Goal: Task Accomplishment & Management: Manage account settings

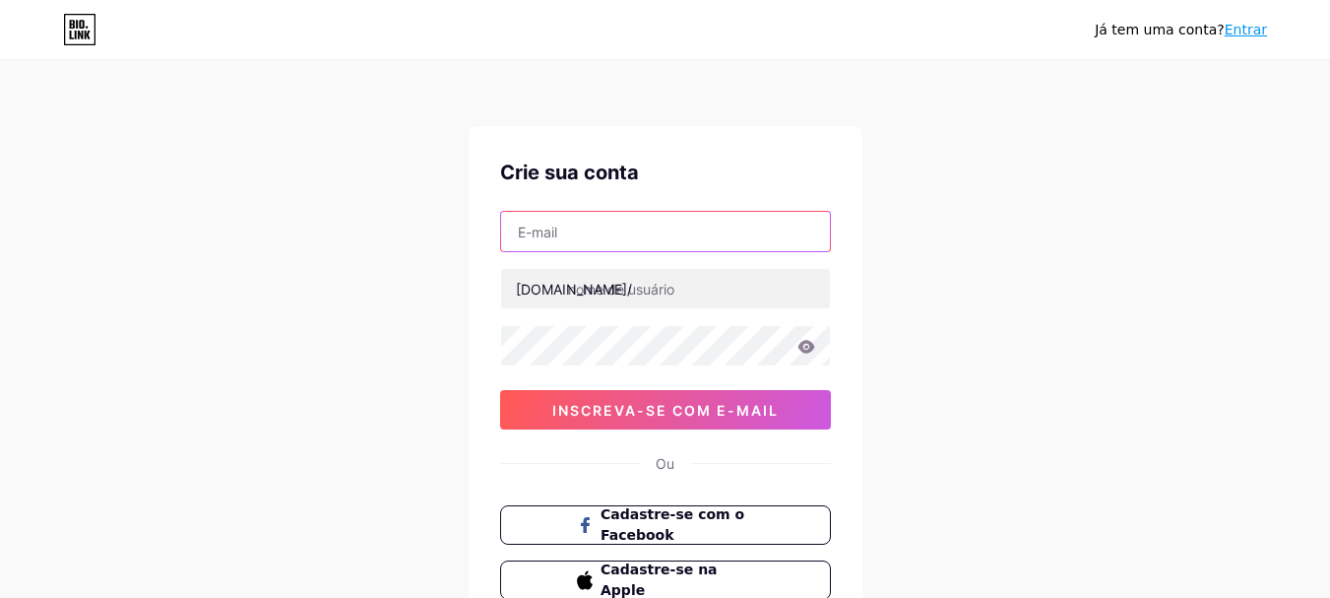
click at [739, 245] on input "text" at bounding box center [665, 231] width 329 height 39
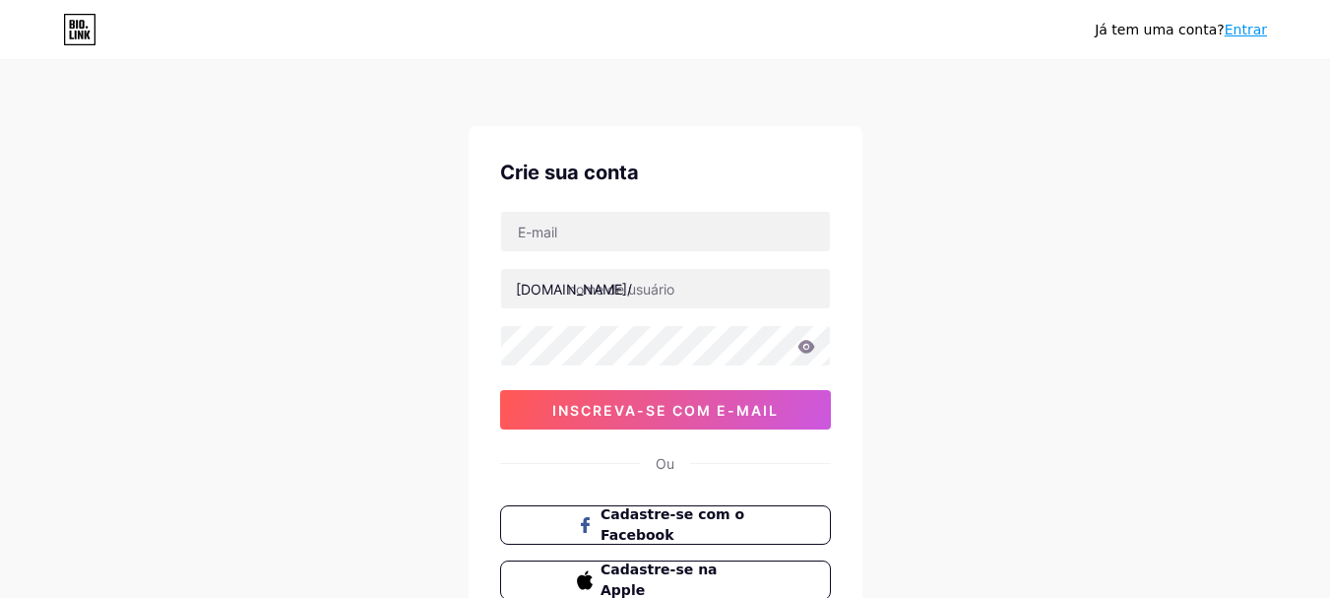
click at [1073, 294] on div "Já tem uma conta? Entrar Crie sua conta [DOMAIN_NAME]/ 0cAFcWeA76EwTeqEvhrO_NAb…" at bounding box center [665, 376] width 1330 height 753
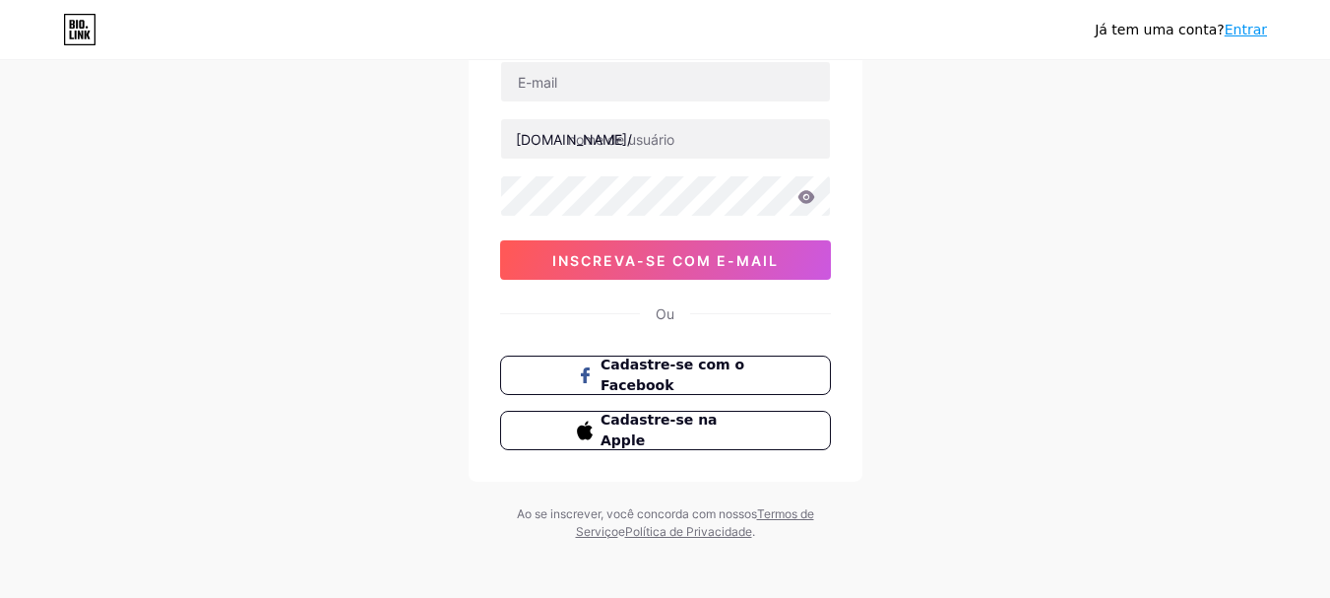
scroll to position [156, 0]
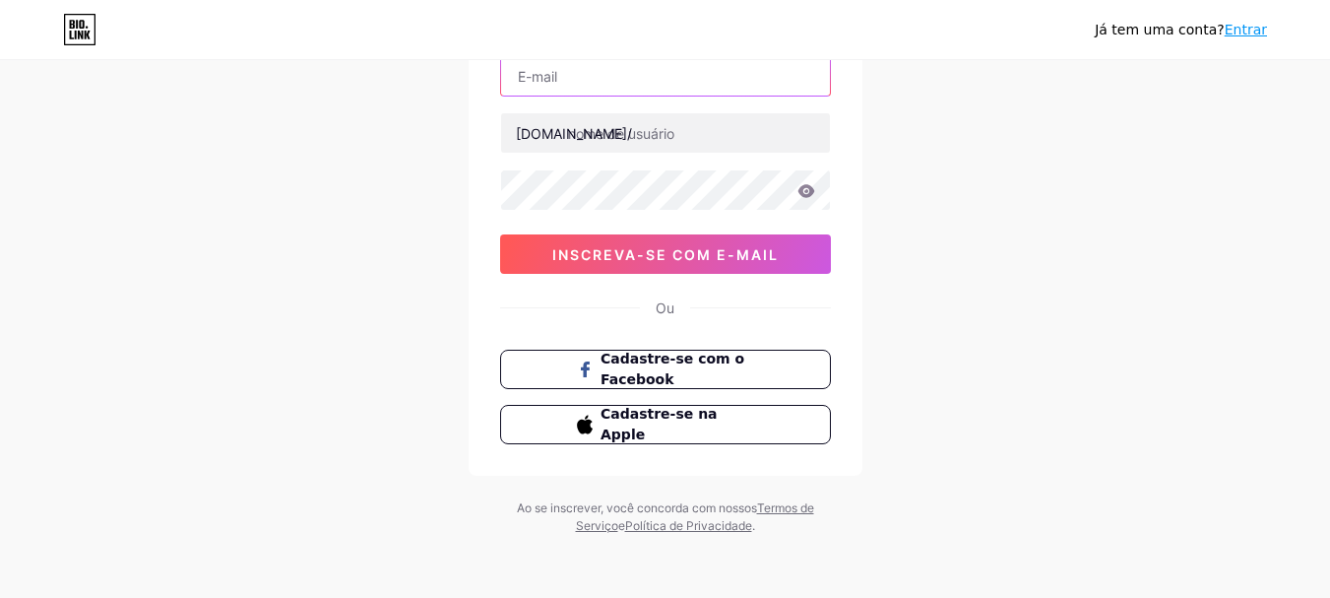
click at [577, 80] on input "text" at bounding box center [665, 75] width 329 height 39
click at [934, 151] on div "Já tem uma conta? Entrar Crie sua conta [DOMAIN_NAME]/ 0cAFcWeA76EwTeqEvhrO_NAb…" at bounding box center [665, 220] width 1330 height 753
click at [630, 70] on input "text" at bounding box center [665, 75] width 329 height 39
type input "[EMAIL_ADDRESS][DOMAIN_NAME]"
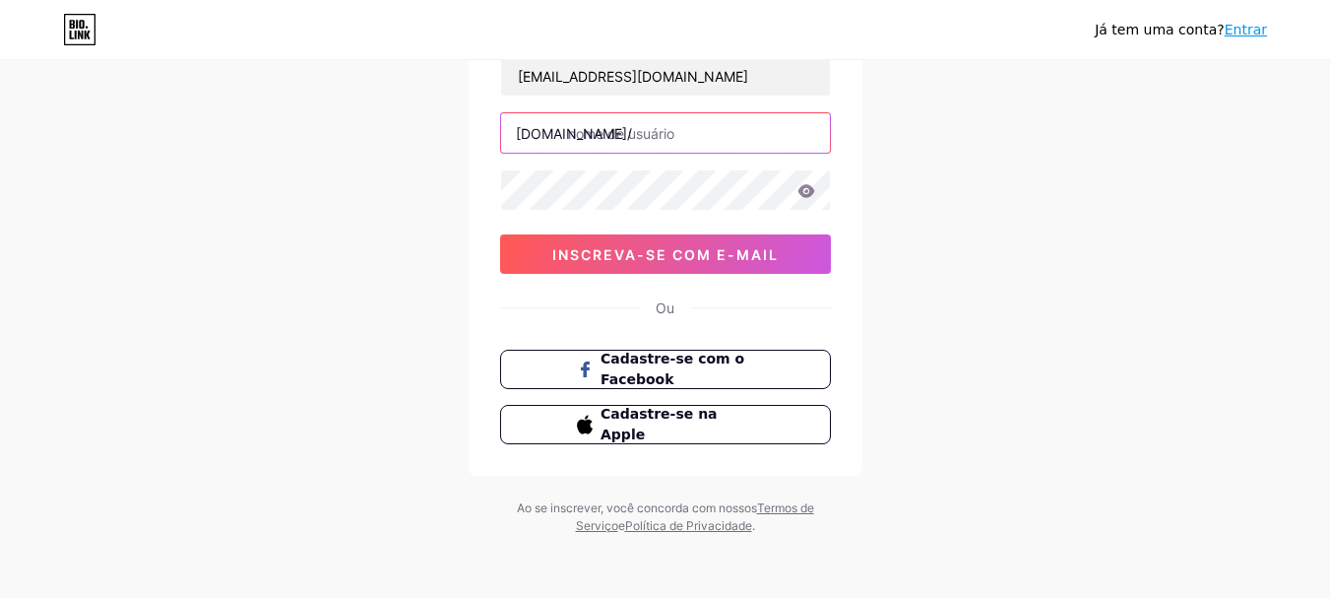
click at [615, 140] on input "text" at bounding box center [665, 132] width 329 height 39
type input "designcomfengshui"
click at [805, 192] on icon at bounding box center [805, 190] width 17 height 13
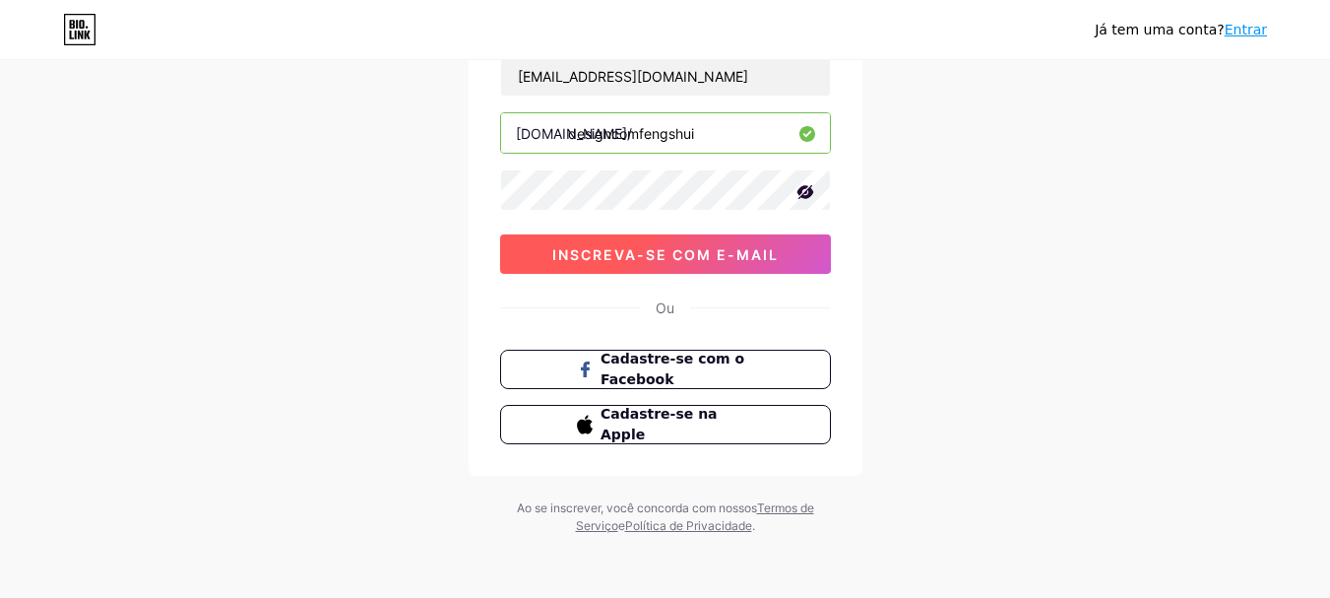
click at [712, 256] on font "inscreva-se com e-mail" at bounding box center [665, 254] width 226 height 17
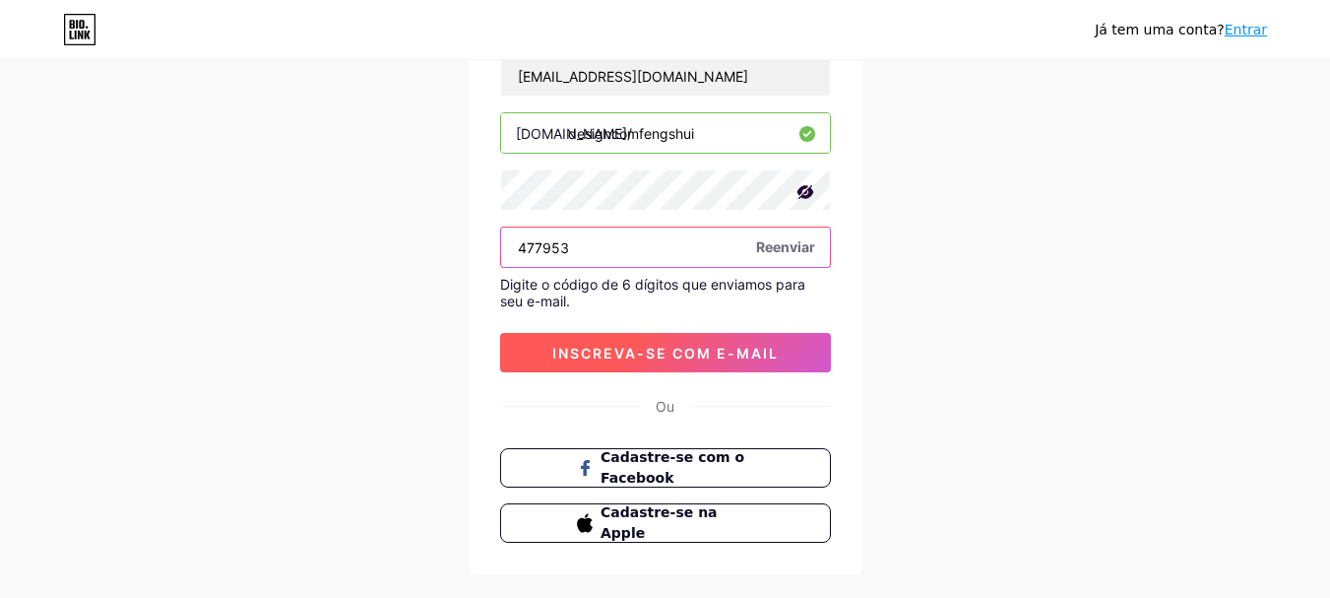
type input "477953"
click at [666, 352] on font "inscreva-se com e-mail" at bounding box center [665, 353] width 226 height 17
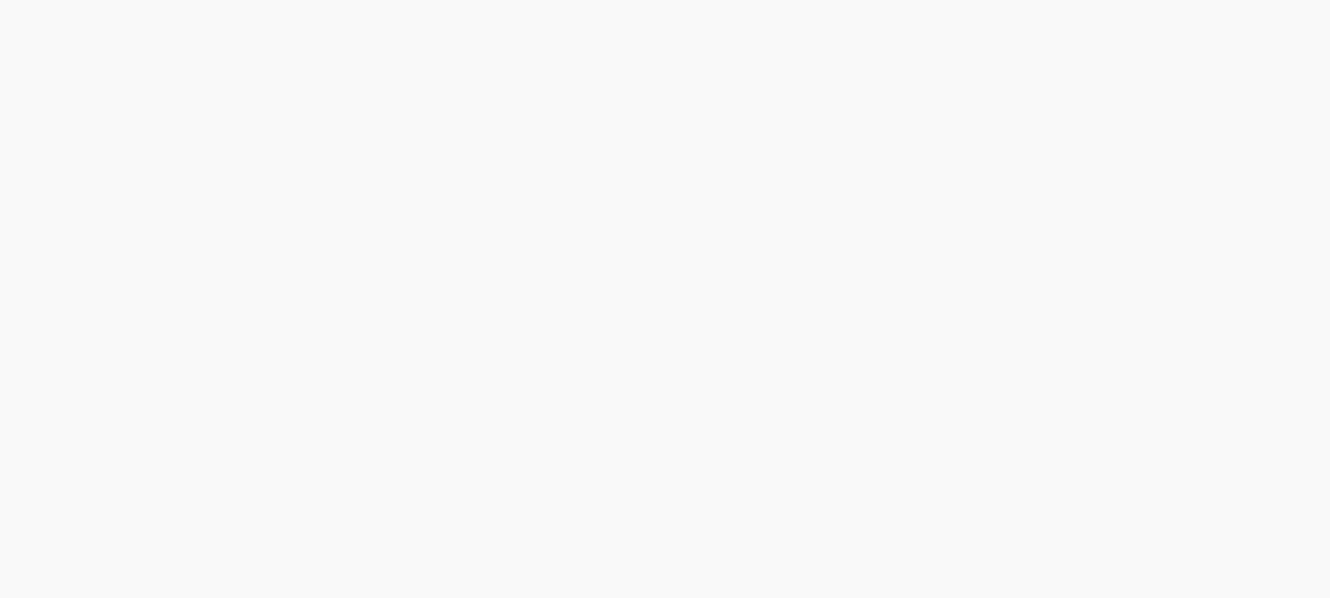
scroll to position [0, 0]
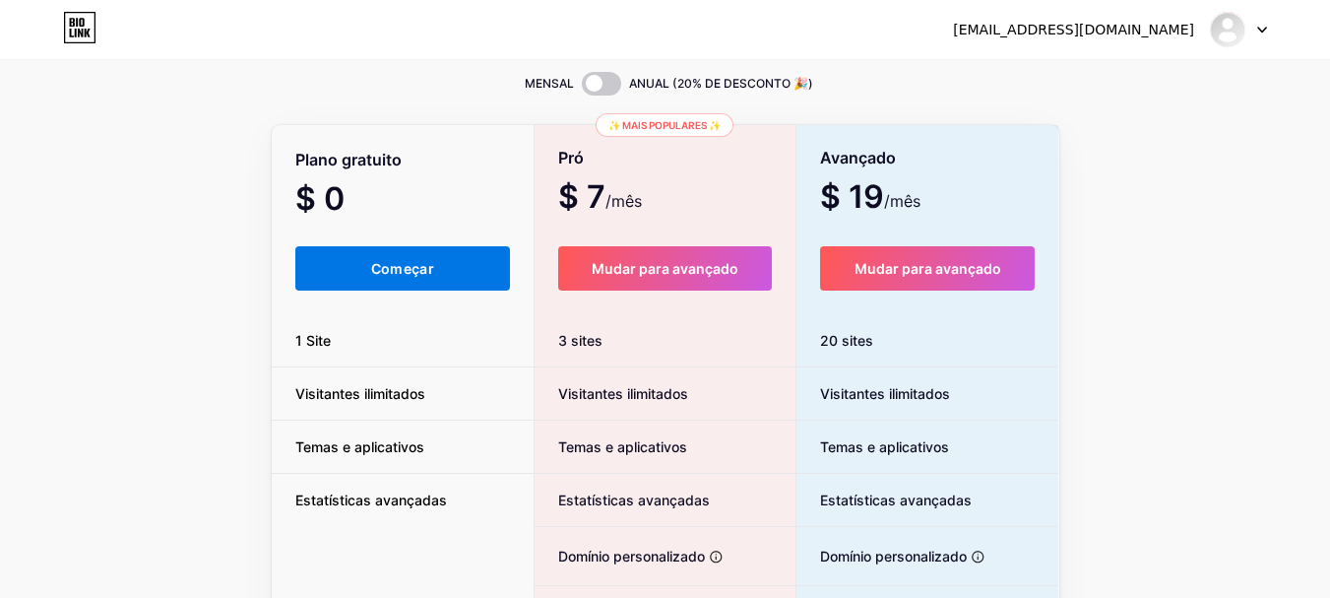
scroll to position [197, 0]
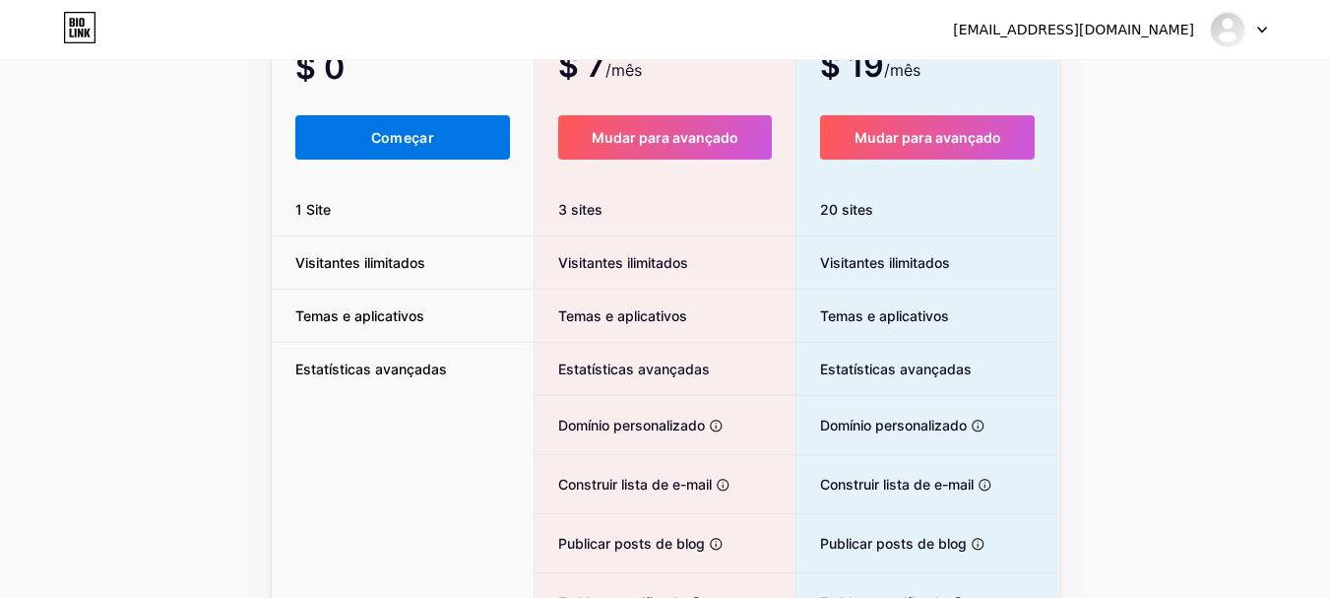
click at [359, 129] on button "Começar" at bounding box center [403, 137] width 216 height 44
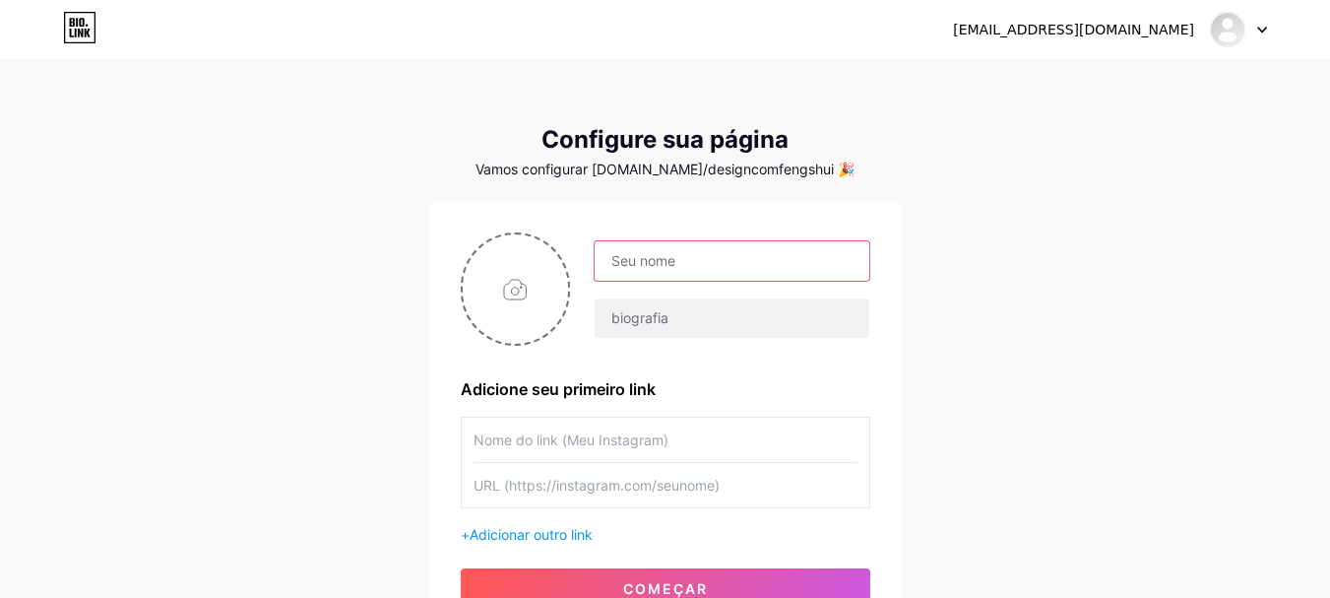
click at [649, 268] on input "text" at bounding box center [732, 260] width 274 height 39
type input "d"
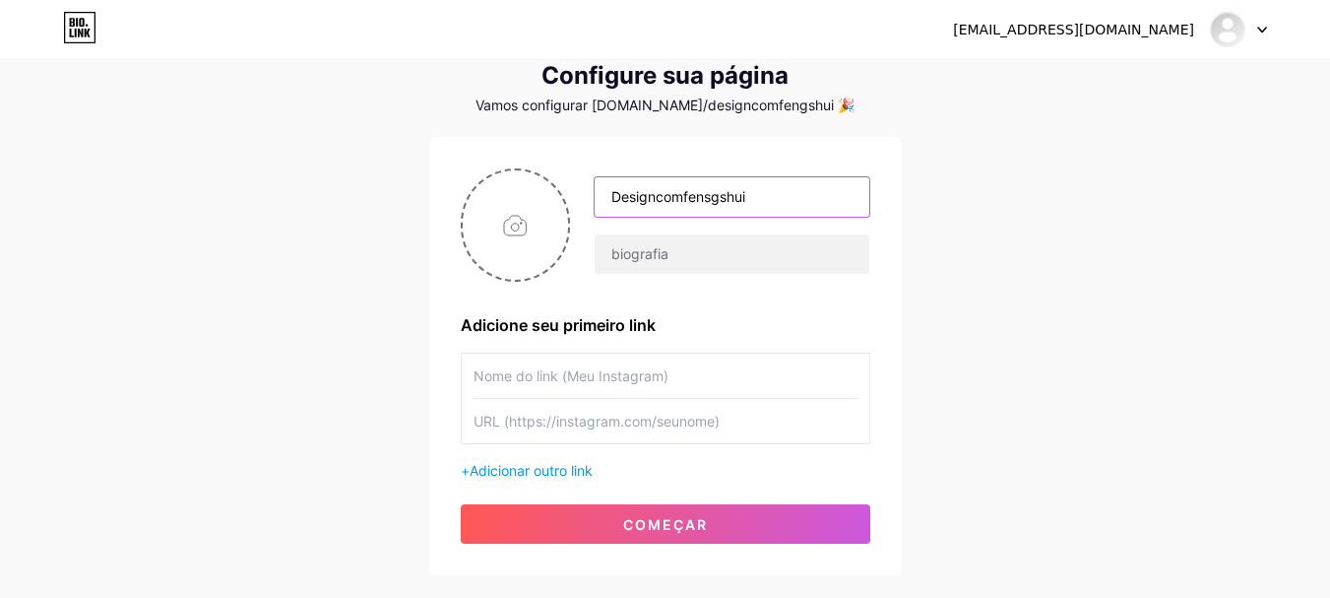
scroll to position [98, 0]
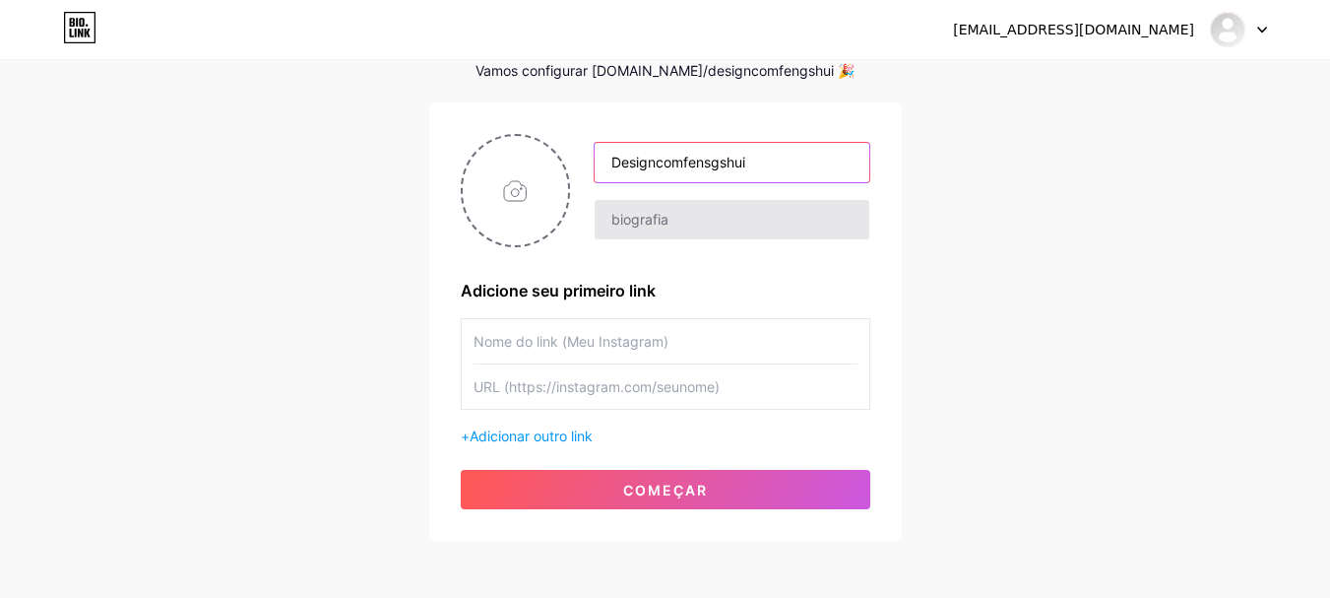
type input "Designcomfensgshui"
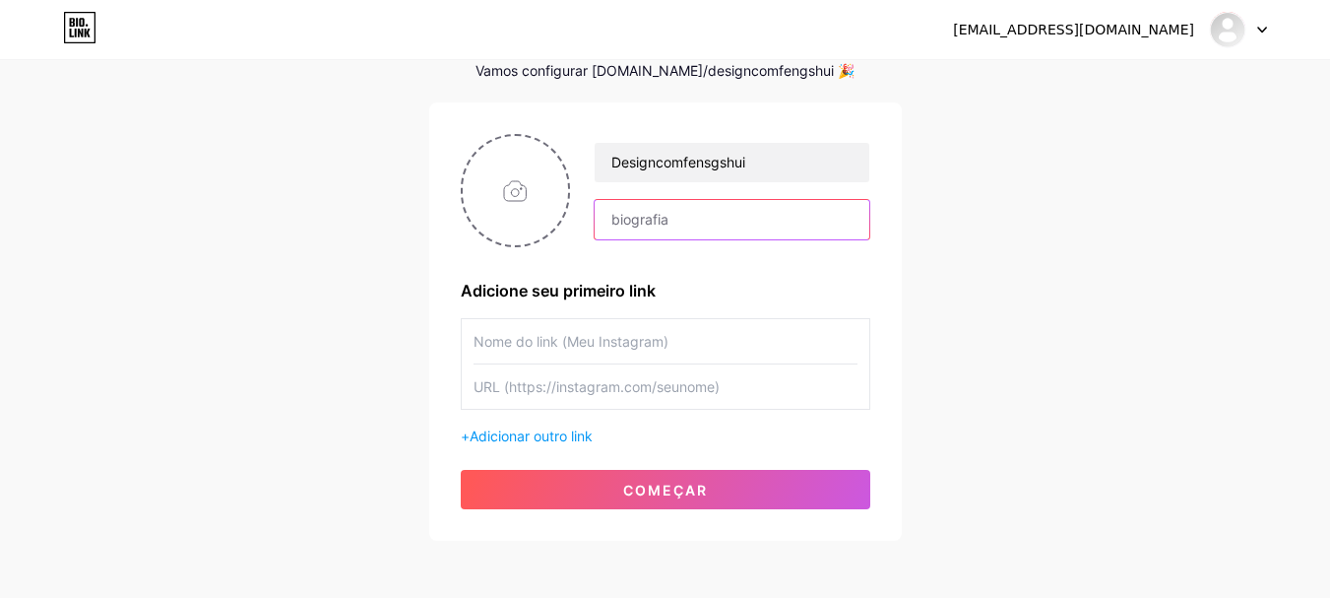
click at [709, 225] on input "text" at bounding box center [732, 219] width 274 height 39
type input "Entre paredes e janelas, encontro histórias. Cada lar me sussurra segredos, tra…"
click at [578, 345] on input "text" at bounding box center [666, 341] width 384 height 44
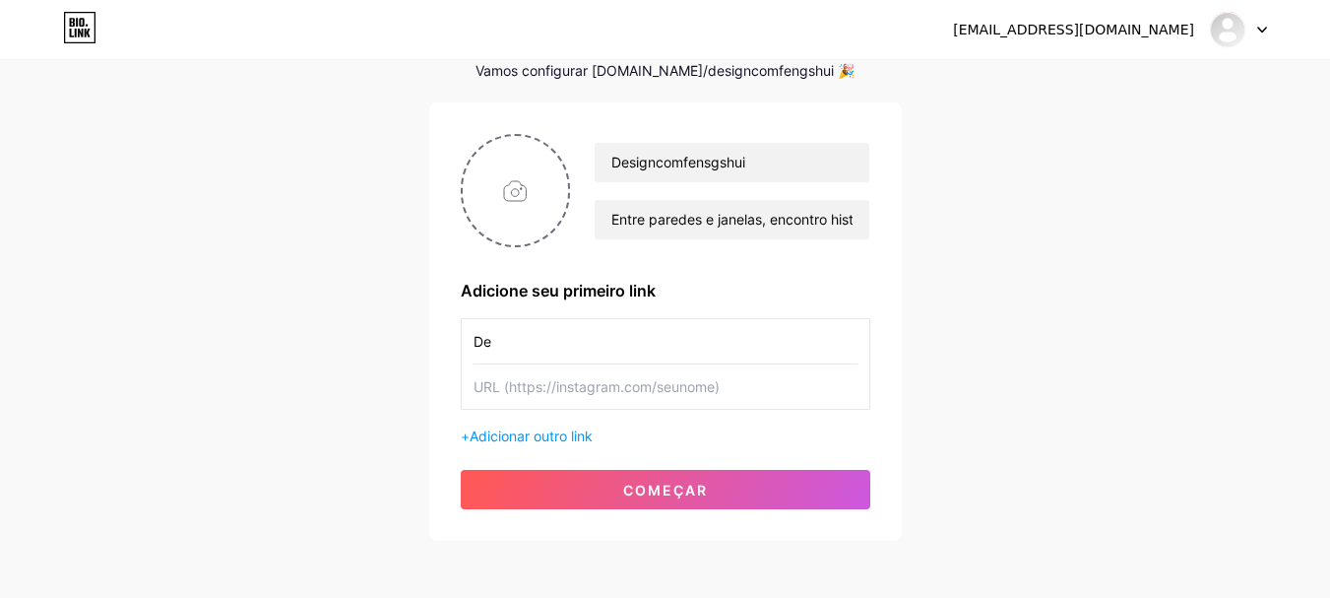
type input "D"
type input "Desing com [PERSON_NAME]"
click at [544, 384] on input "text" at bounding box center [666, 386] width 384 height 44
type input "desingcomfengshui"
click at [514, 429] on font "Adicionar outro link" at bounding box center [531, 435] width 123 height 17
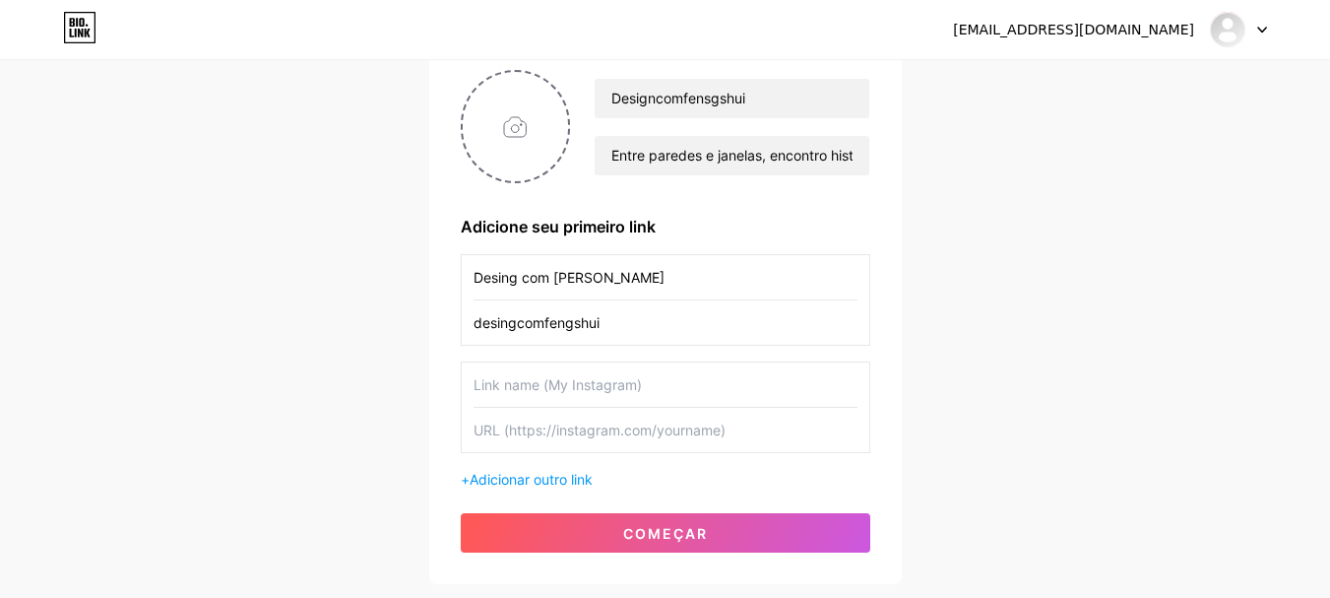
scroll to position [197, 0]
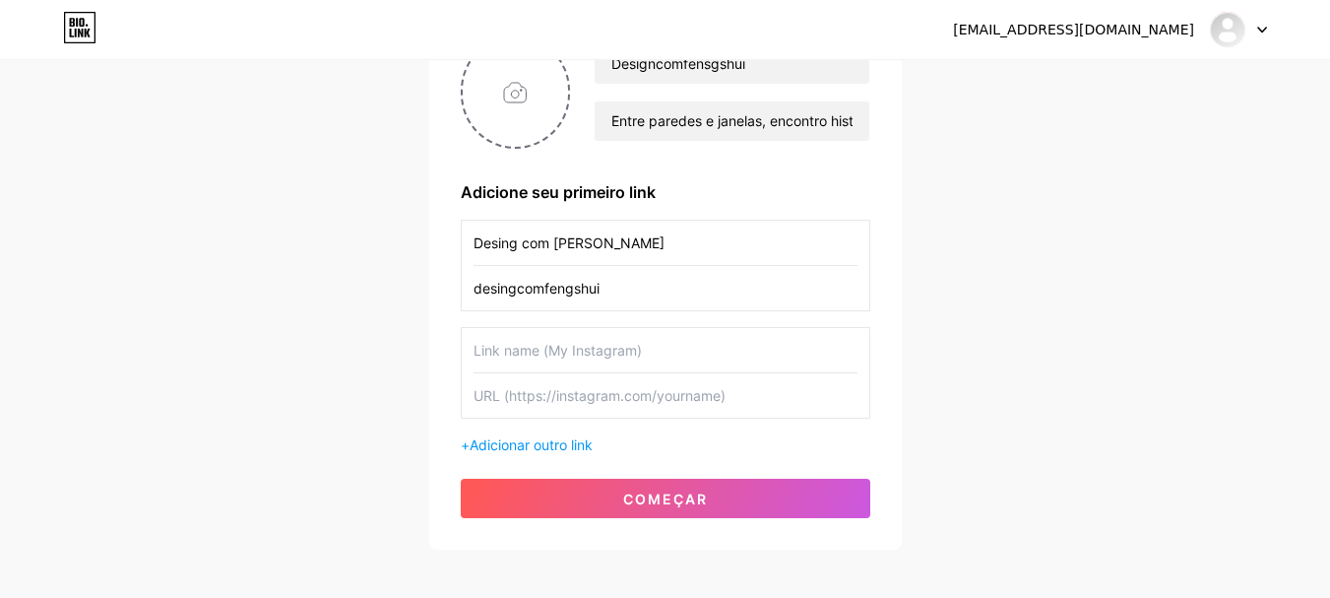
click at [561, 366] on input "text" at bounding box center [666, 350] width 384 height 44
type input "Whatsapp"
click at [532, 391] on input "text" at bounding box center [666, 395] width 384 height 44
type input "44991281954"
click at [590, 456] on div "Designcomfensgshui Entre paredes e janelas, encontro histórias. Cada lar me sus…" at bounding box center [666, 276] width 410 height 482
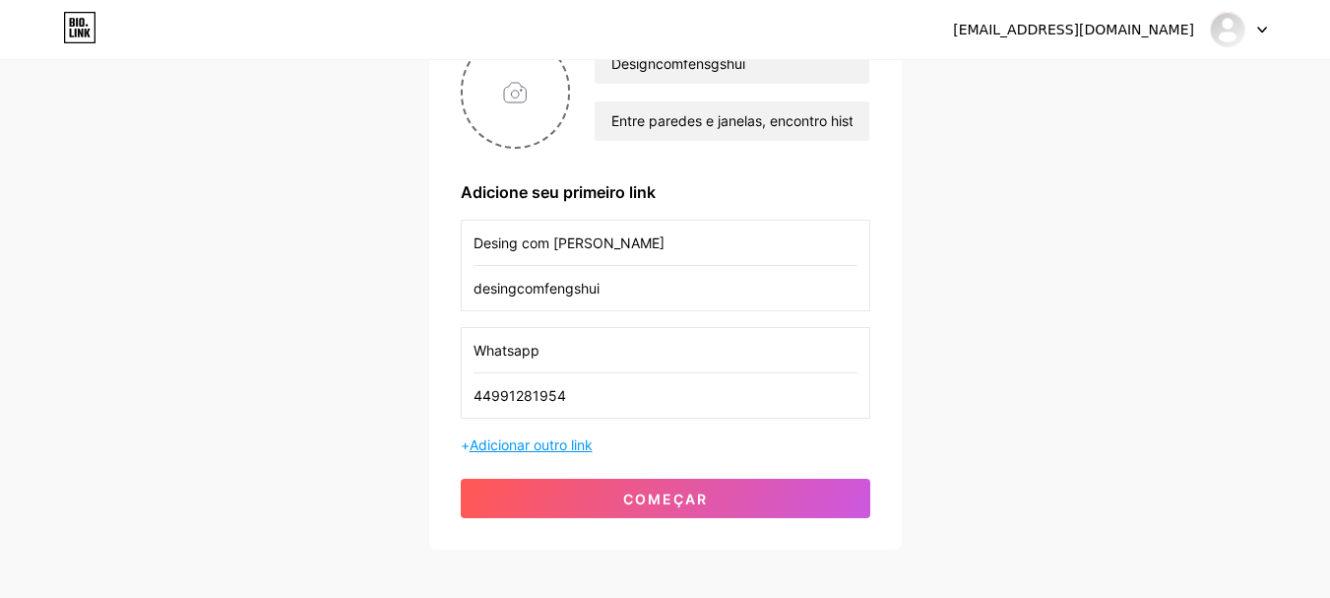
click at [587, 441] on font "Adicionar outro link" at bounding box center [531, 444] width 123 height 17
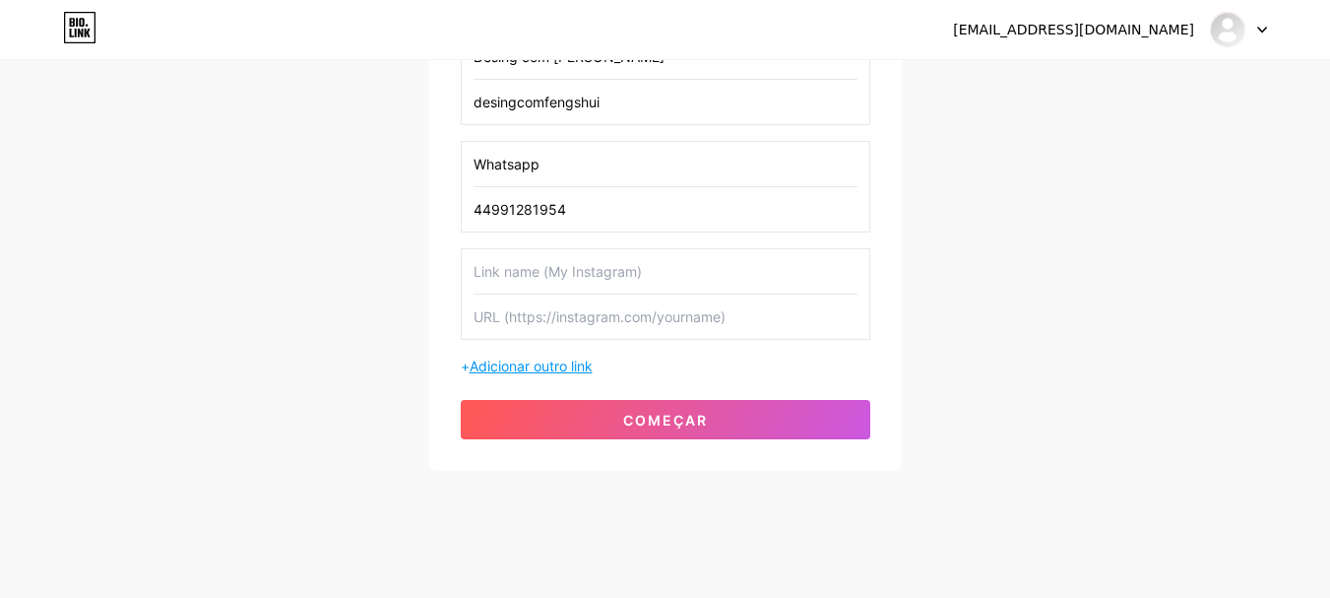
scroll to position [398, 0]
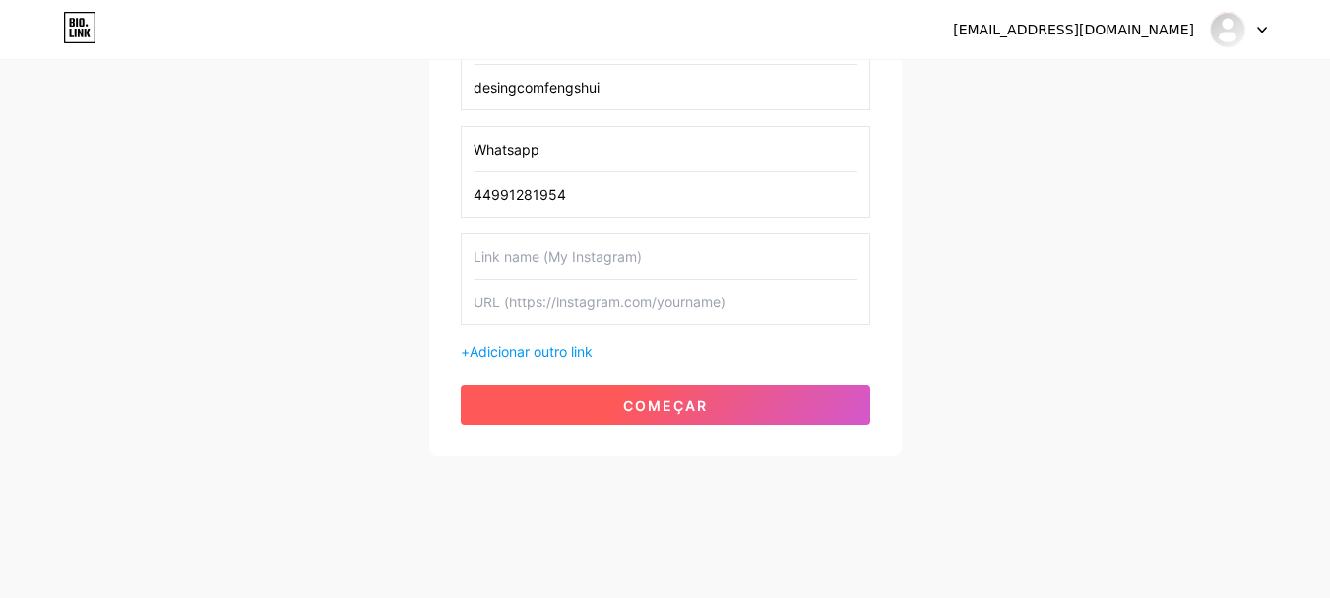
click at [643, 408] on font "começar" at bounding box center [665, 405] width 85 height 17
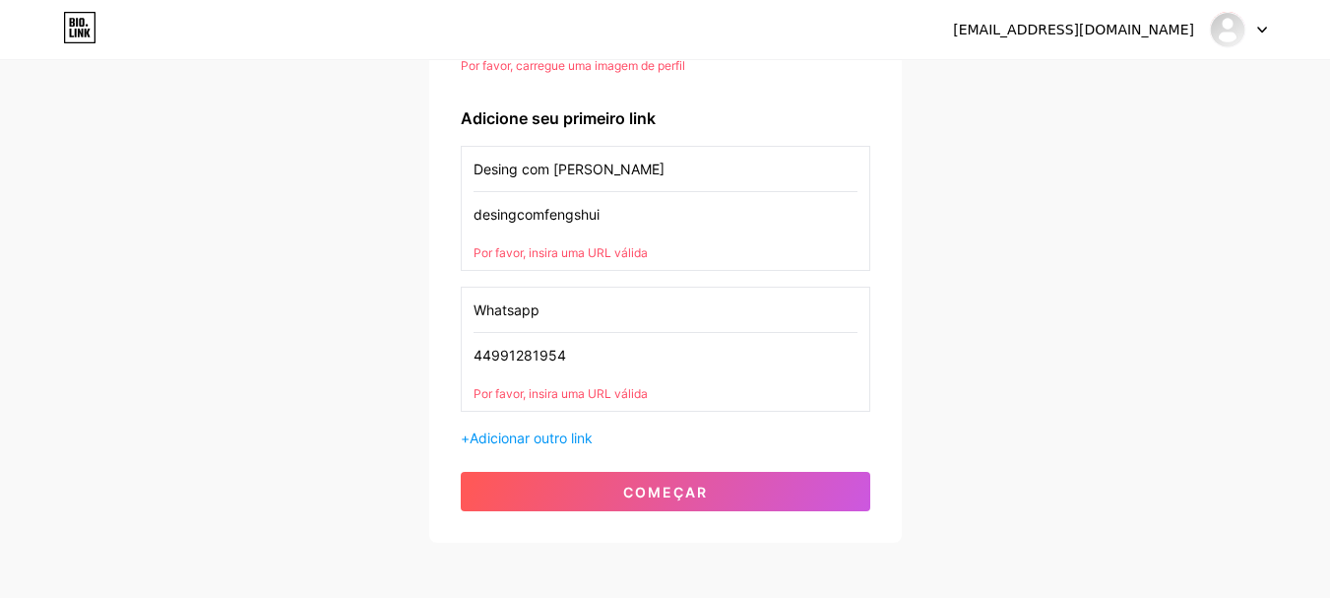
scroll to position [186, 0]
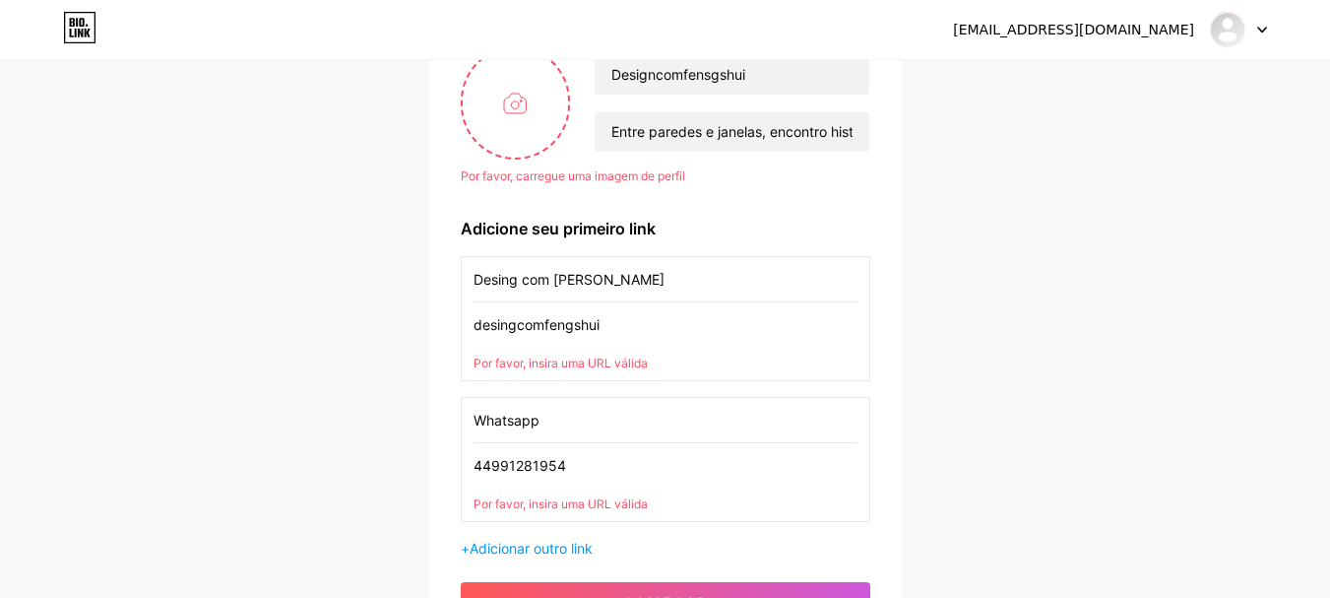
click at [600, 365] on font "Por favor, insira uma URL válida" at bounding box center [561, 362] width 174 height 15
click at [474, 326] on input "desingcomfengshui" at bounding box center [666, 324] width 384 height 44
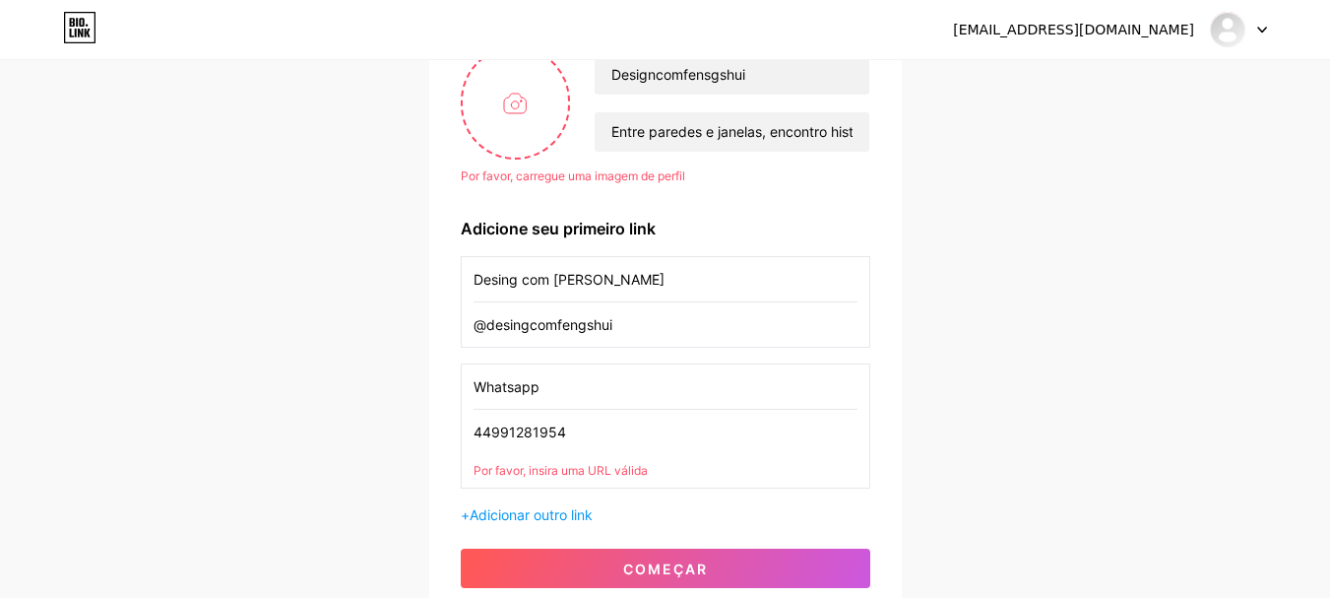
type input "@desingcomfengshui"
click at [930, 403] on div "[EMAIL_ADDRESS][DOMAIN_NAME] Painel Sair Configure sua página Vamos configurar …" at bounding box center [665, 248] width 1330 height 868
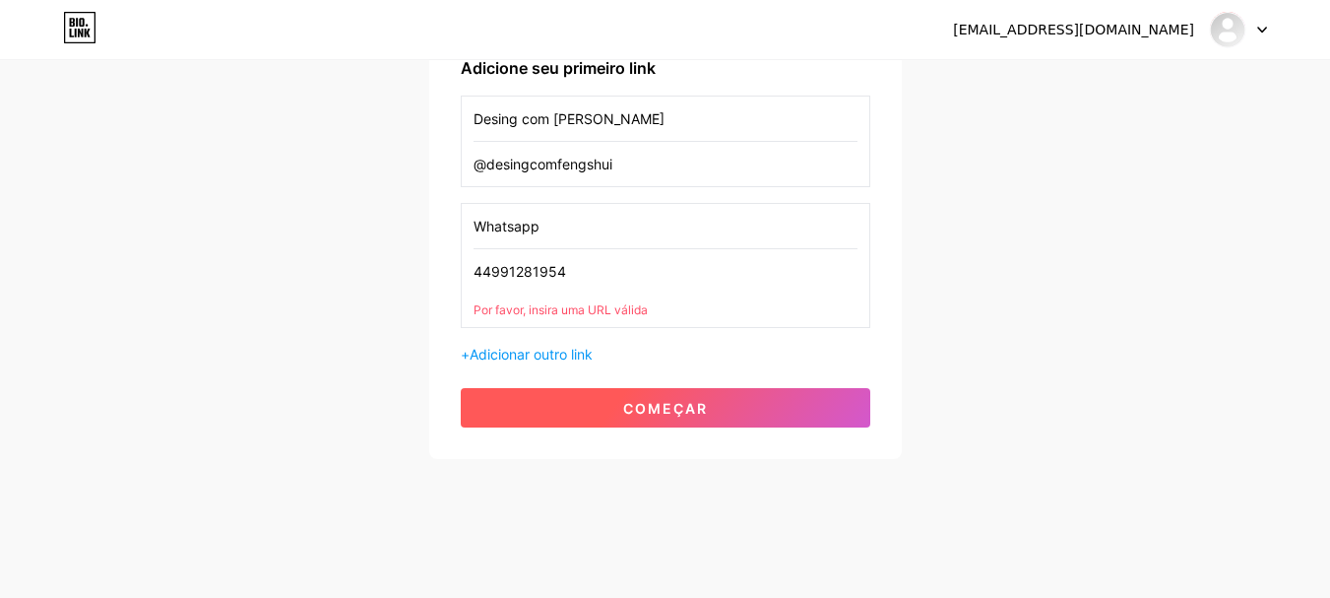
scroll to position [349, 0]
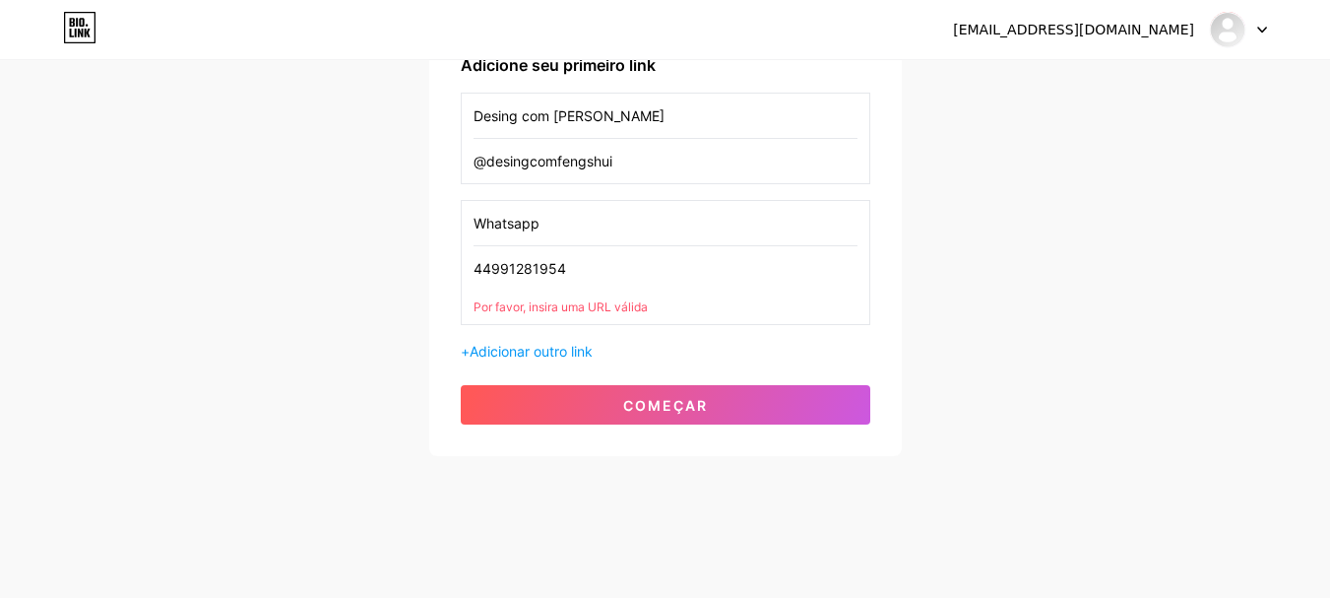
click at [613, 271] on input "44991281954" at bounding box center [666, 268] width 384 height 44
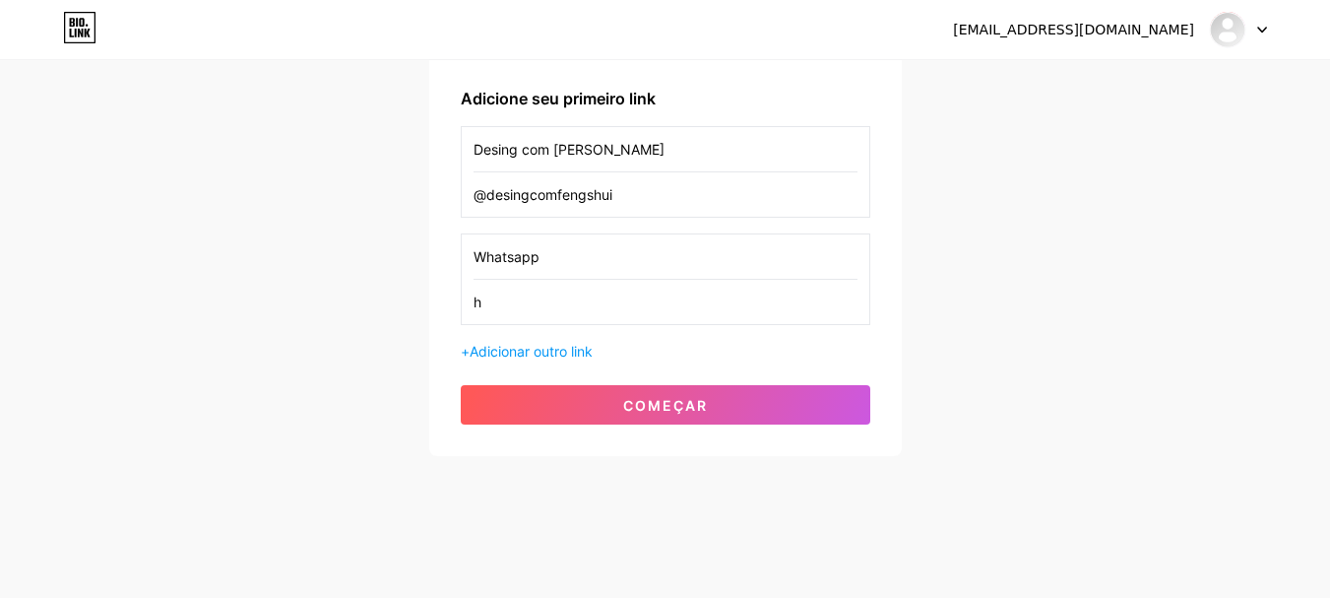
scroll to position [316, 0]
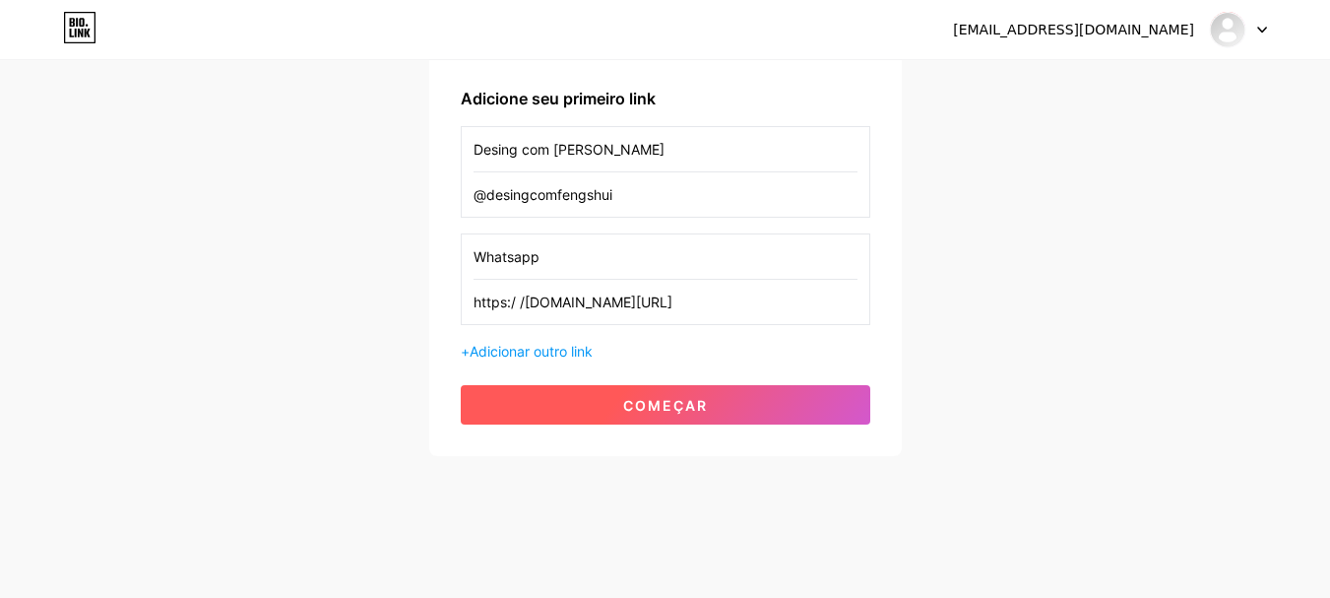
click at [632, 404] on font "começar" at bounding box center [665, 405] width 85 height 17
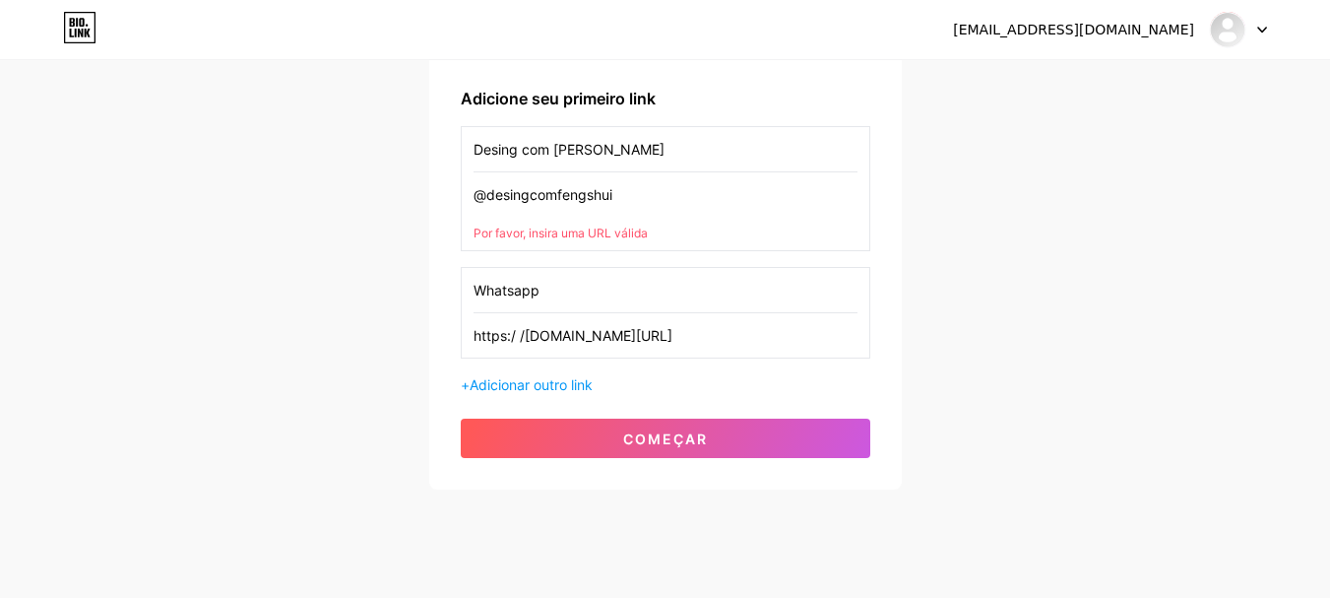
click at [576, 336] on input "https:/ /[DOMAIN_NAME][URL]" at bounding box center [666, 335] width 384 height 44
click at [558, 336] on input "https:/ /[DOMAIN_NAME][URL]" at bounding box center [666, 335] width 384 height 44
type input "https:/ /[DOMAIN_NAME][URL]"
click at [565, 204] on input "@desingcomfengshui" at bounding box center [666, 194] width 384 height 44
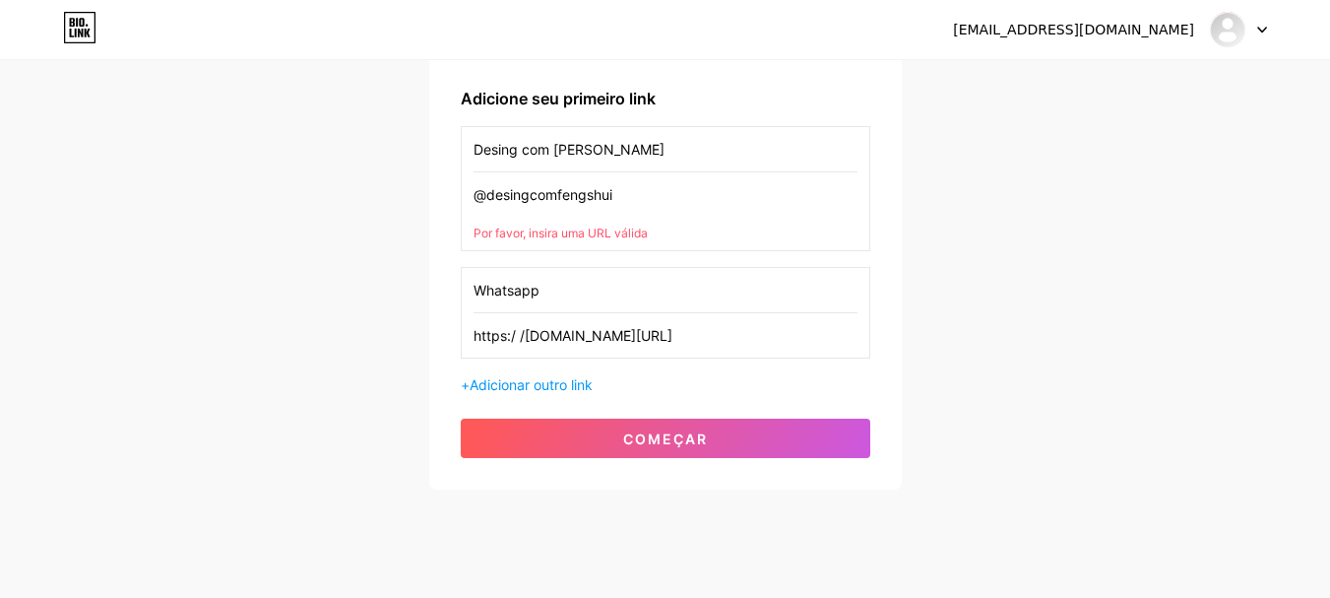
click at [565, 204] on input "@desingcomfengshui" at bounding box center [666, 194] width 384 height 44
click at [476, 194] on input "@desingcomfengshui" at bounding box center [666, 194] width 384 height 44
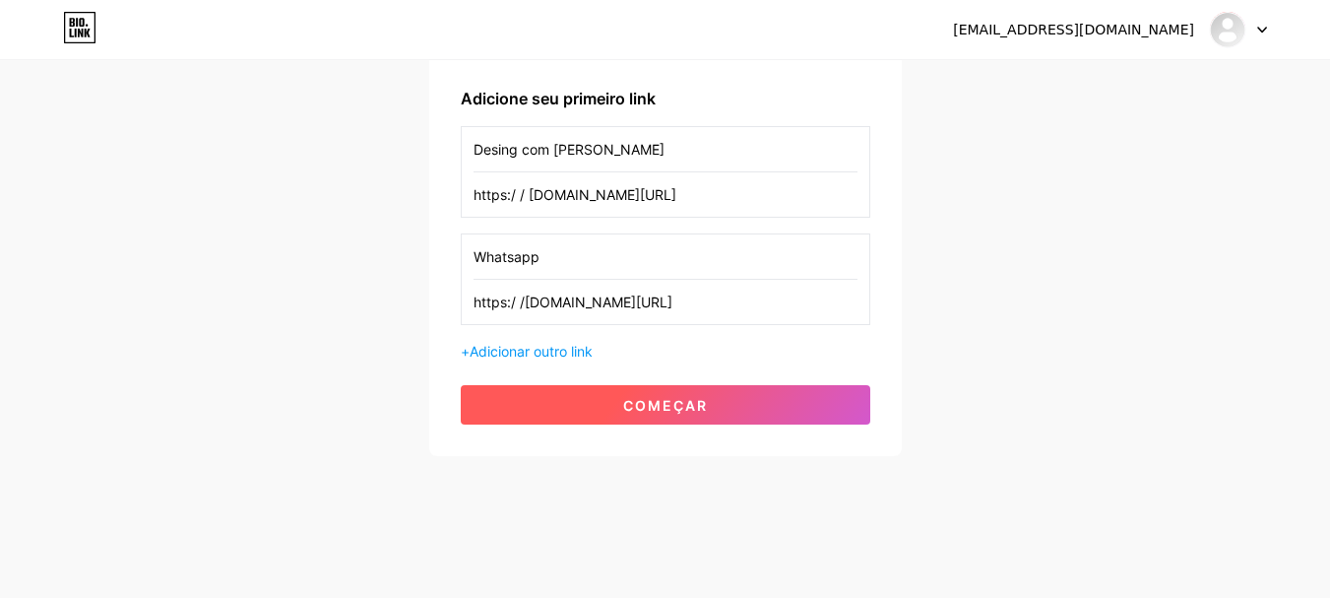
type input "https:/ / [DOMAIN_NAME][URL]"
click at [615, 399] on button "começar" at bounding box center [666, 404] width 410 height 39
click at [699, 404] on font "começar" at bounding box center [665, 405] width 85 height 17
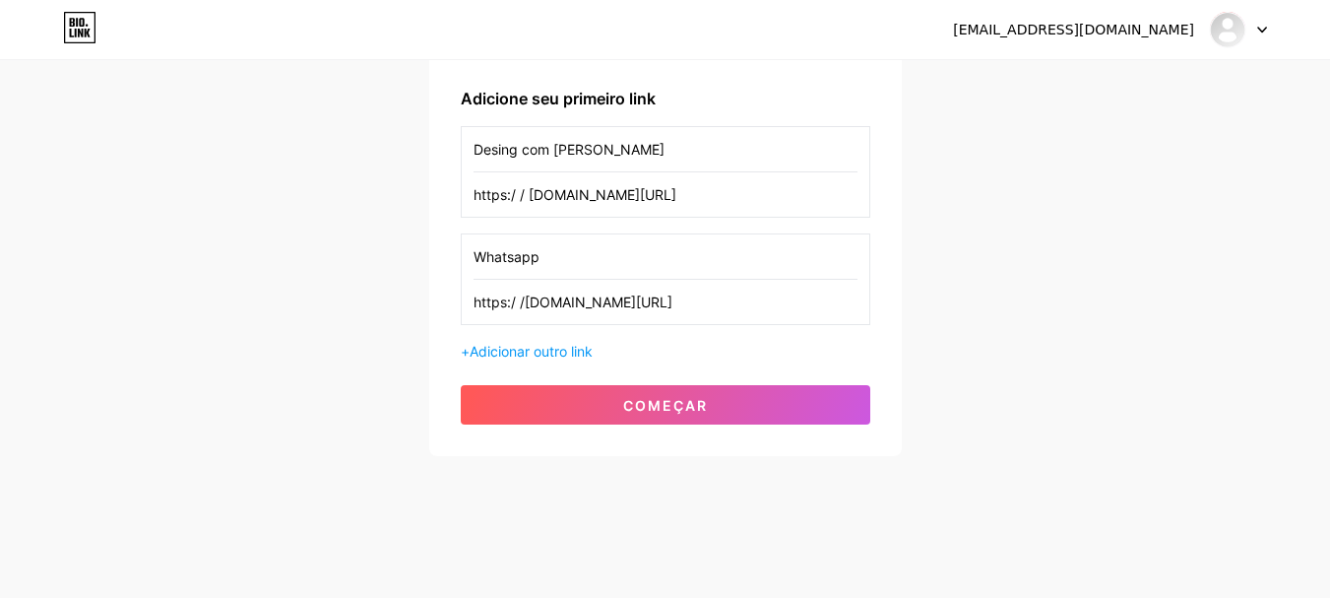
click at [1028, 277] on div "[EMAIL_ADDRESS][DOMAIN_NAME] Painel Sair Configure sua página Vamos configurar …" at bounding box center [665, 101] width 1330 height 835
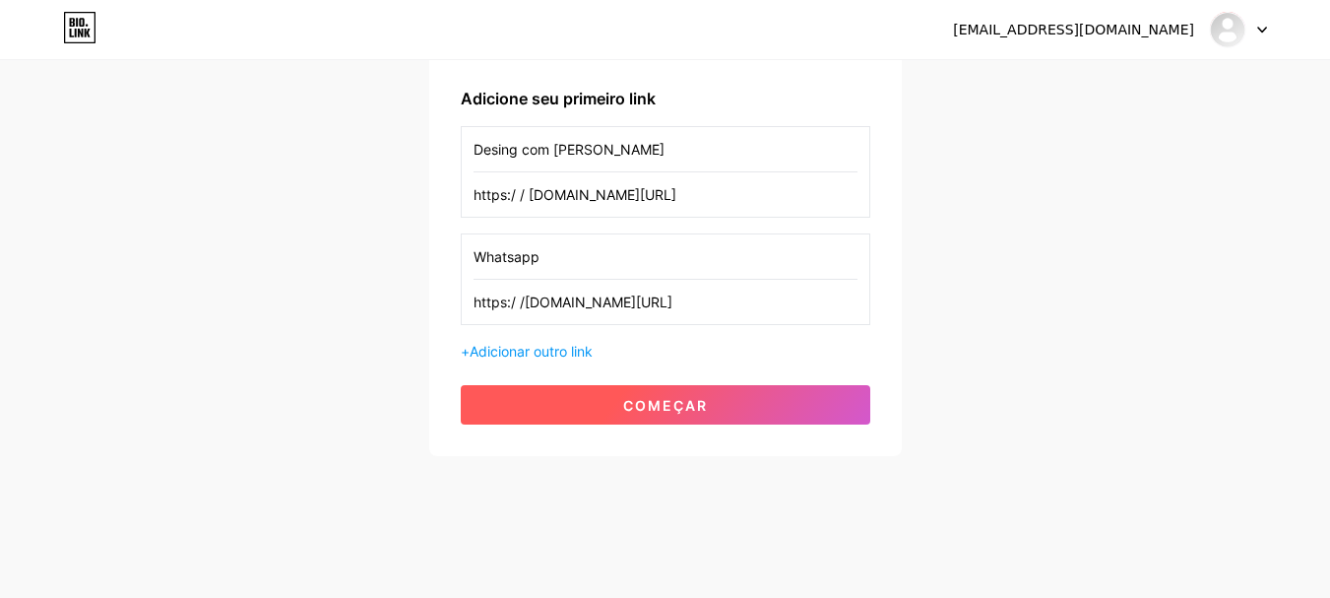
click at [665, 406] on font "começar" at bounding box center [665, 405] width 85 height 17
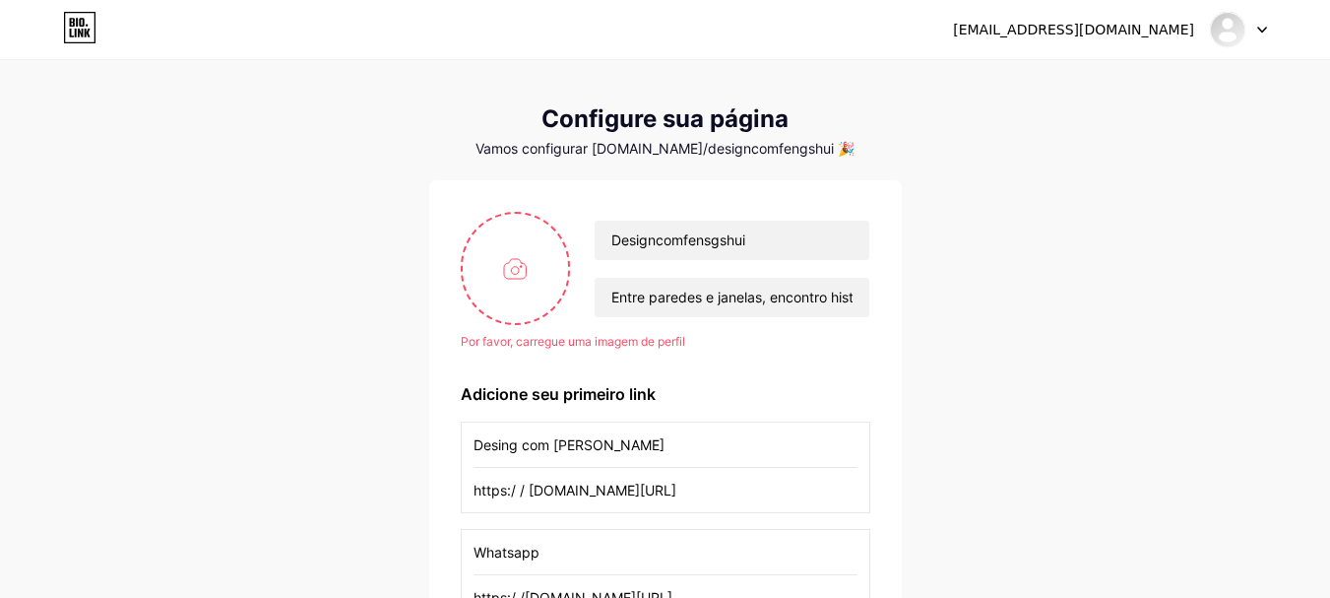
scroll to position [119, 0]
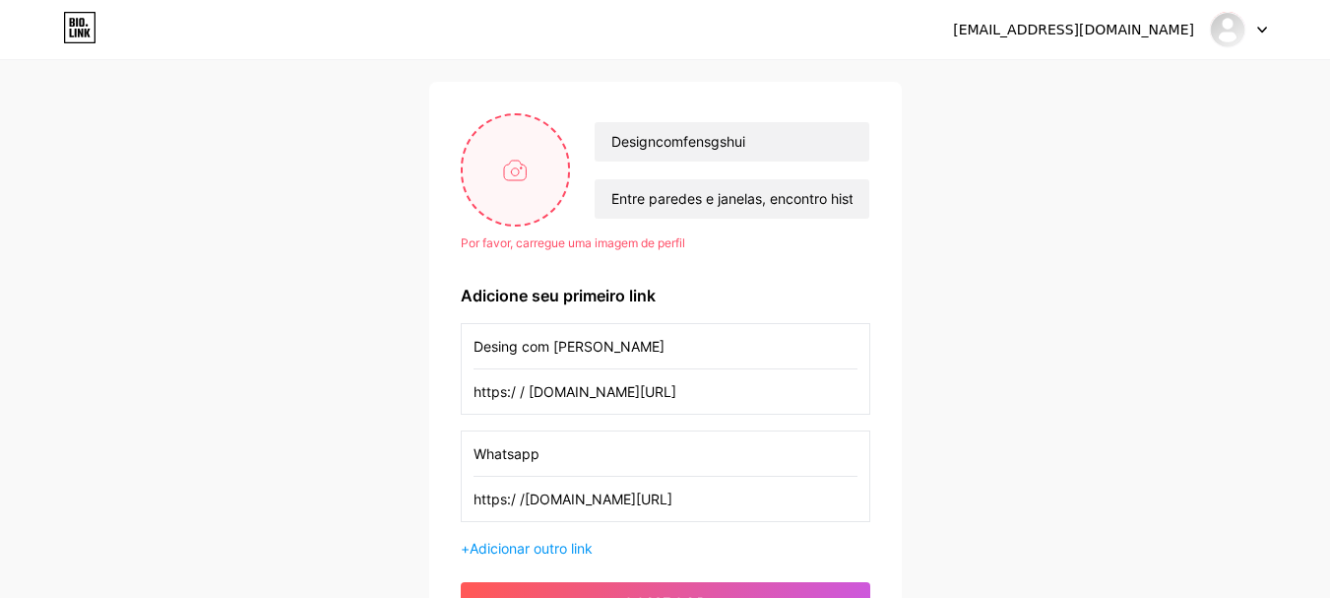
click at [524, 161] on input "file" at bounding box center [516, 169] width 106 height 109
type input "C:\fakepath\a1222eed-ce80-4fdb-a7bc-4a4c9d383a54.jpeg"
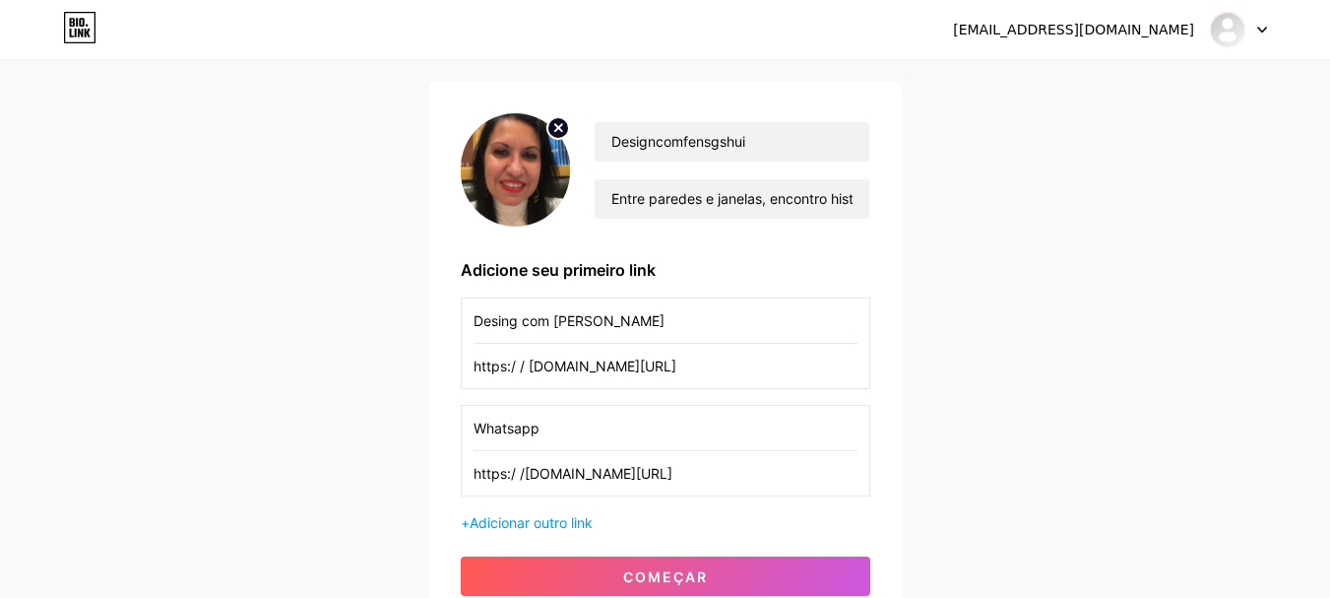
click at [510, 170] on img at bounding box center [516, 169] width 110 height 113
click at [1035, 345] on div "[EMAIL_ADDRESS][DOMAIN_NAME] Painel Sair Configure sua página Vamos configurar …" at bounding box center [665, 285] width 1330 height 809
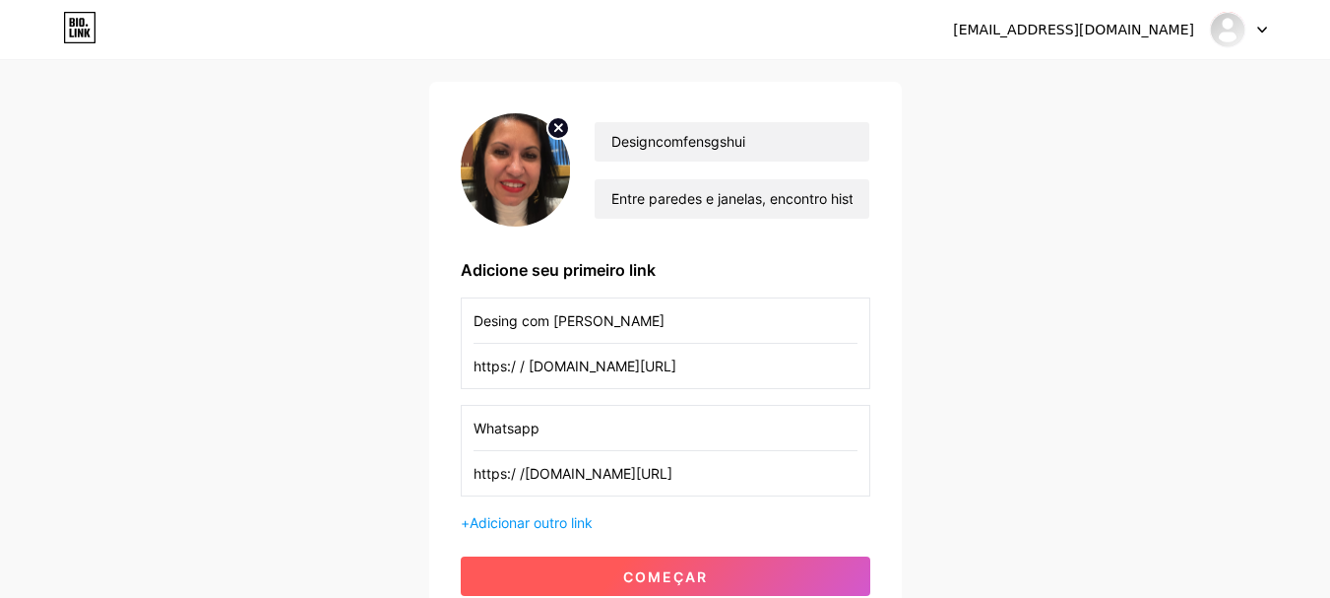
click at [678, 578] on font "começar" at bounding box center [665, 576] width 85 height 17
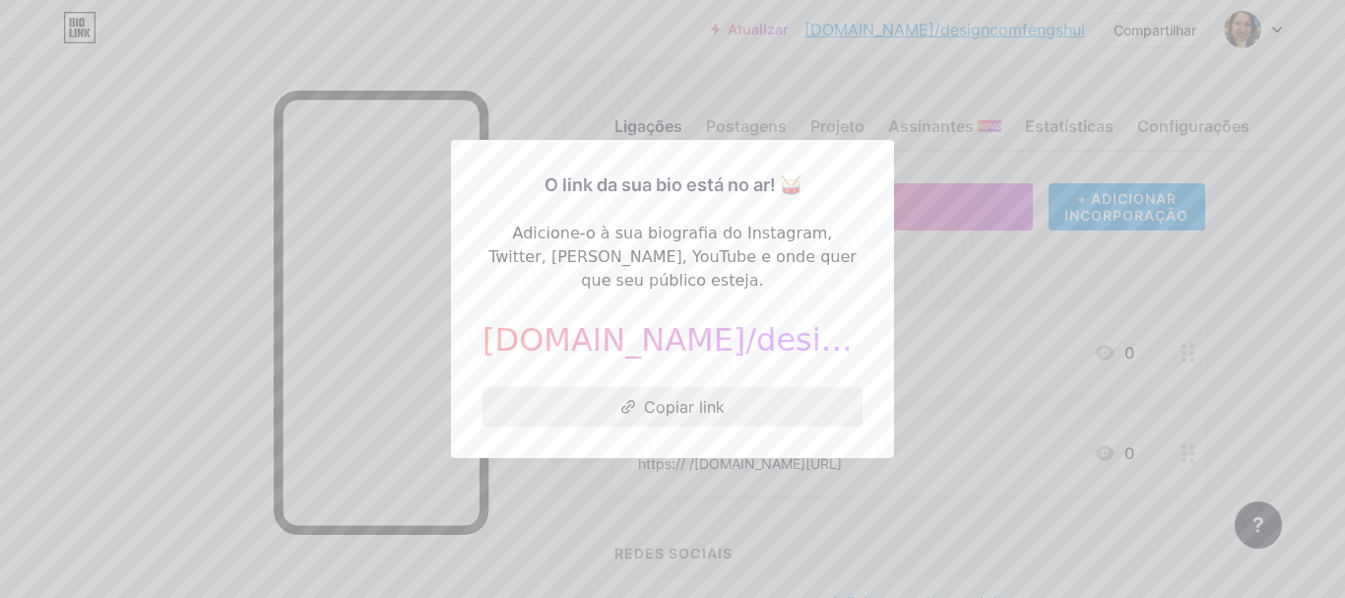
click at [663, 397] on font "Copiar link" at bounding box center [684, 407] width 81 height 20
click at [1296, 239] on div at bounding box center [672, 299] width 1345 height 598
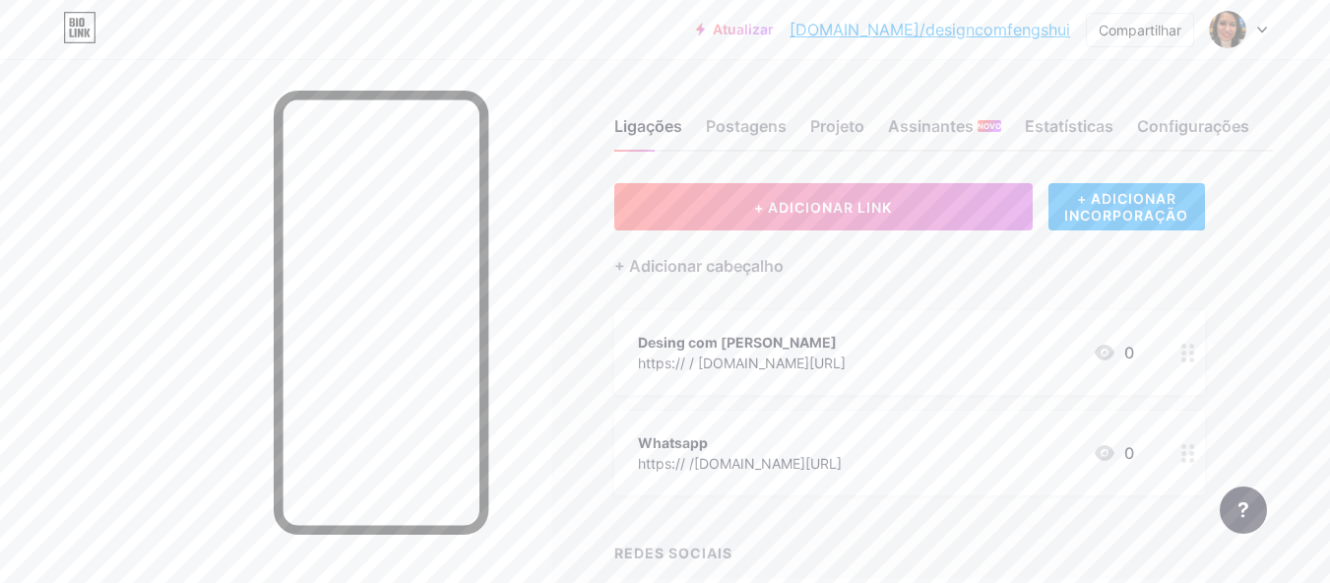
click at [1257, 32] on icon at bounding box center [1262, 30] width 10 height 7
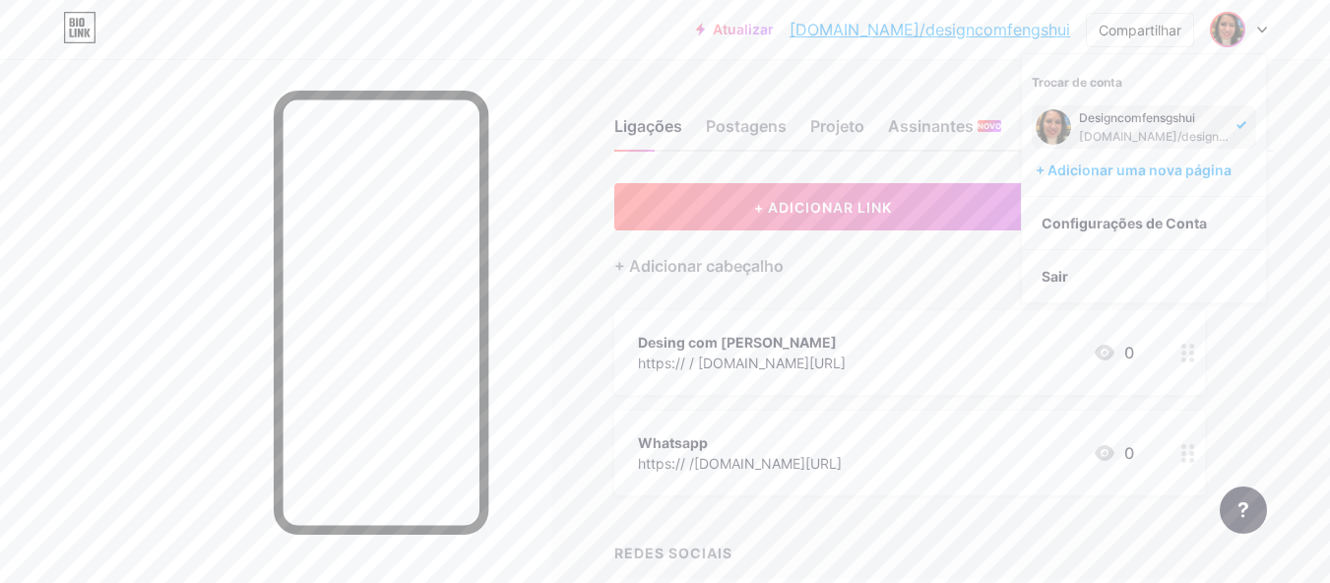
click at [774, 28] on font "Atualizar" at bounding box center [743, 29] width 61 height 17
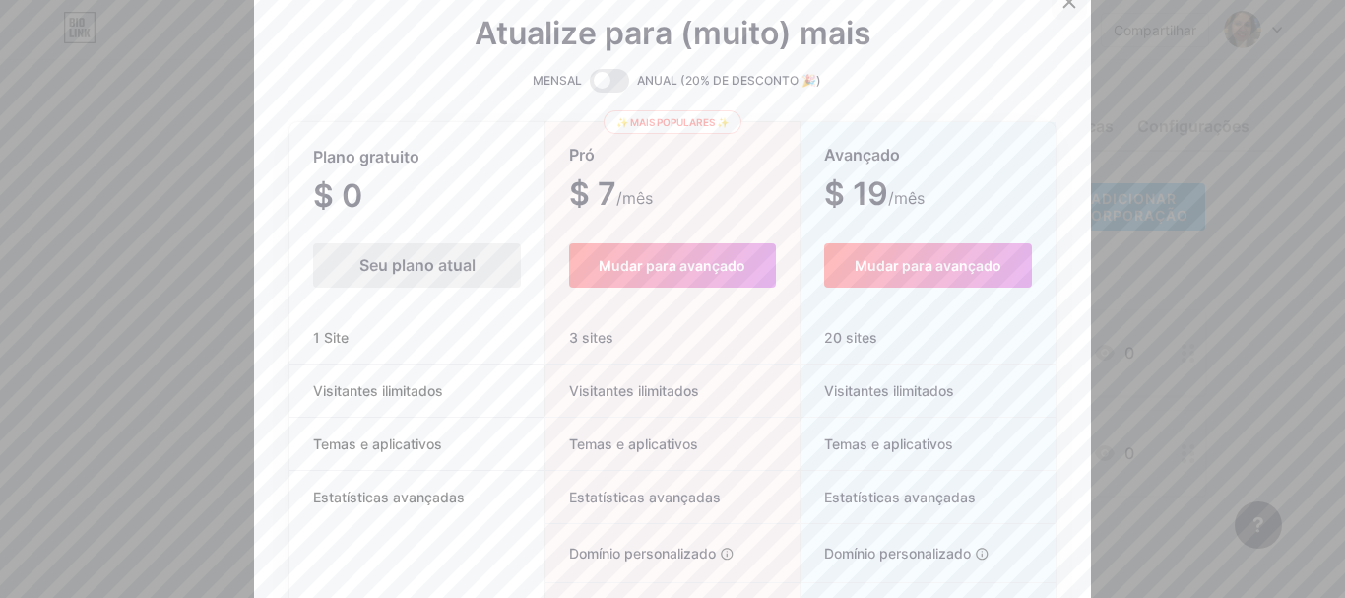
click at [1061, 6] on icon at bounding box center [1069, 2] width 16 height 16
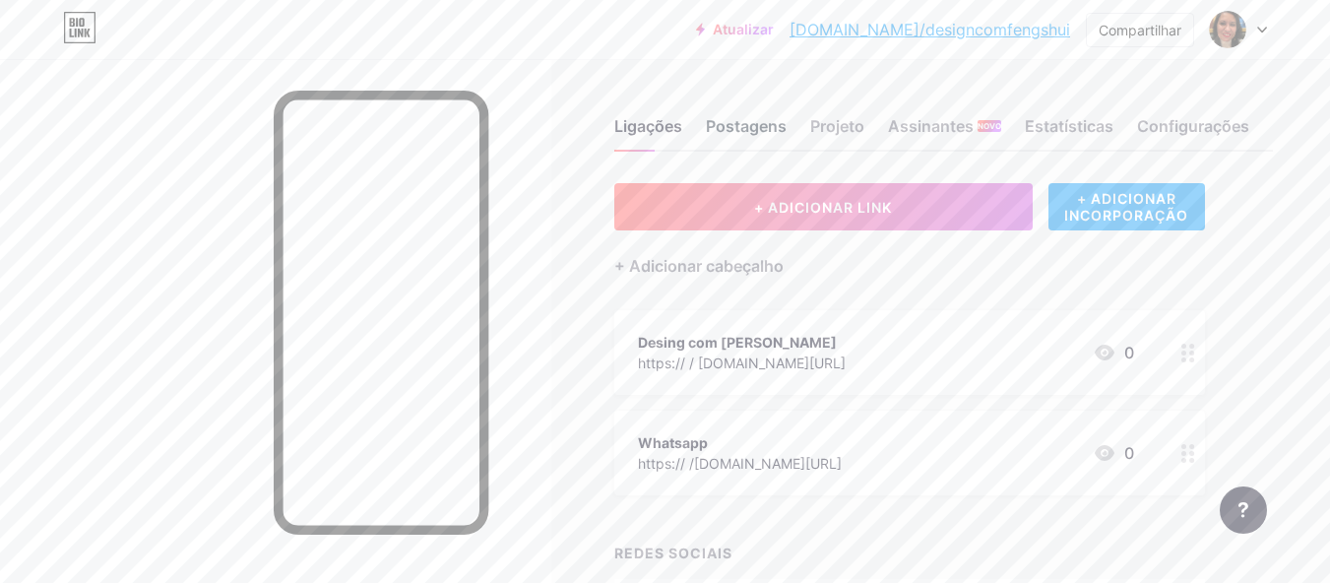
click at [730, 119] on font "Postagens" at bounding box center [746, 126] width 81 height 20
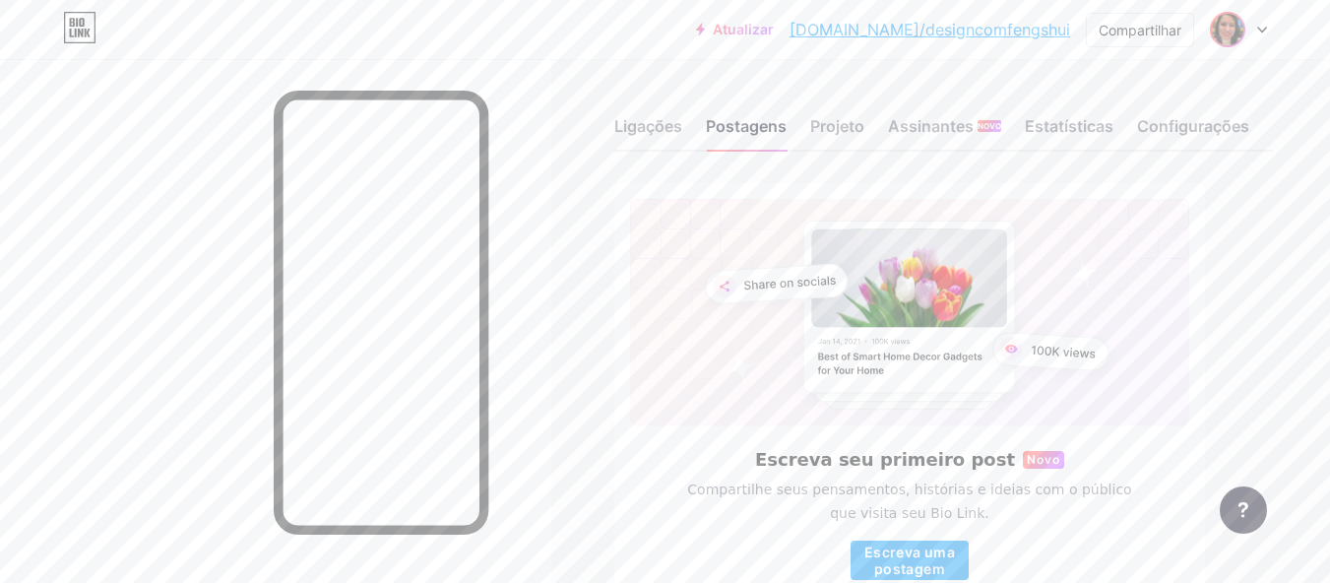
click at [1229, 30] on img at bounding box center [1228, 30] width 32 height 32
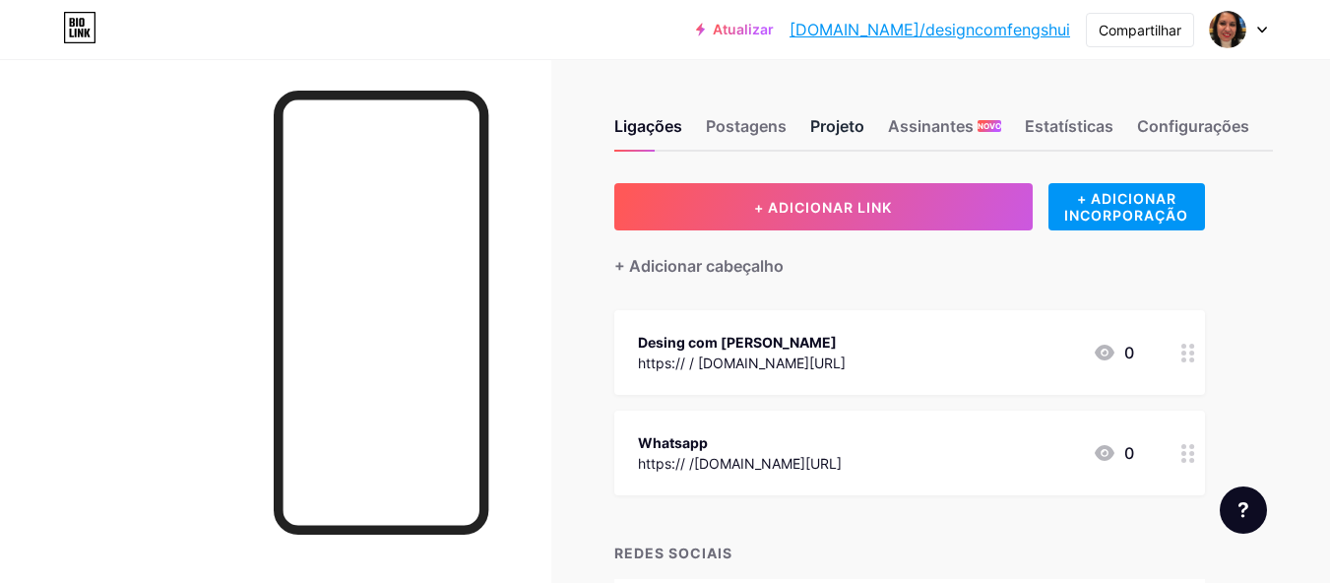
click at [836, 120] on font "Projeto" at bounding box center [837, 126] width 54 height 20
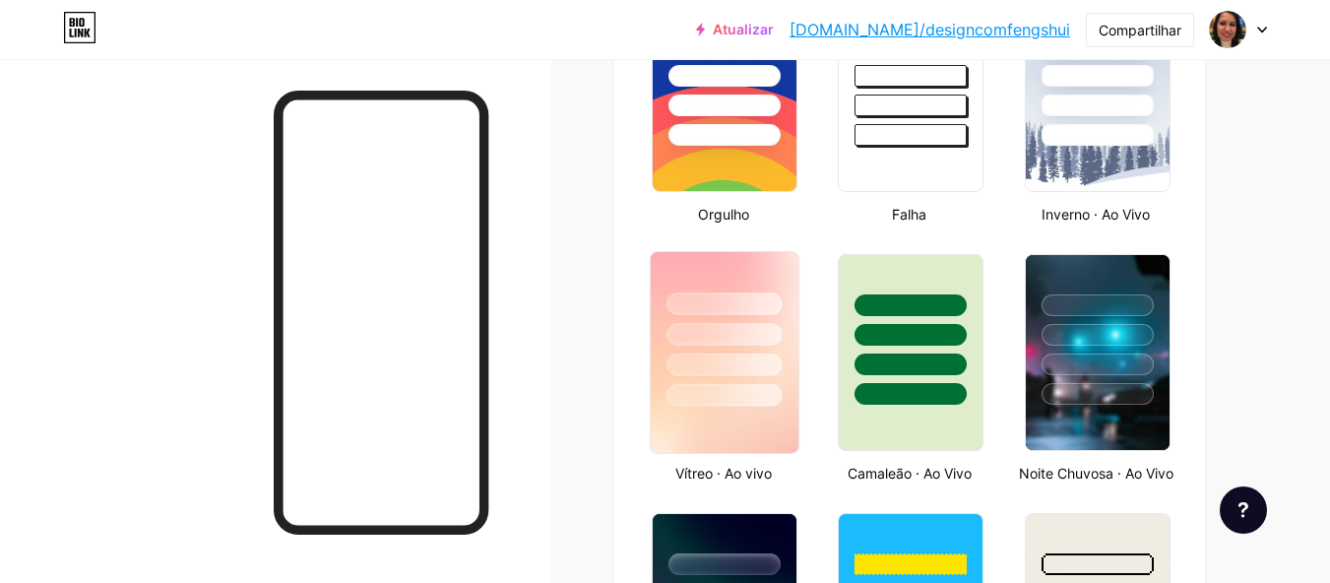
scroll to position [886, 0]
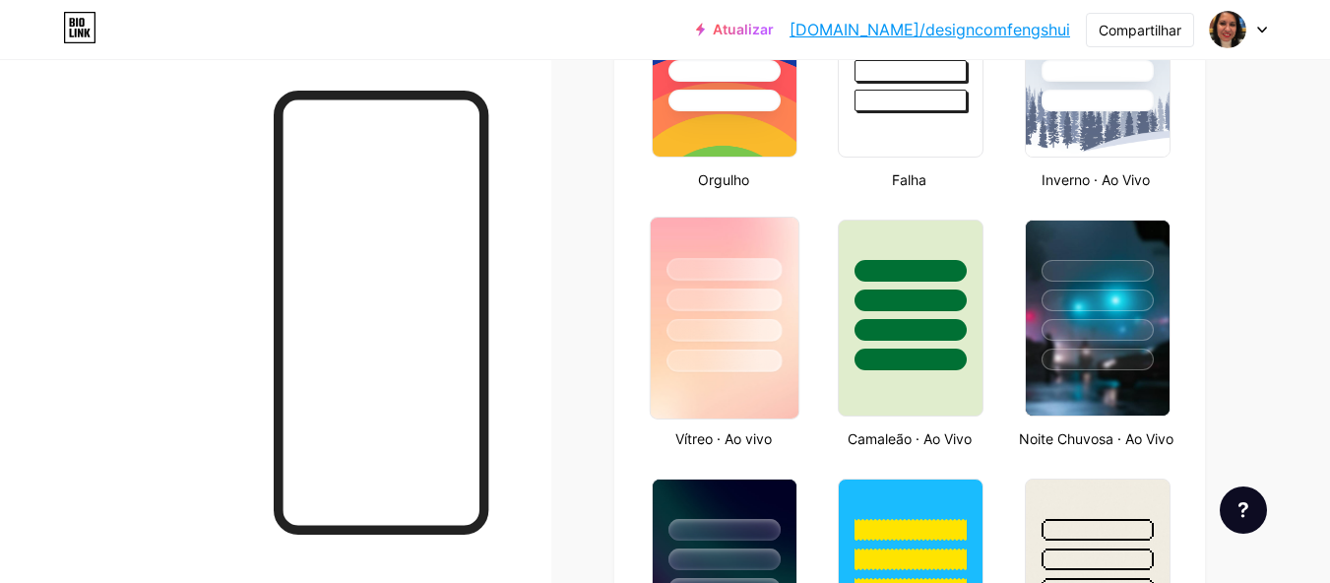
click at [783, 412] on img at bounding box center [725, 318] width 148 height 201
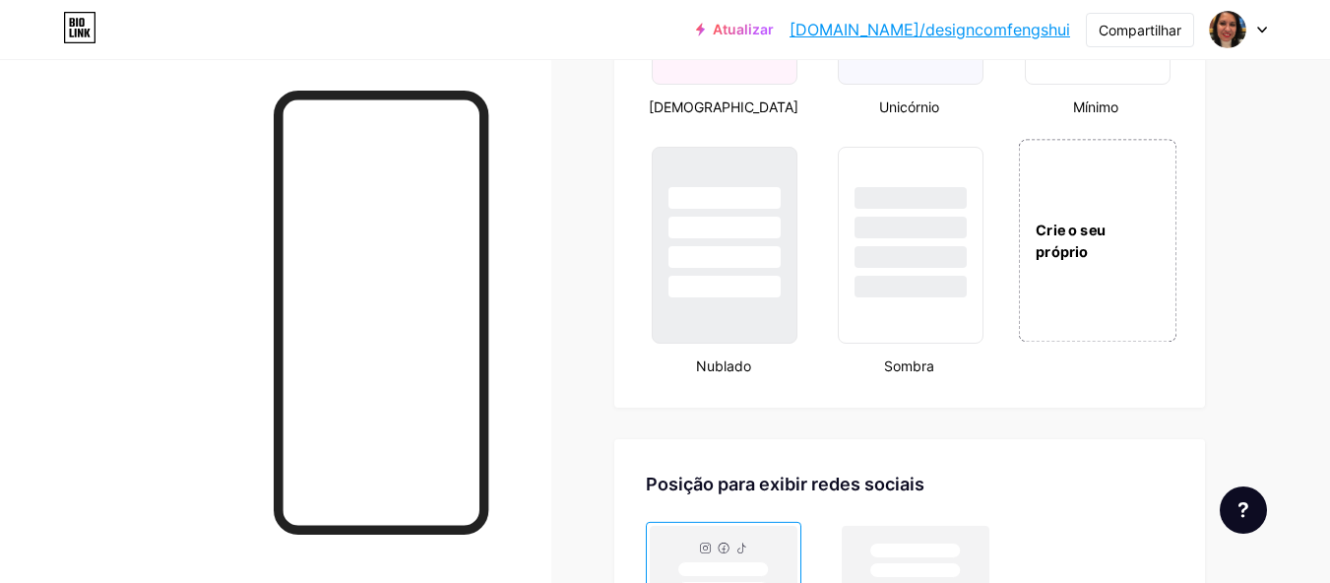
scroll to position [2264, 0]
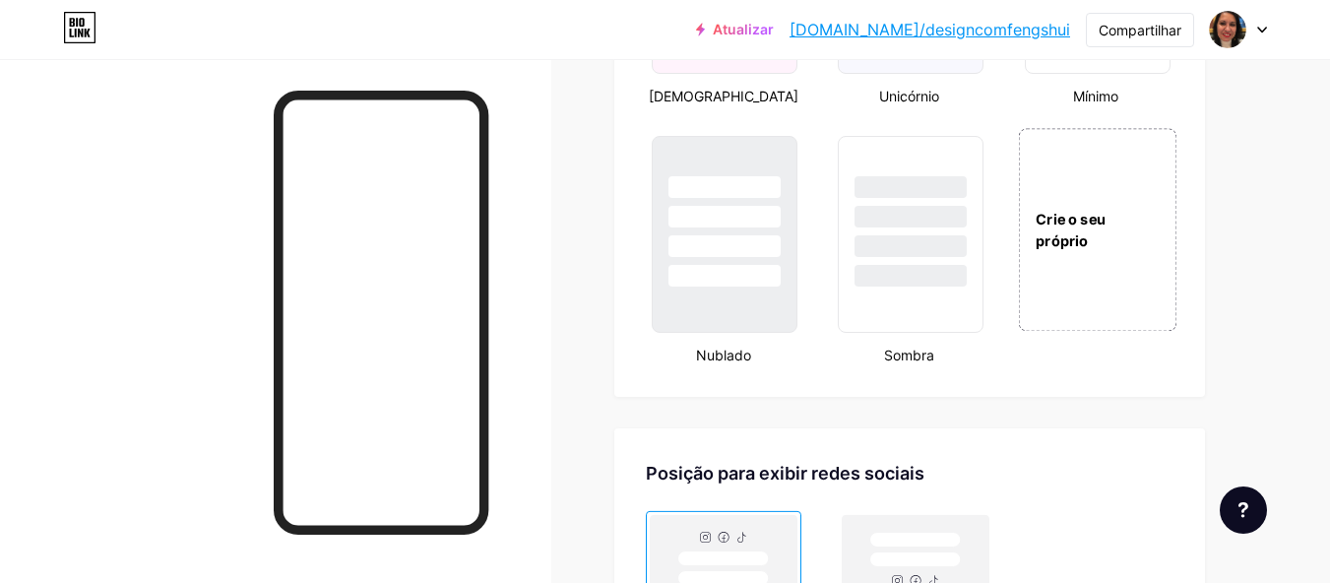
click at [1100, 249] on font "Crie o seu próprio" at bounding box center [1071, 230] width 70 height 38
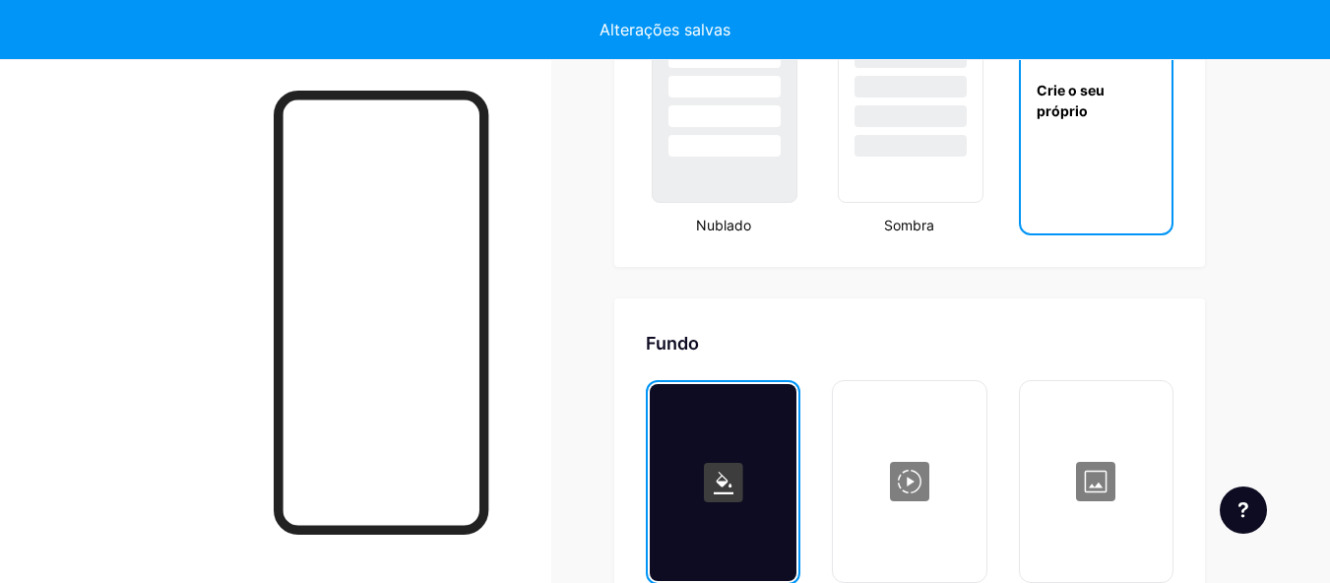
scroll to position [2634, 0]
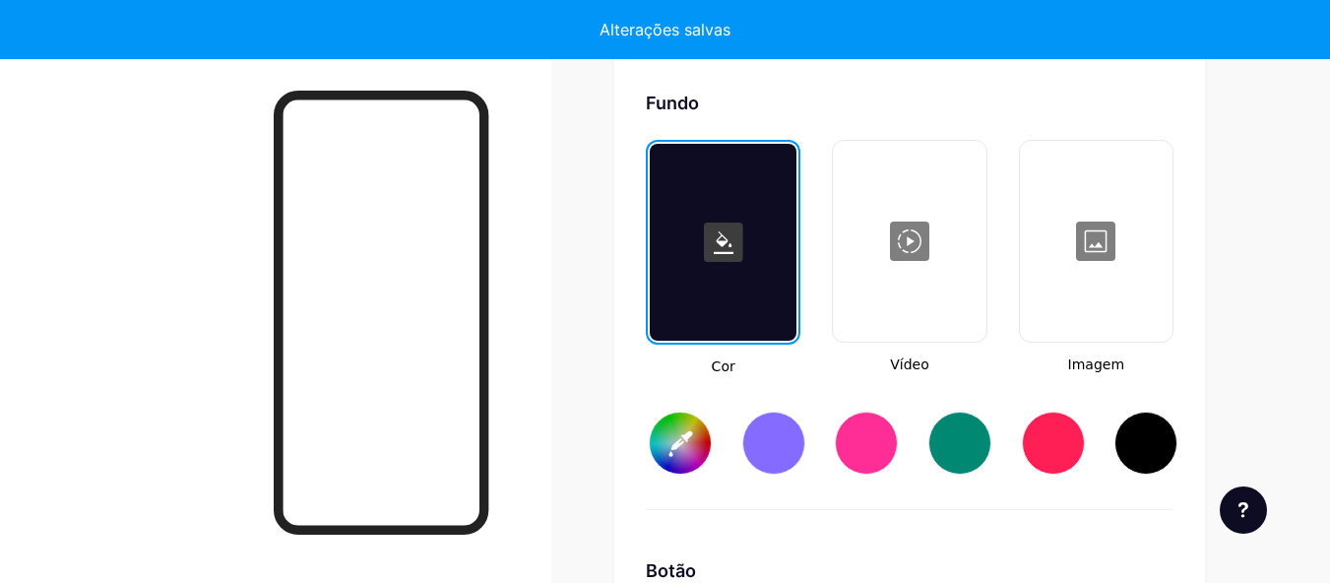
type input "#ffffff"
type input "#000000"
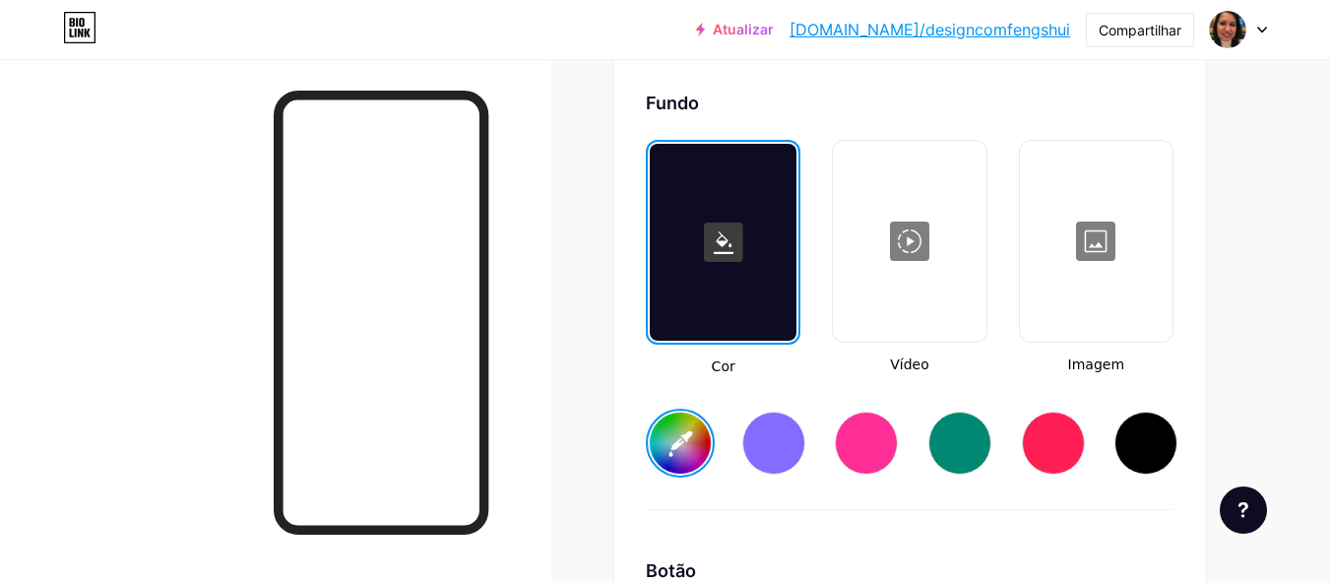
click at [674, 468] on input "#ffffff" at bounding box center [680, 442] width 61 height 61
click at [679, 453] on input "#ffffff" at bounding box center [680, 442] width 61 height 61
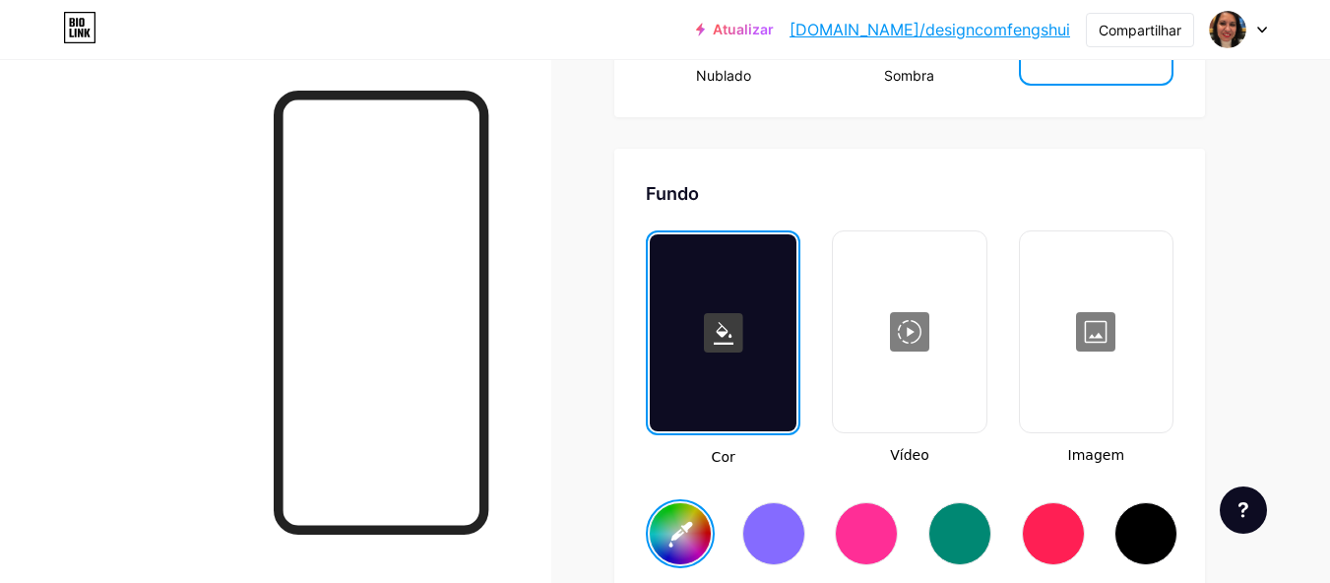
scroll to position [2536, 0]
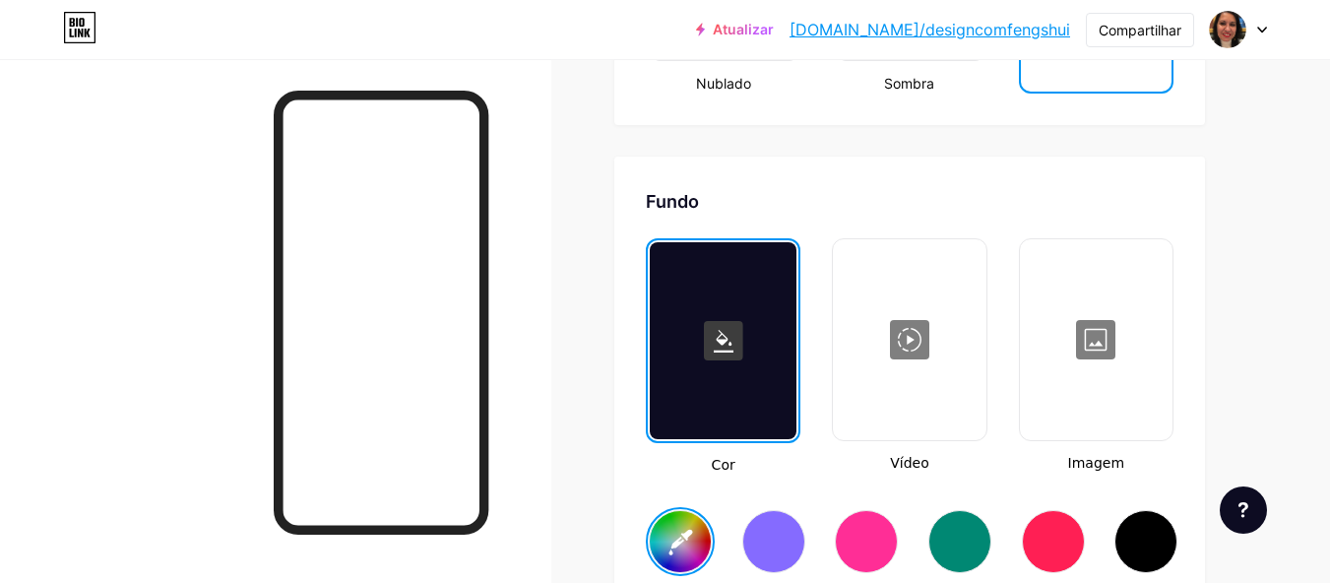
click at [683, 555] on input "#2c2919" at bounding box center [680, 541] width 61 height 61
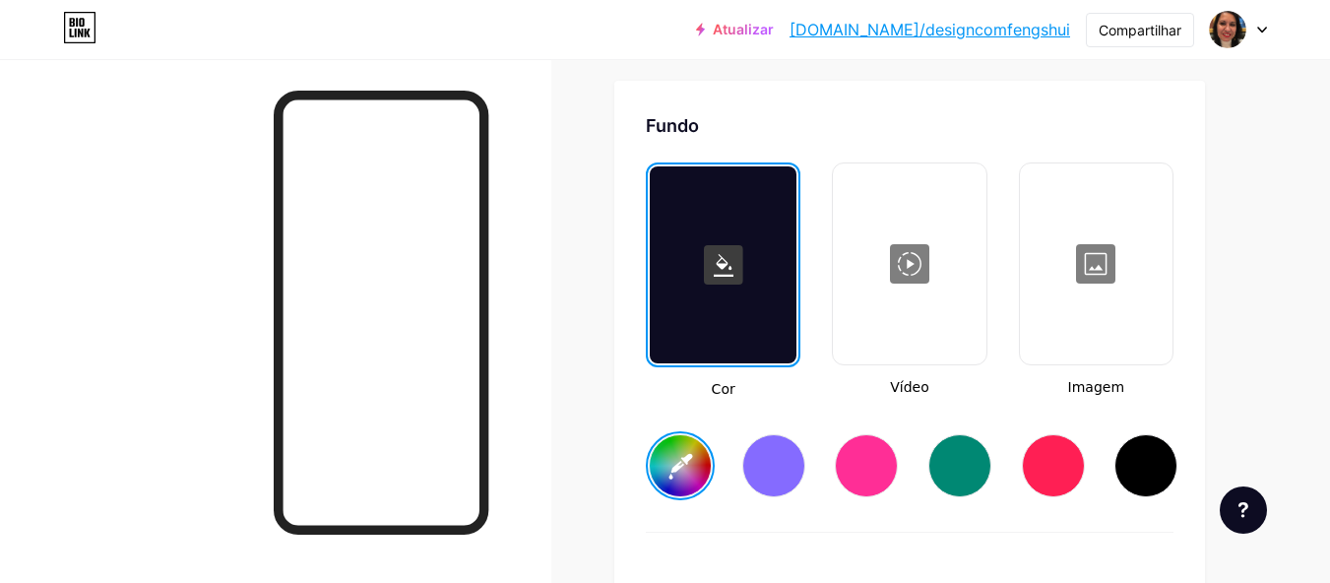
scroll to position [2634, 0]
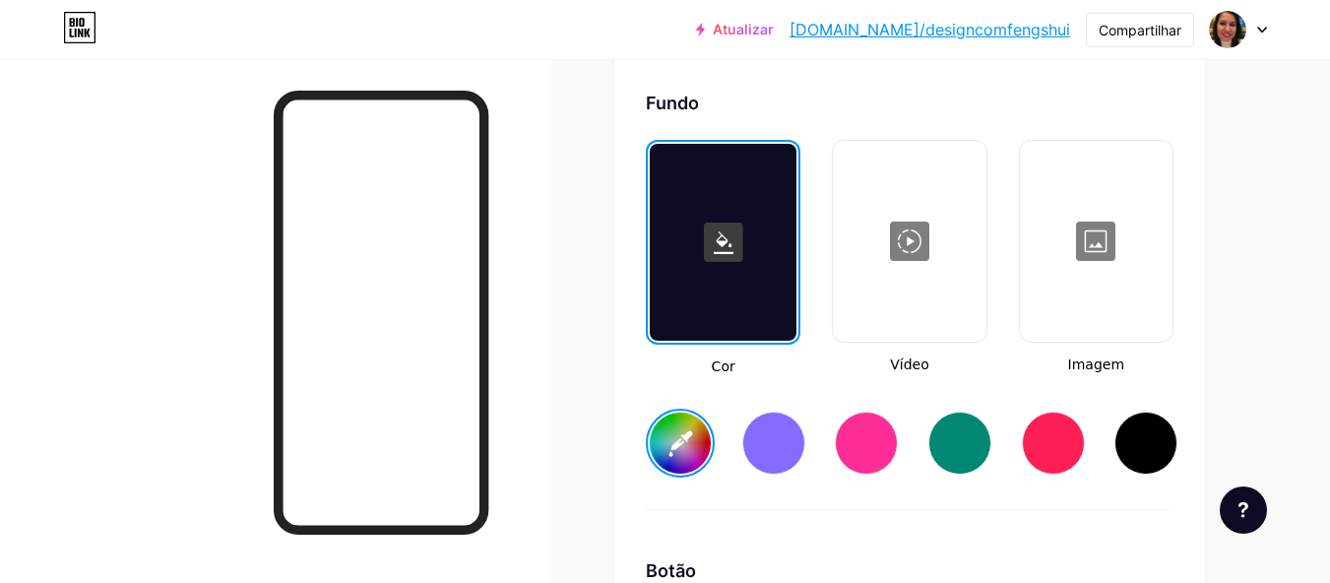
click at [687, 466] on input "#c17c7f" at bounding box center [680, 442] width 61 height 61
click at [681, 451] on input "#bfec70" at bounding box center [680, 442] width 61 height 61
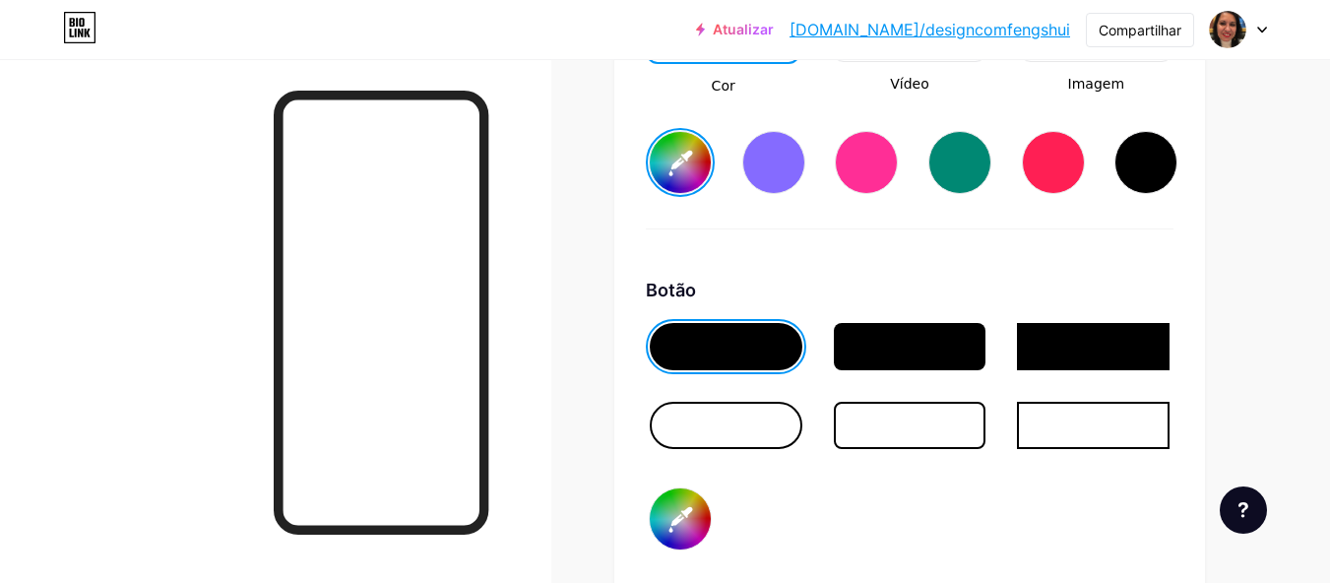
scroll to position [3028, 0]
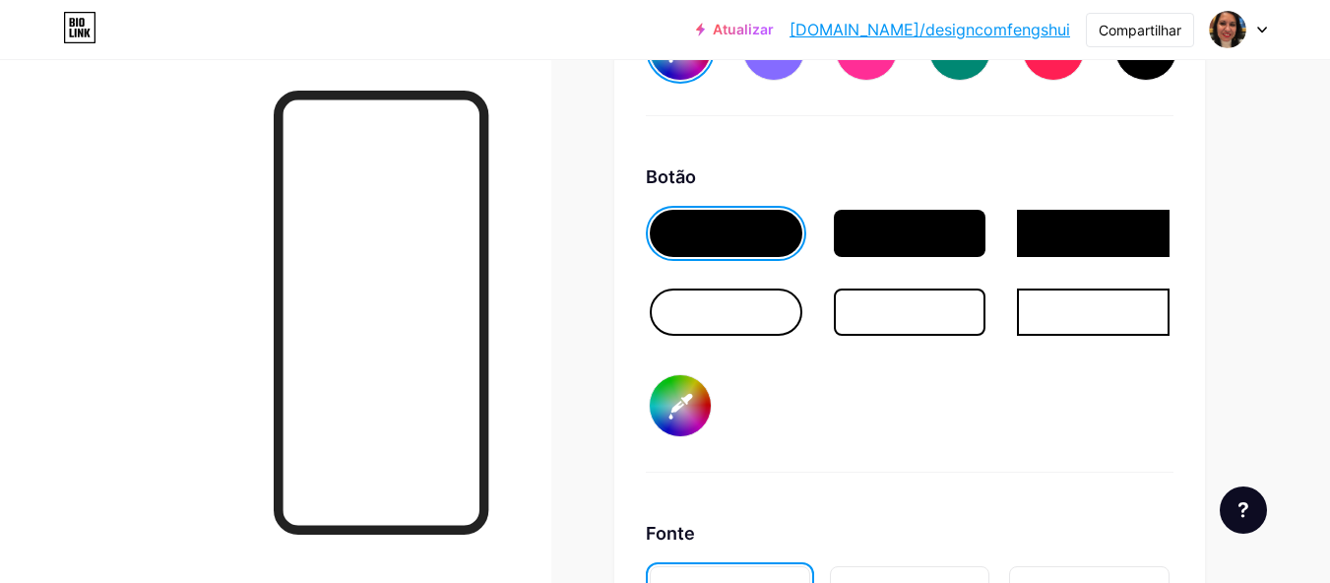
click at [906, 335] on div at bounding box center [910, 311] width 153 height 47
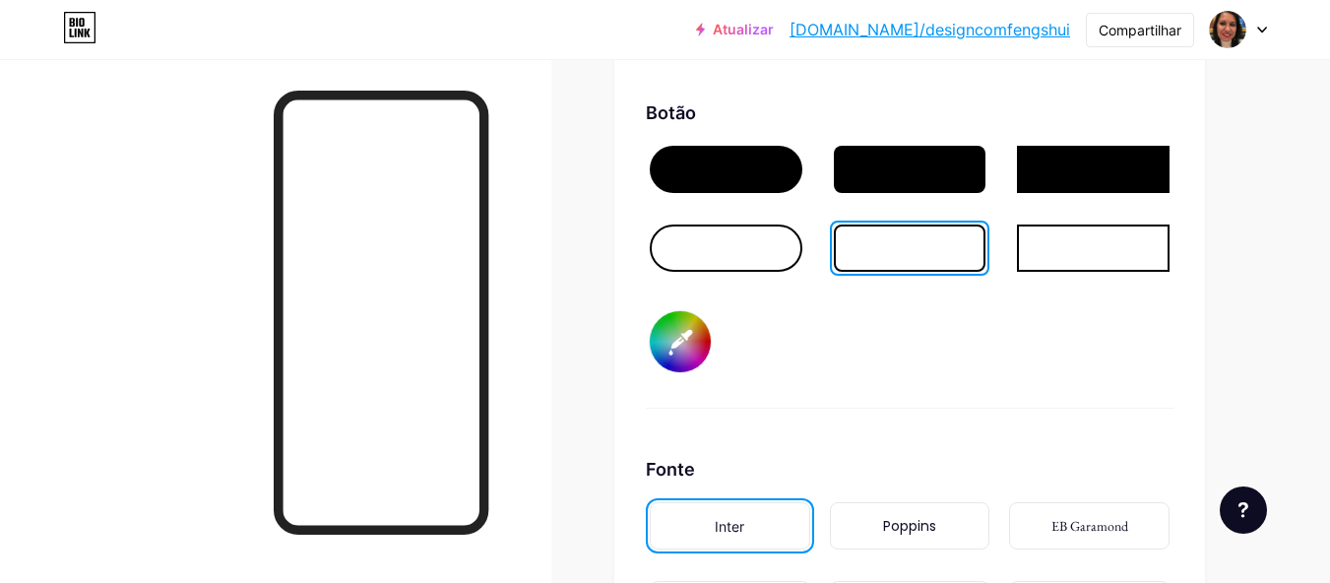
scroll to position [3127, 0]
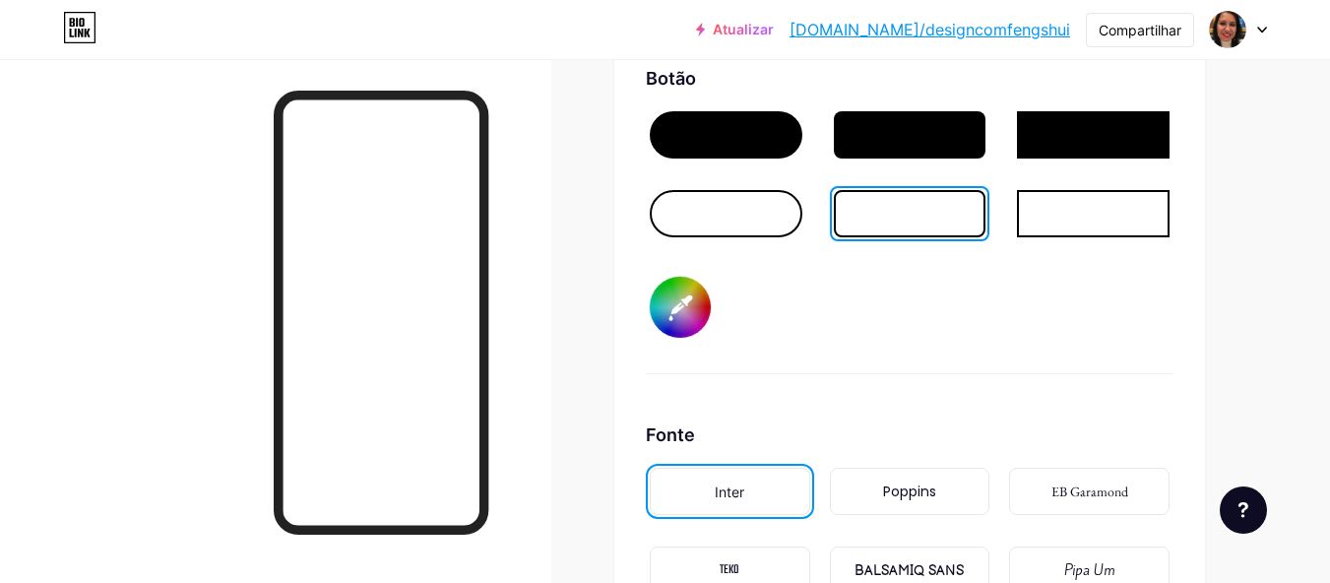
click at [924, 501] on font "Poppins" at bounding box center [909, 491] width 53 height 20
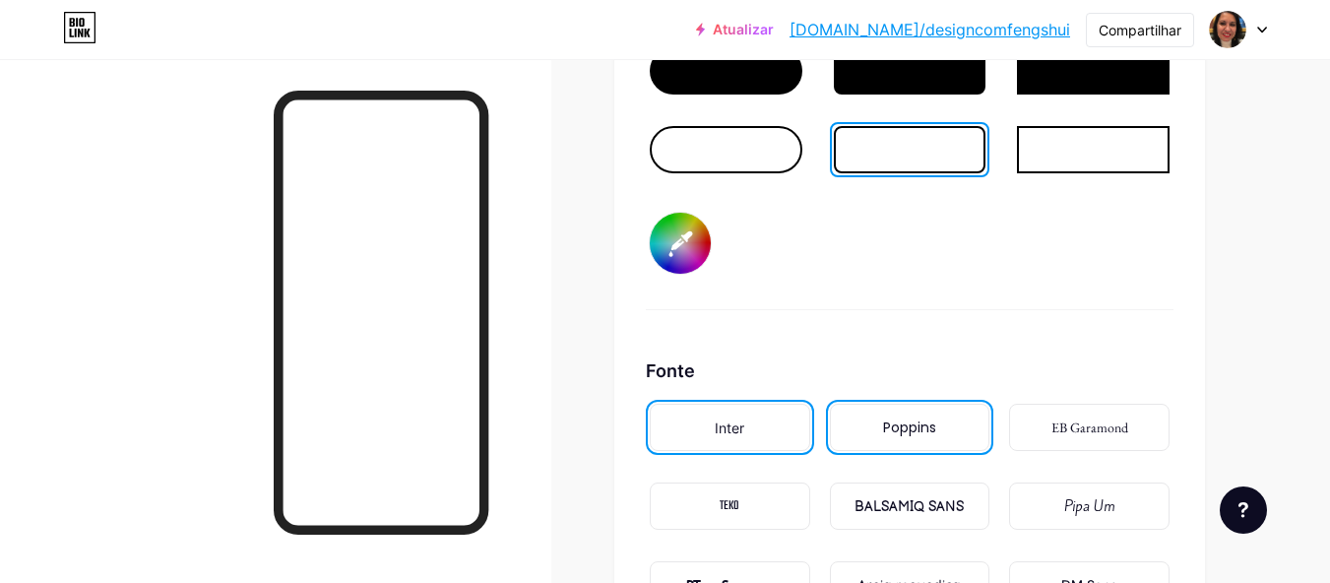
scroll to position [3225, 0]
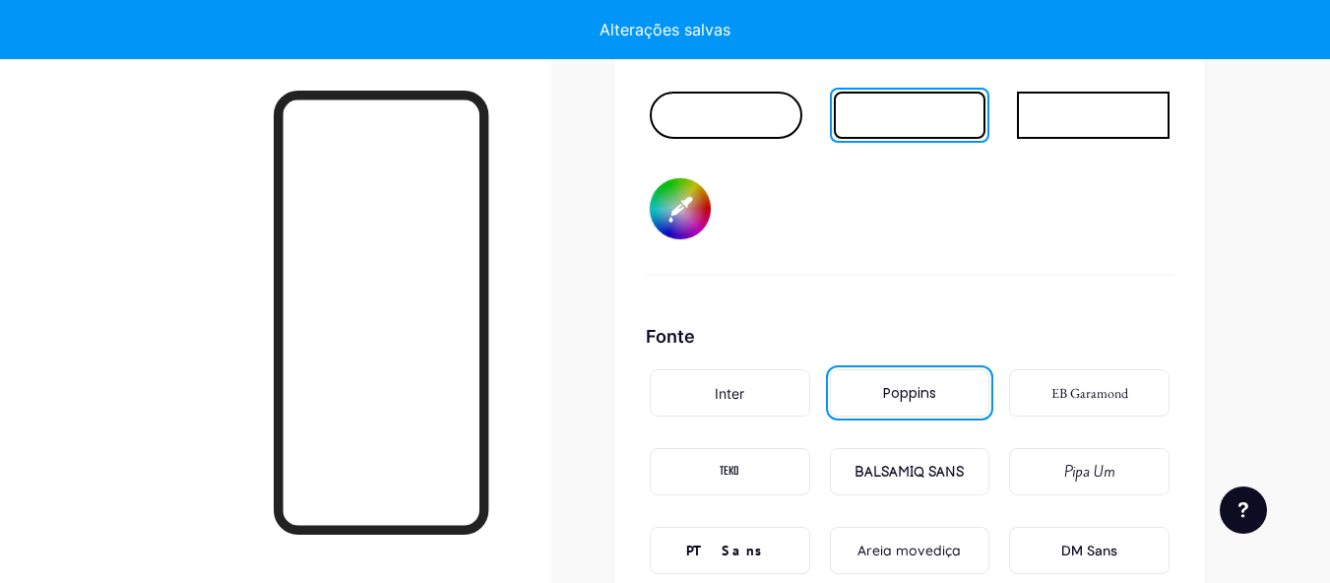
type input "#c38386"
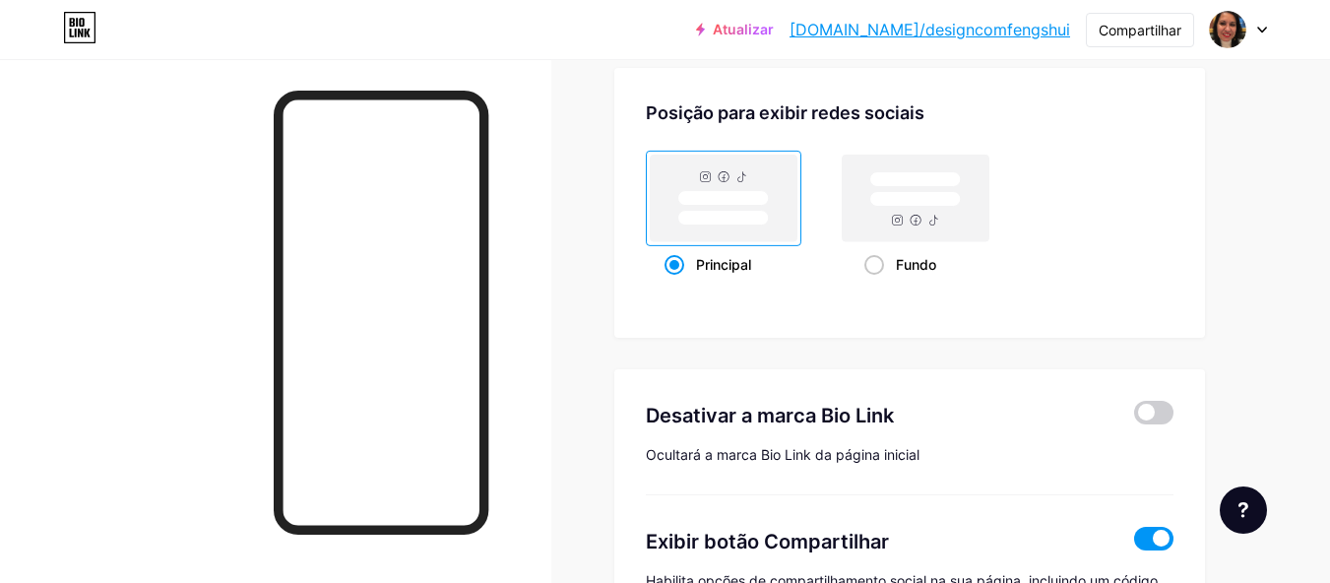
scroll to position [4013, 0]
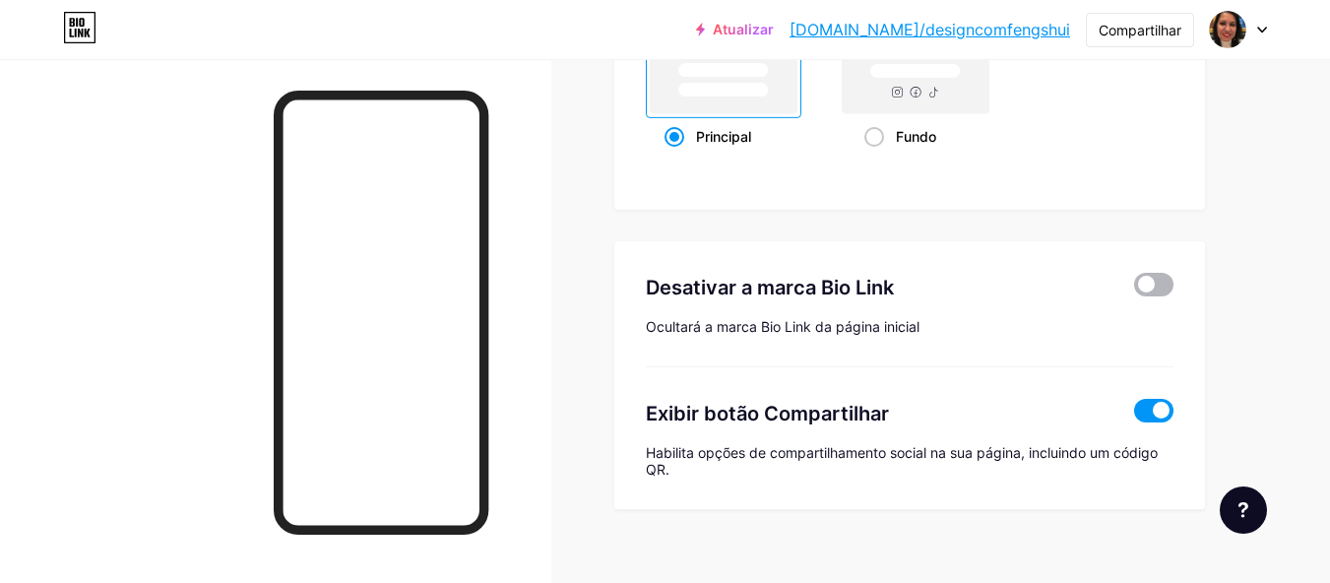
click at [1144, 296] on span at bounding box center [1153, 285] width 39 height 24
click at [1134, 289] on input "checkbox" at bounding box center [1134, 289] width 0 height 0
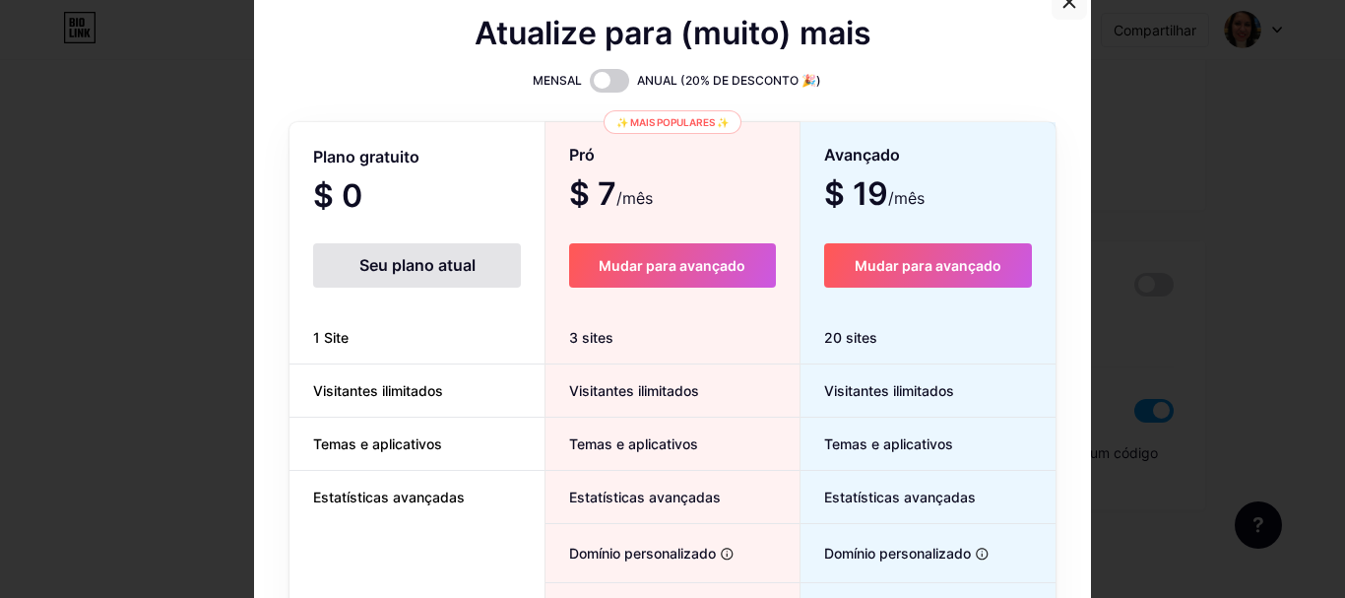
click at [1065, 7] on icon at bounding box center [1069, 2] width 16 height 16
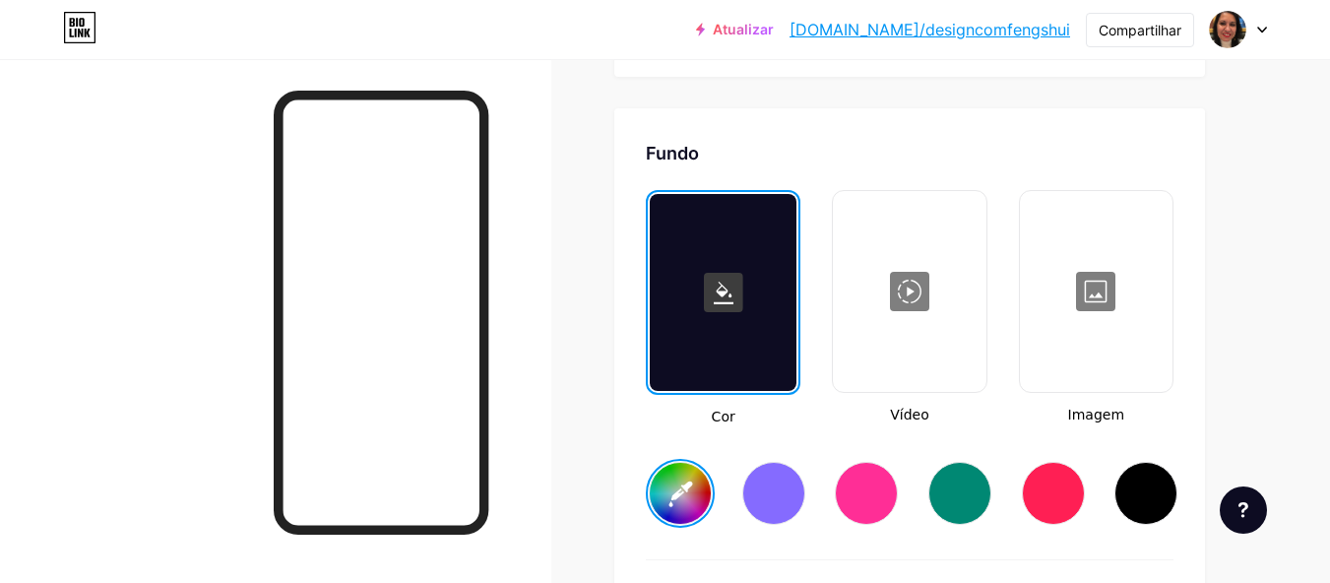
scroll to position [2582, 0]
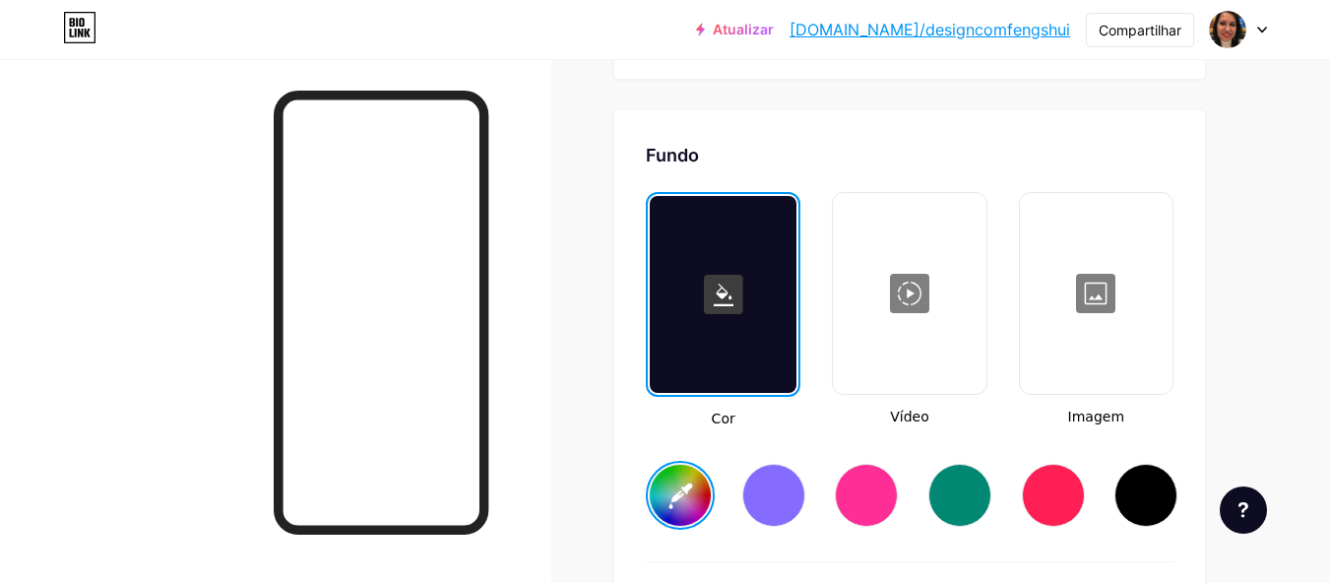
click at [1088, 350] on div at bounding box center [1096, 293] width 149 height 197
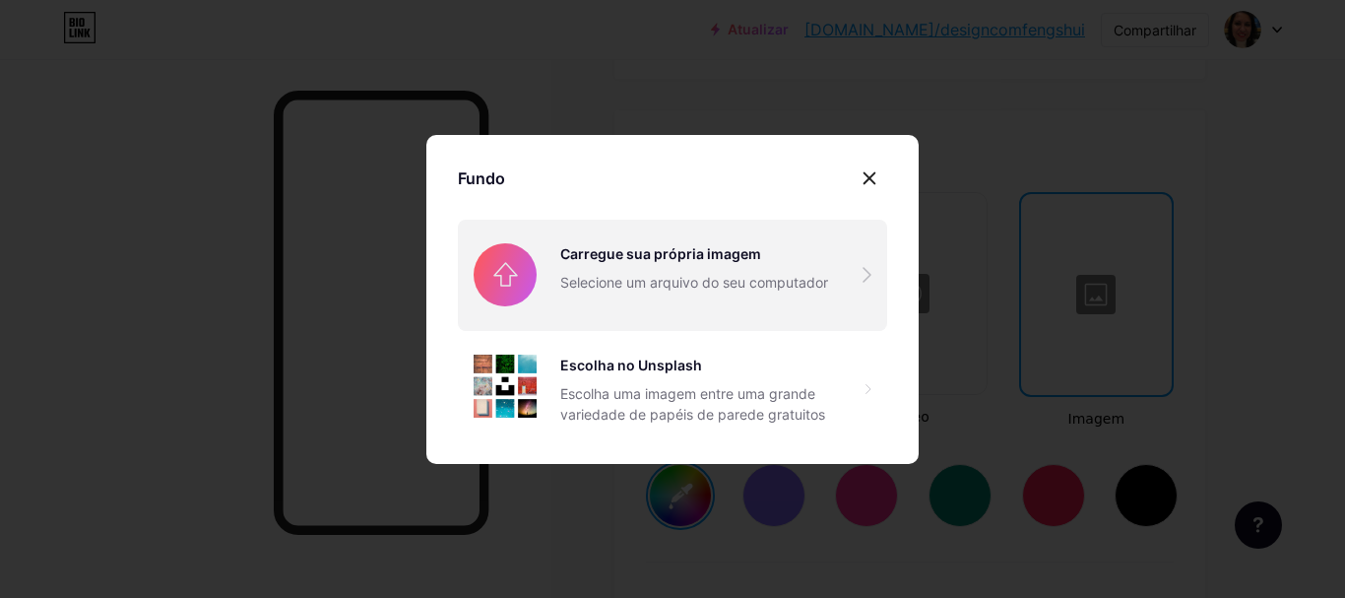
click at [682, 290] on input "file" at bounding box center [672, 275] width 429 height 110
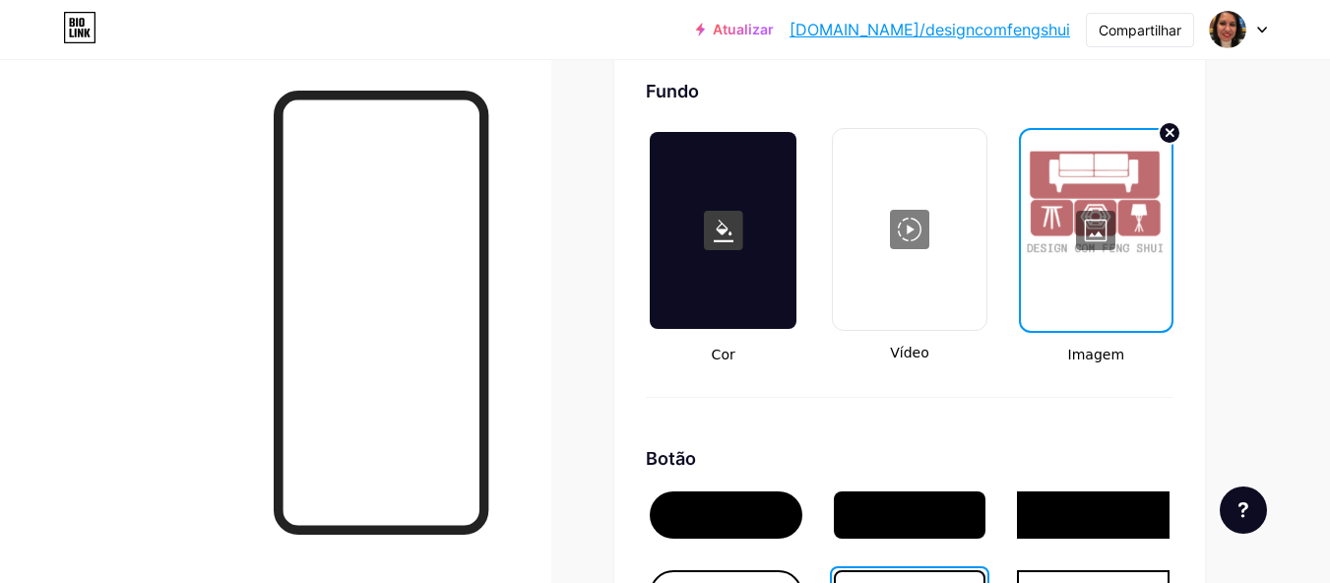
scroll to position [2681, 0]
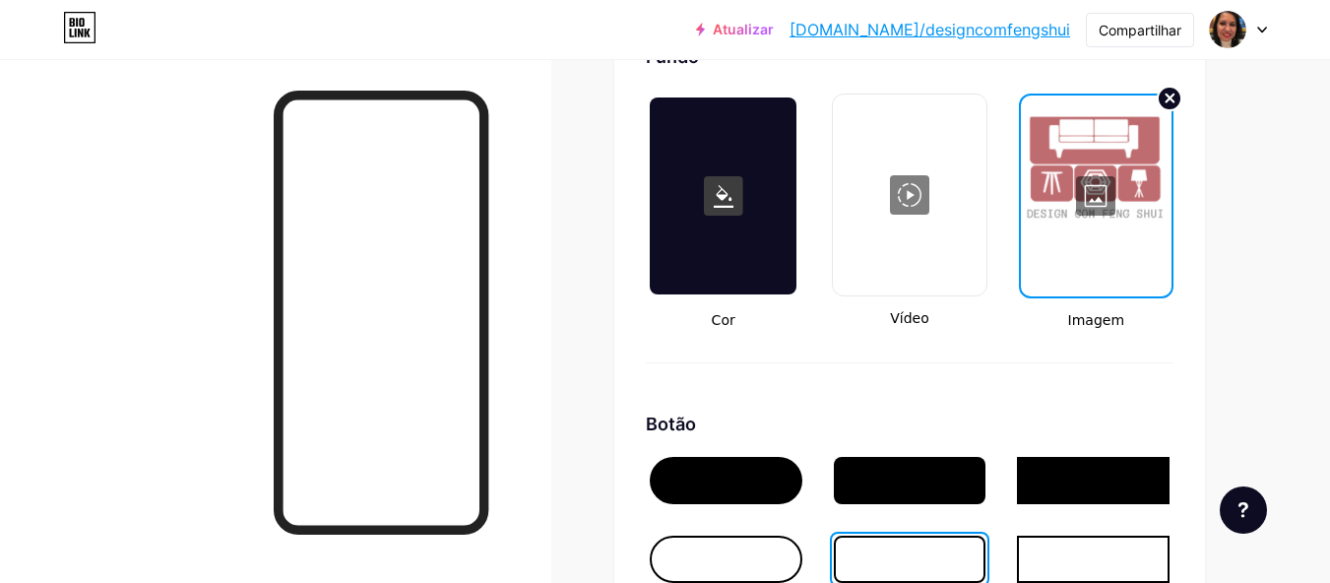
click at [1164, 110] on circle at bounding box center [1170, 99] width 24 height 24
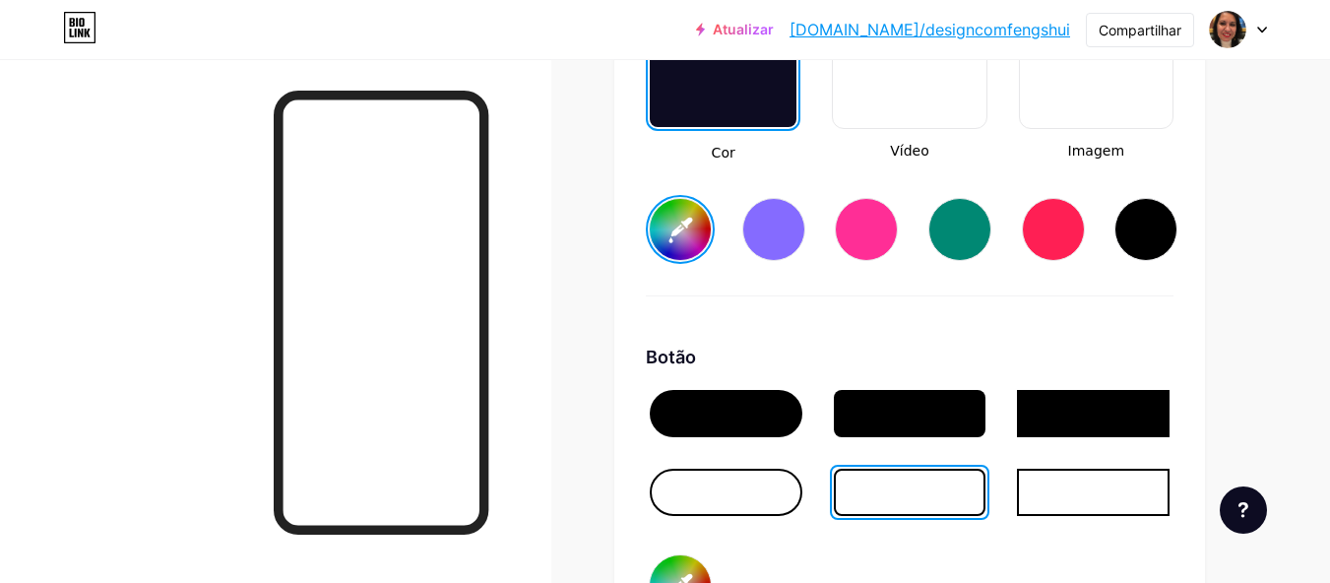
scroll to position [2779, 0]
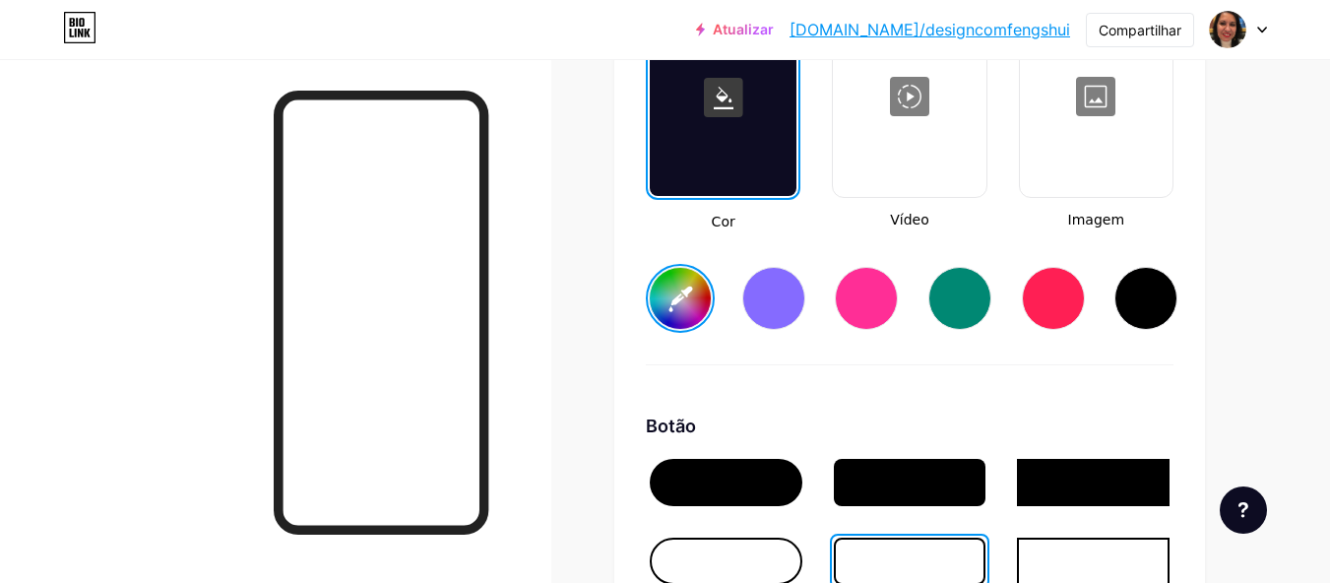
click at [683, 311] on input "#c38386" at bounding box center [680, 298] width 61 height 61
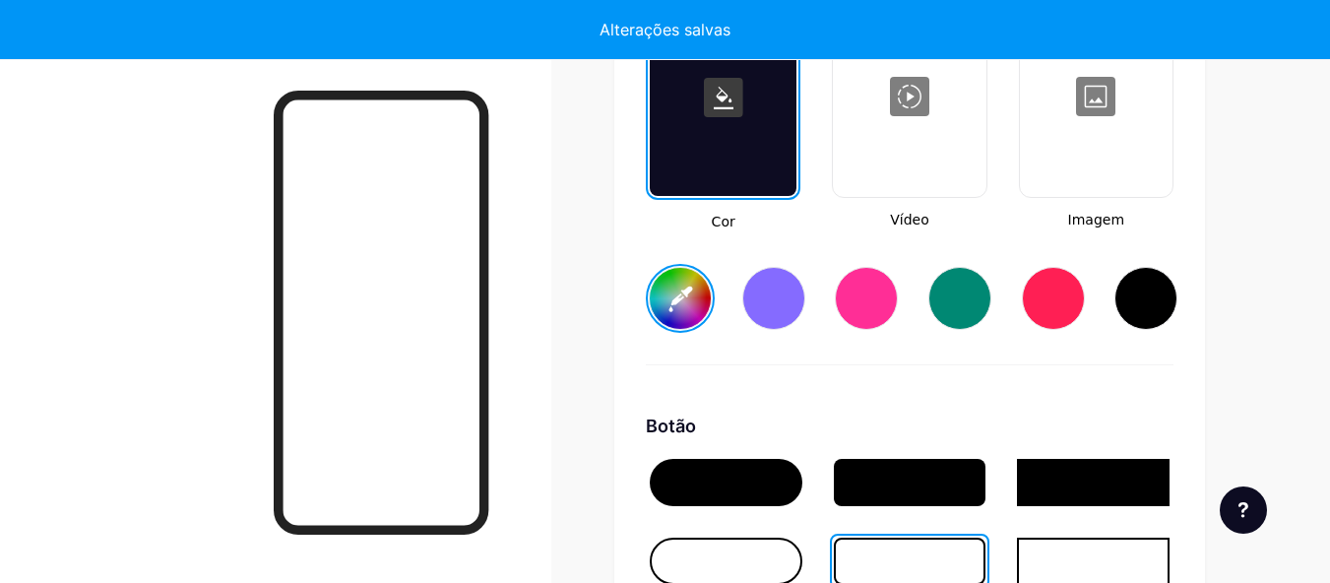
type input "#c17c7f"
click at [1204, 414] on div "Fundo Cor Vídeo Imagem #c17c7f Botão #000000 Fonte Inter Poppins EB Garamond TE…" at bounding box center [909, 527] width 591 height 1229
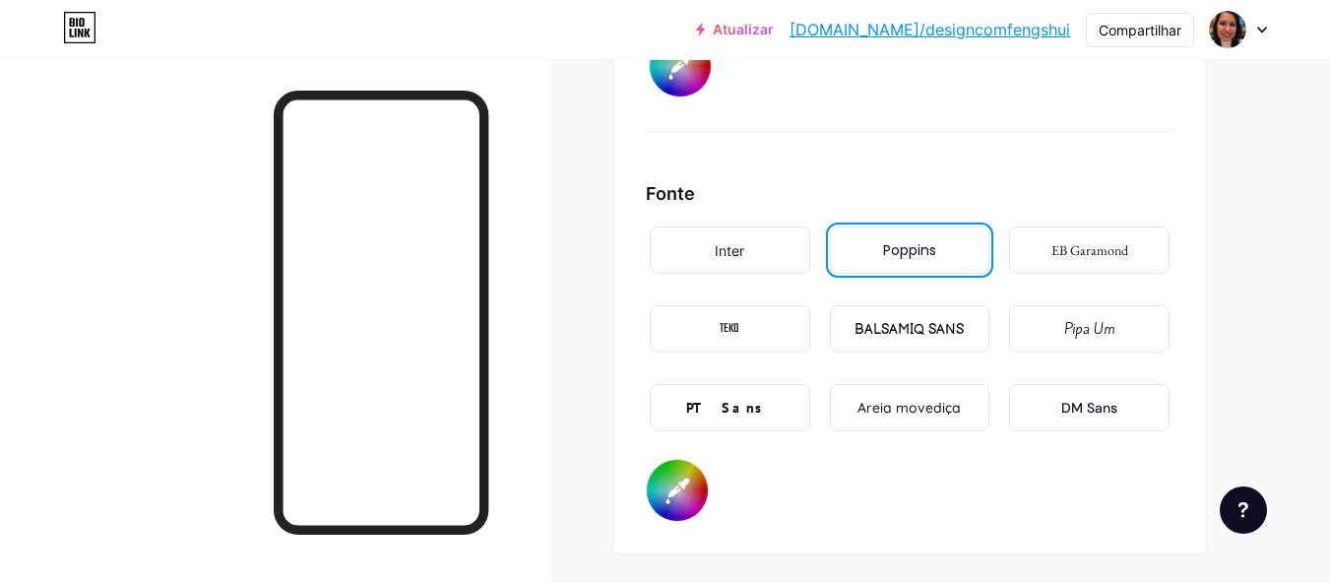
scroll to position [3370, 0]
click at [676, 509] on input "#000000" at bounding box center [677, 488] width 61 height 61
type input "#020000"
type input "#c17c7f"
type input "#190000"
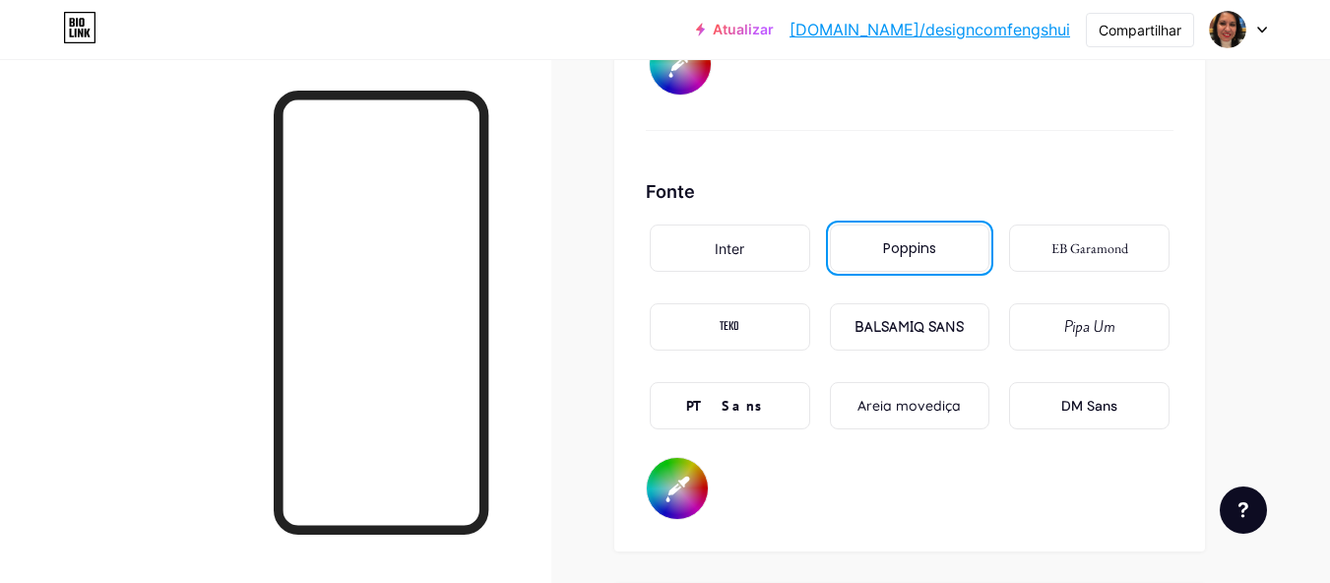
type input "#c17c7f"
type input "#ff0000"
type input "#c17c7f"
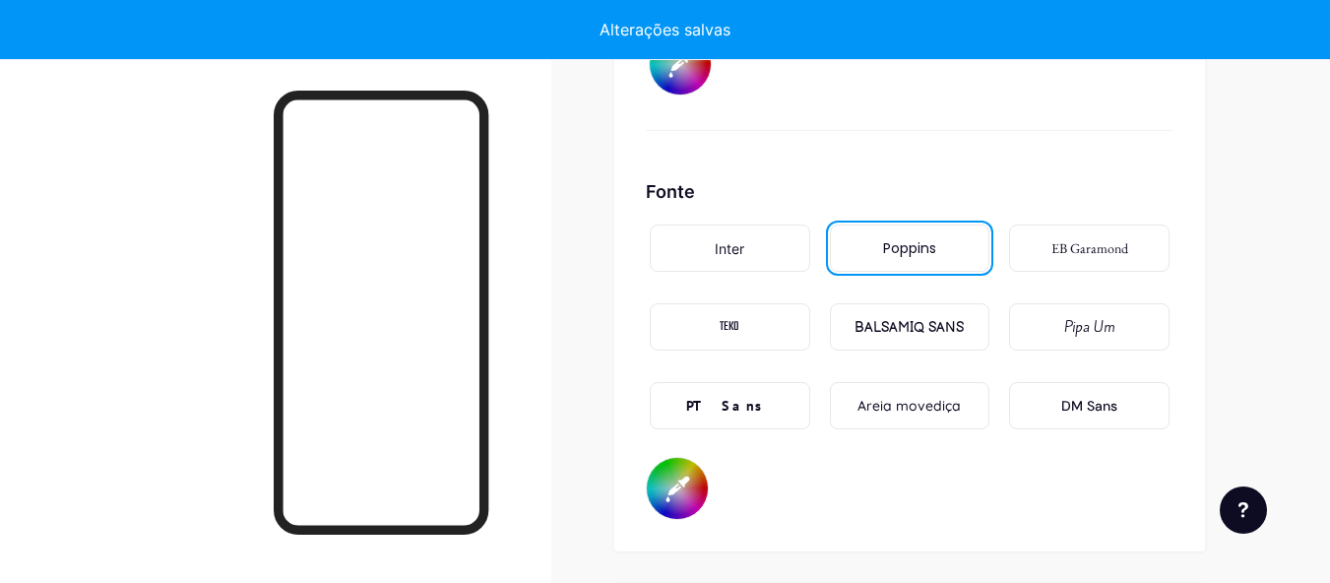
type input "#ff0200"
type input "#c17c7f"
type input "#ff1900"
type input "#c17c7f"
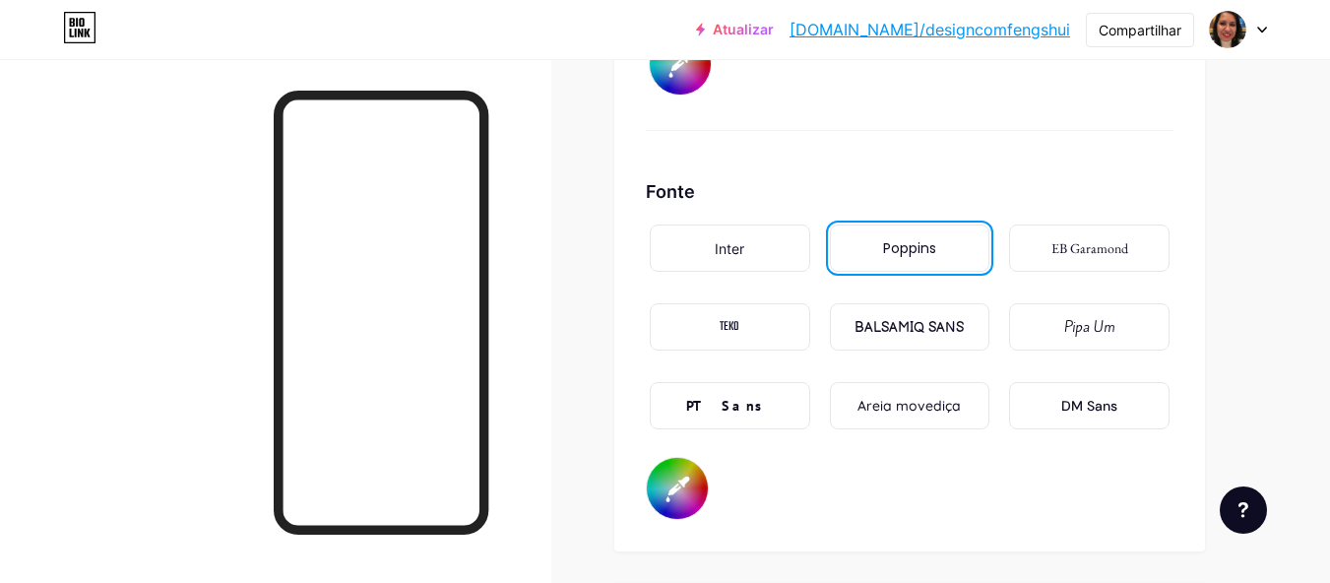
type input "#ffff00"
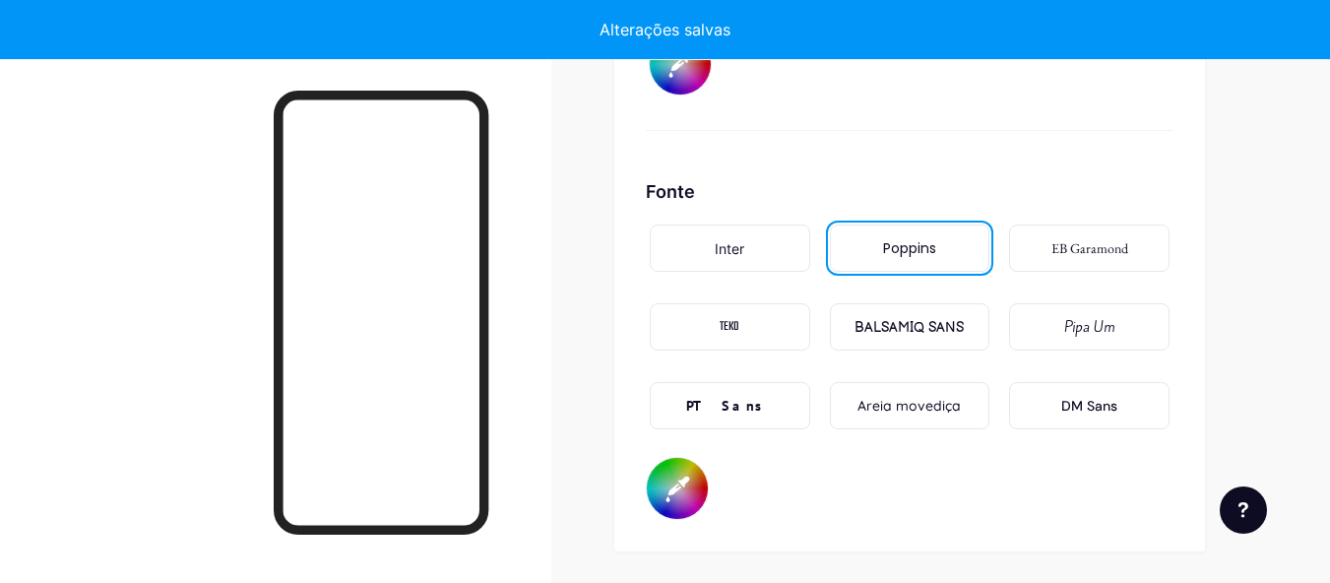
type input "#c17c7f"
type input "#ffff02"
type input "#c17c7f"
type input "#ffff19"
type input "#c17c7f"
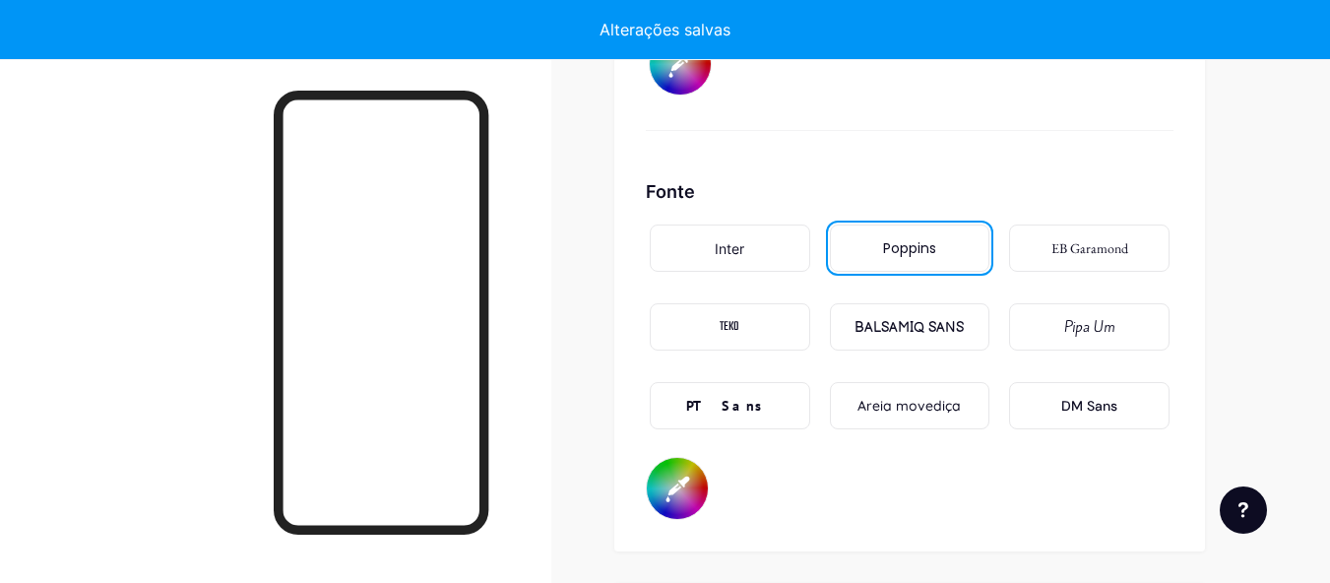
type input "#ffffff"
type input "#c17c7f"
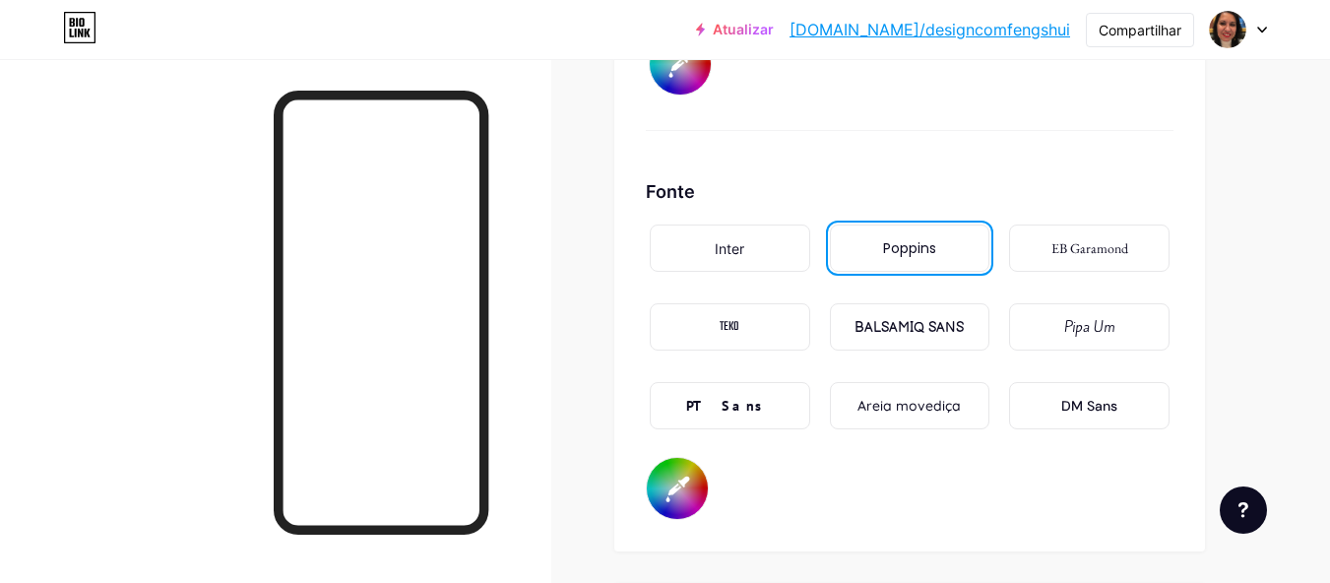
type input "#ffffff"
click at [915, 520] on div "Fonte Inter Poppins EB Garamond TEKO BALSAMIQ SANS Pipa Um PT Sans Areia movedi…" at bounding box center [910, 349] width 528 height 342
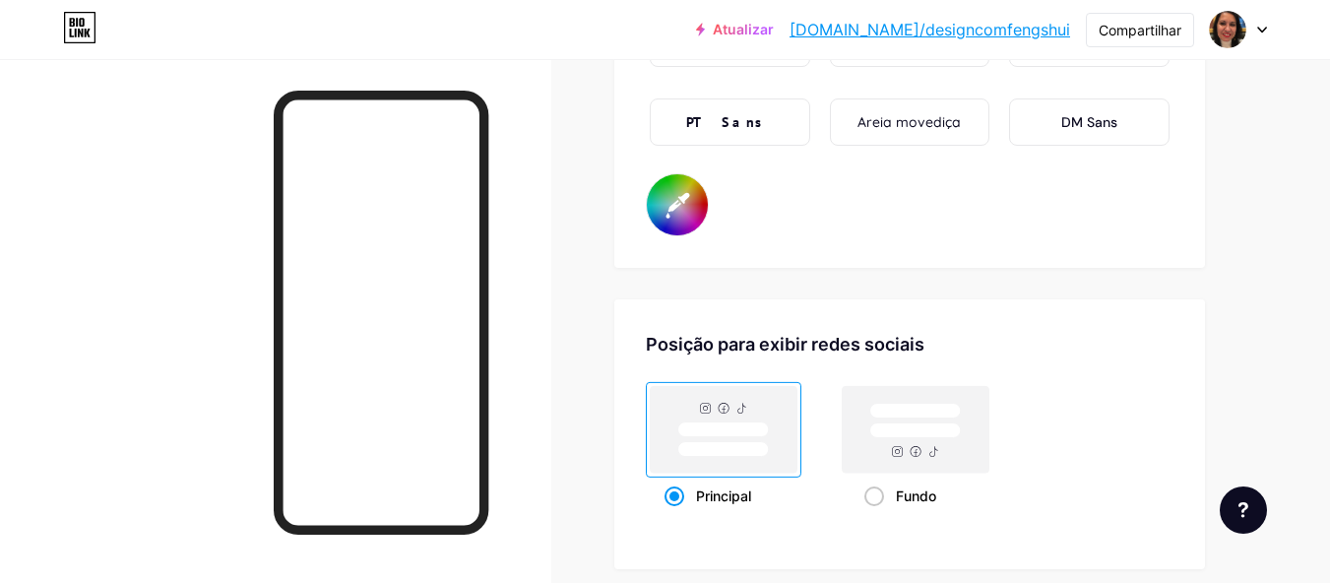
scroll to position [3665, 0]
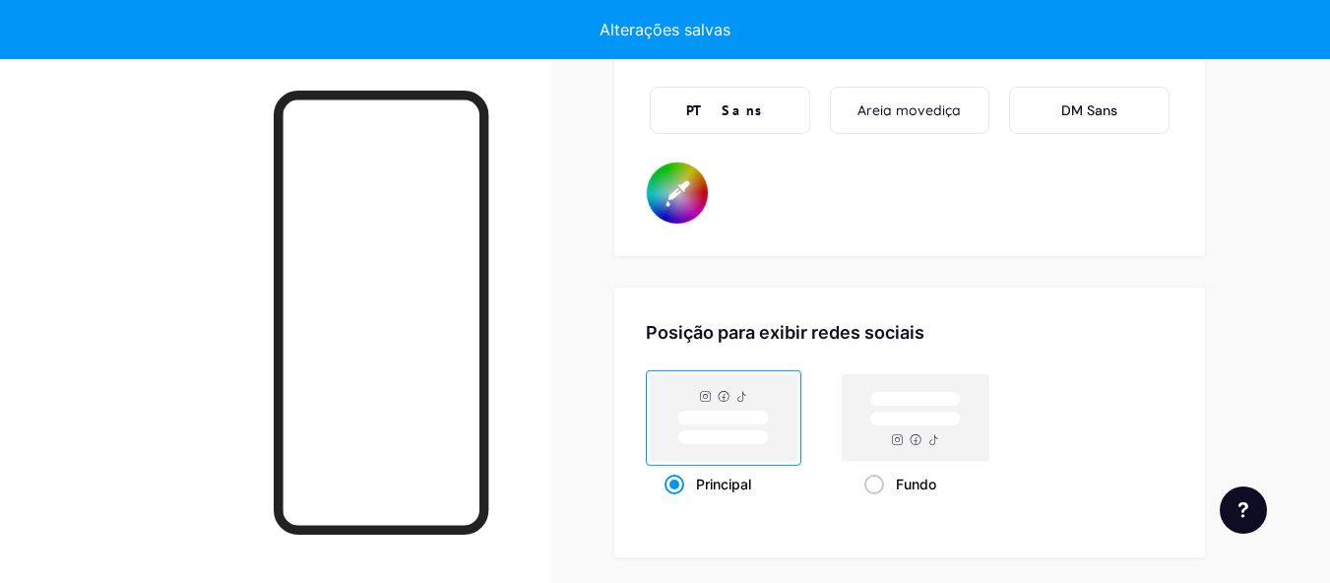
type input "#c17c7f"
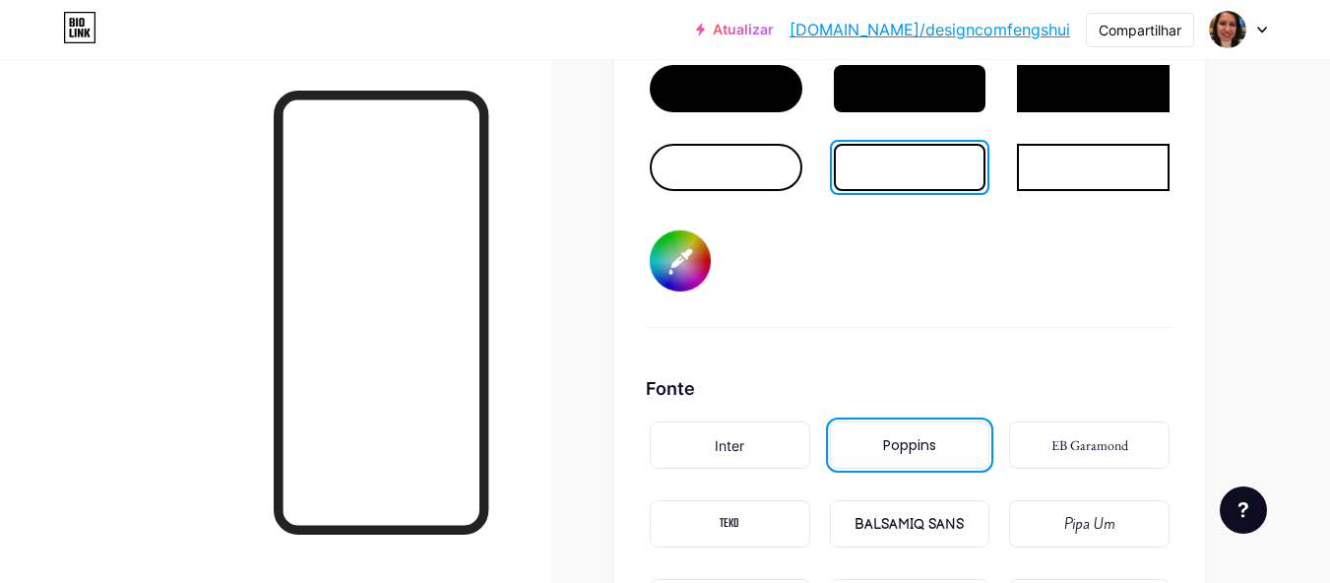
scroll to position [3075, 0]
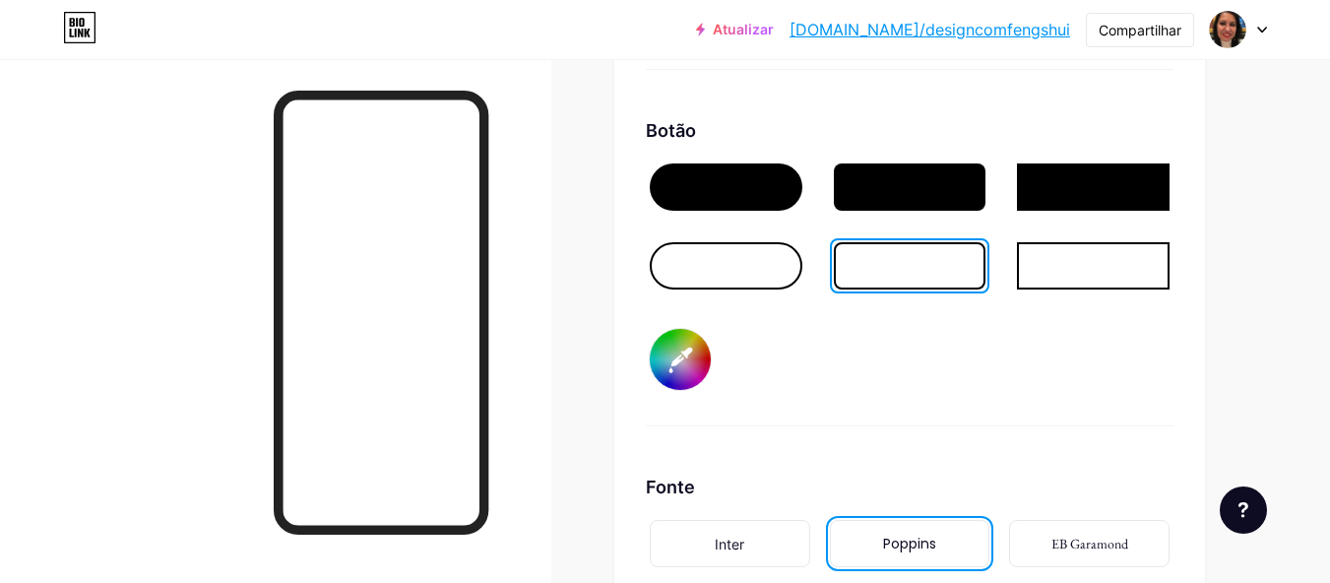
click at [682, 383] on input "#000000" at bounding box center [680, 359] width 61 height 61
type input "#020000"
type input "#c17c7f"
type input "#190000"
type input "#c17c7f"
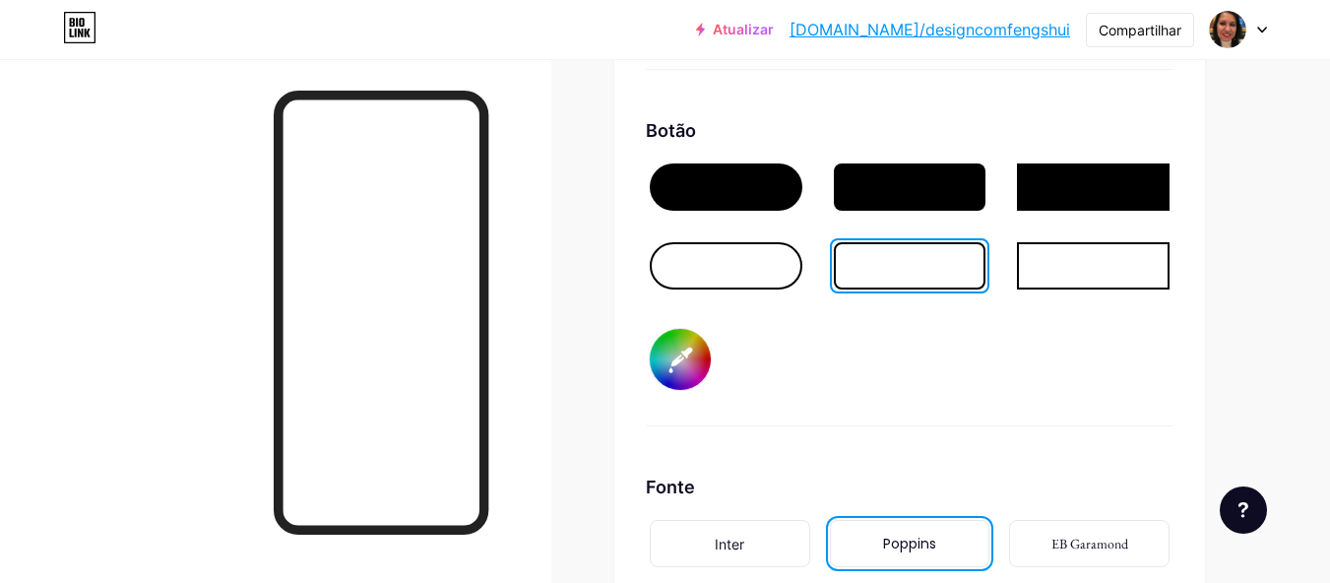
type input "#ff0000"
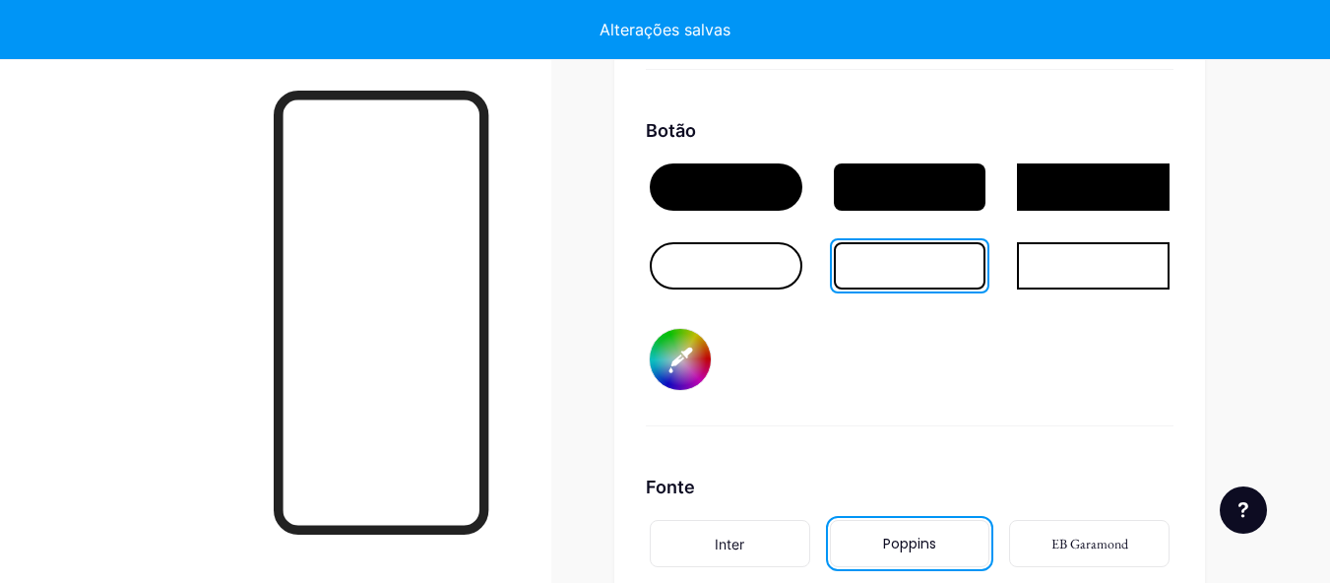
type input "#c17c7f"
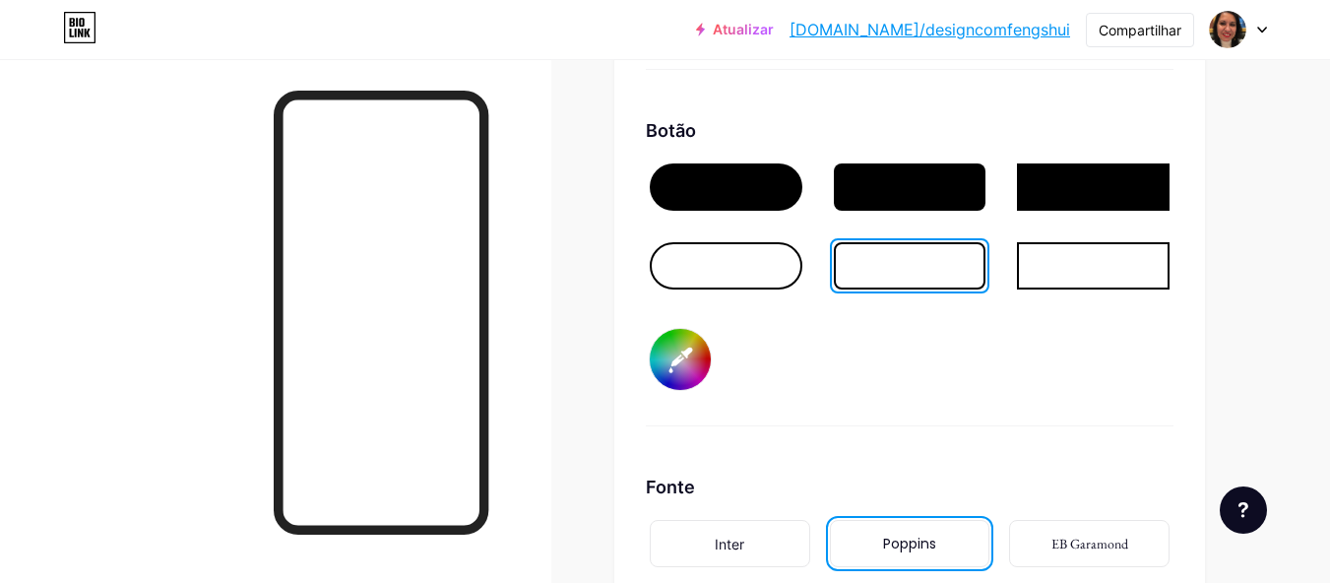
type input "#ff0200"
type input "#c17c7f"
type input "#ff1900"
type input "#c17c7f"
type input "#ffff00"
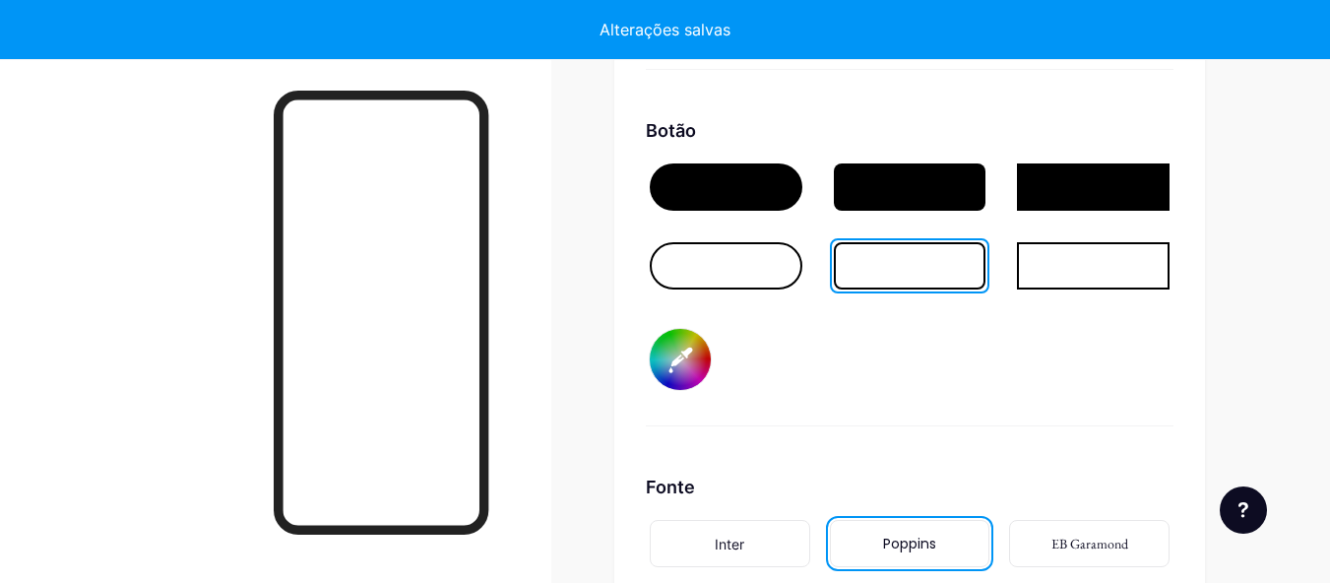
type input "#c17c7f"
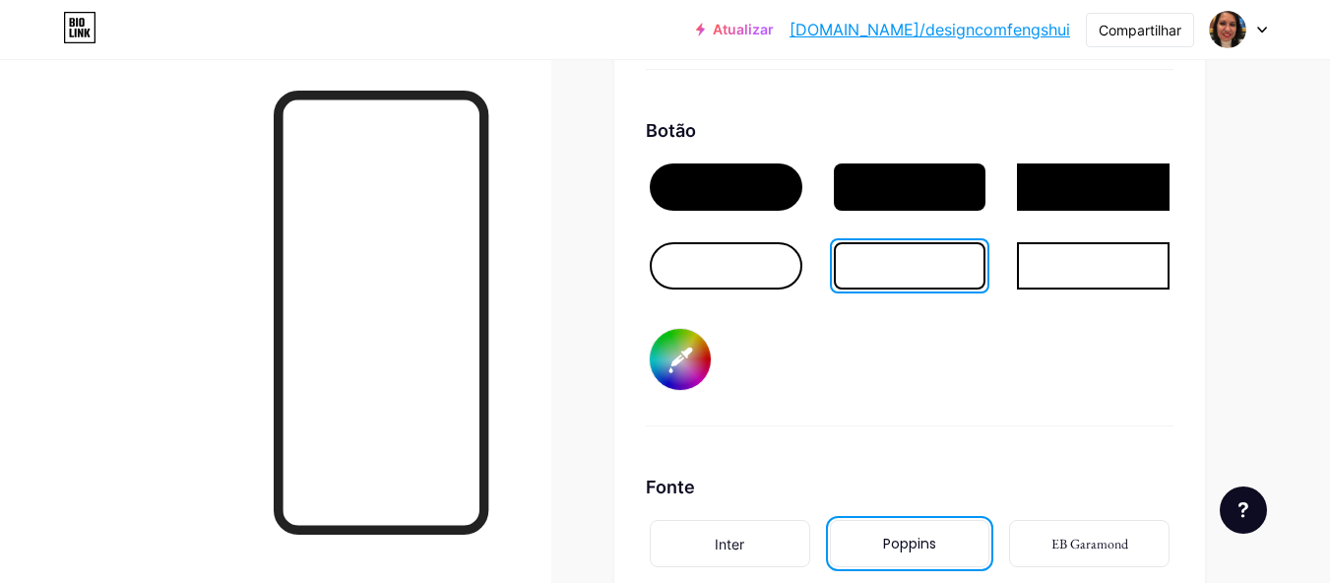
type input "#ffff02"
type input "#c17c7f"
type input "#ffff19"
type input "#c17c7f"
type input "#ffffff"
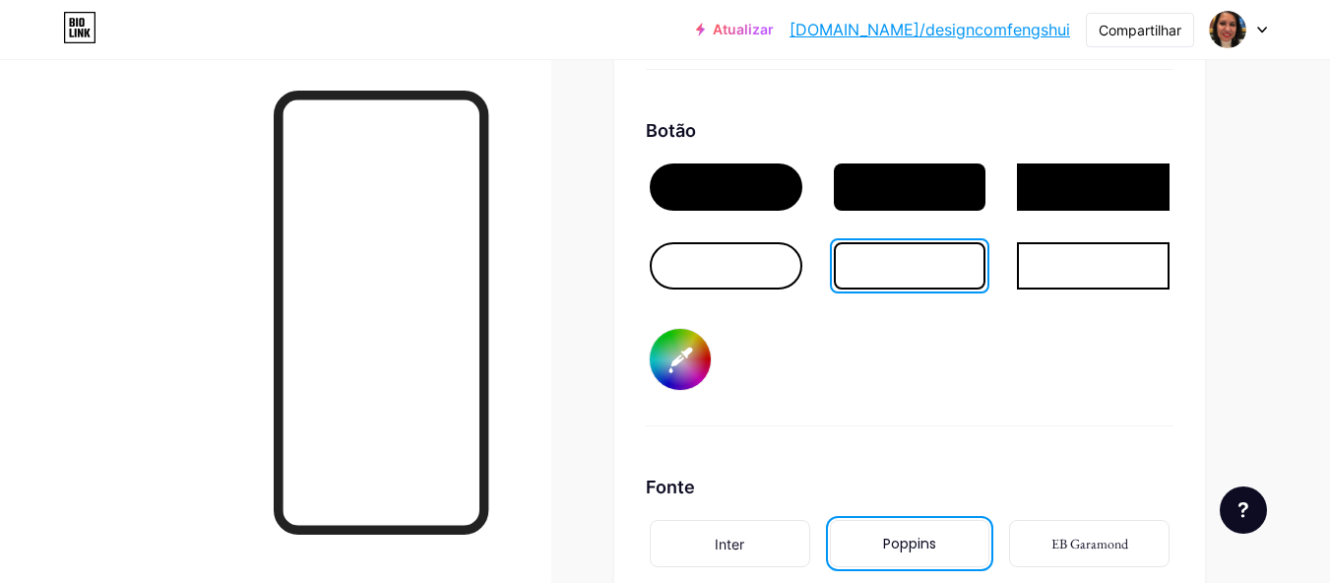
type input "#c17c7f"
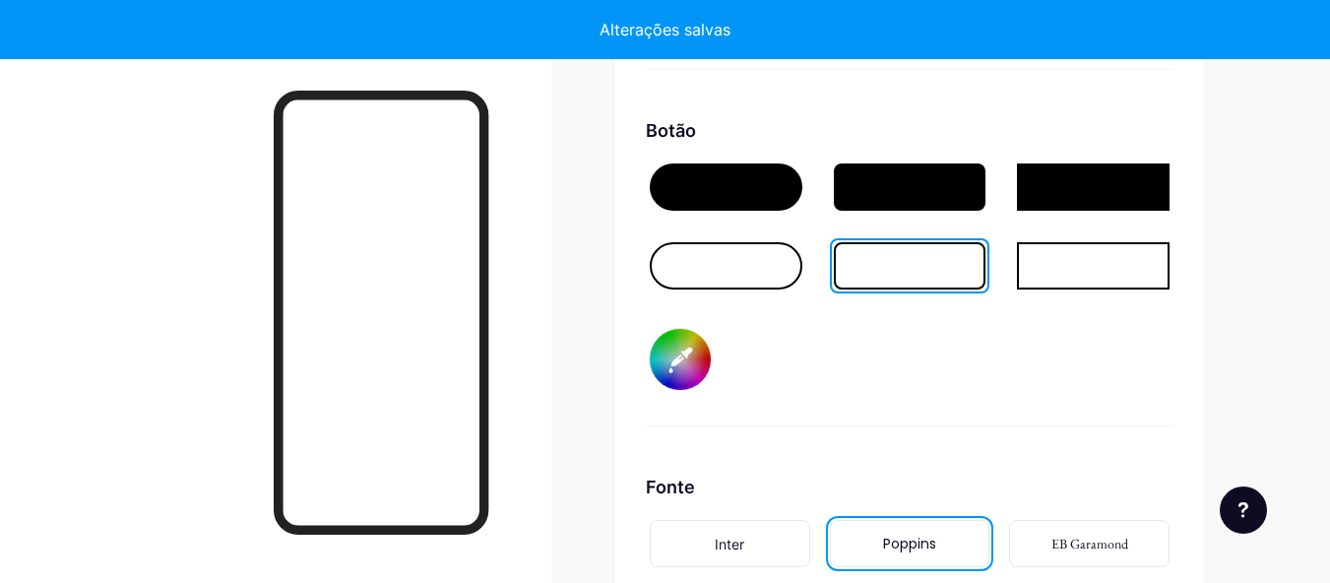
type input "#ffffff"
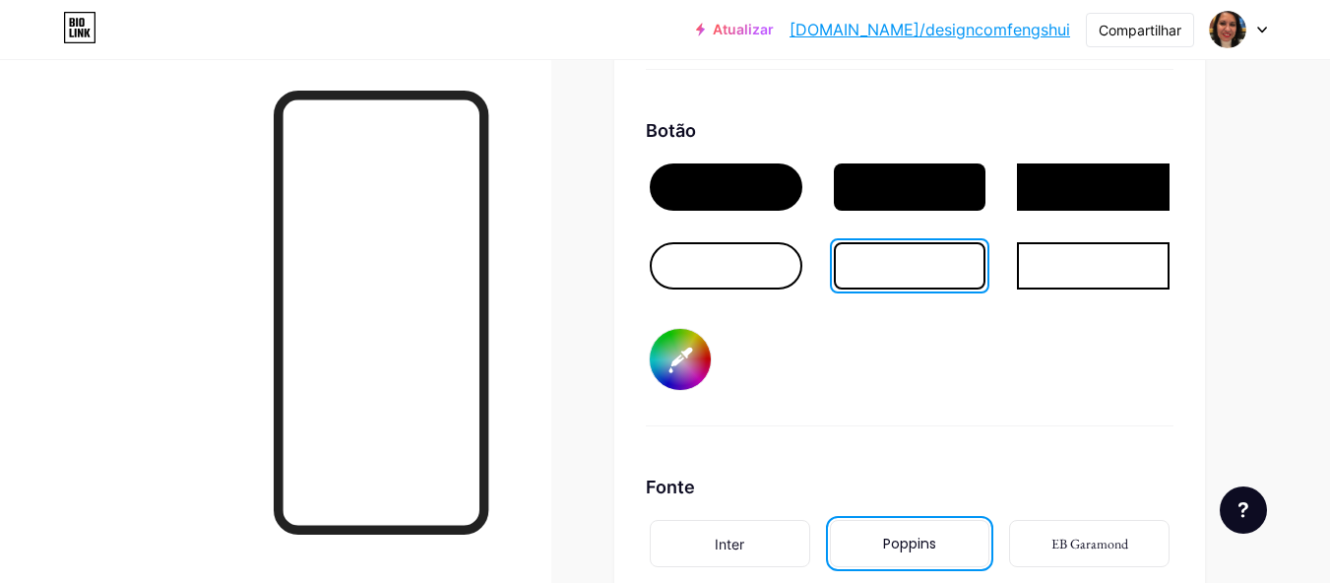
click at [924, 426] on div "Botão #ffffff" at bounding box center [910, 271] width 528 height 309
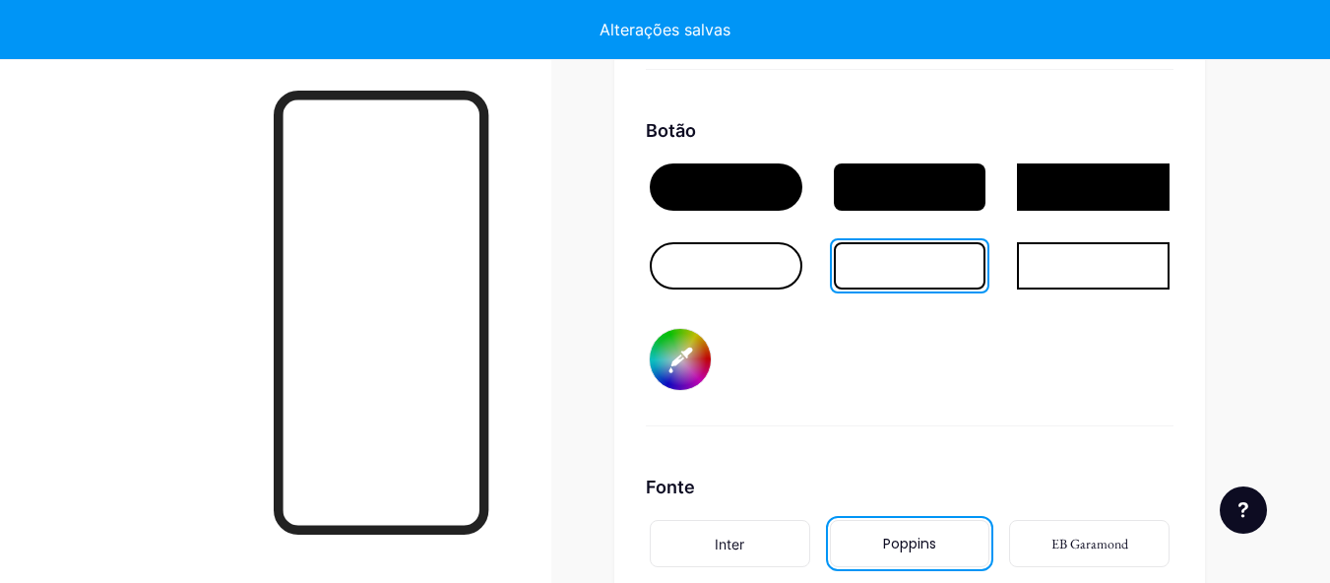
type input "#c17c7f"
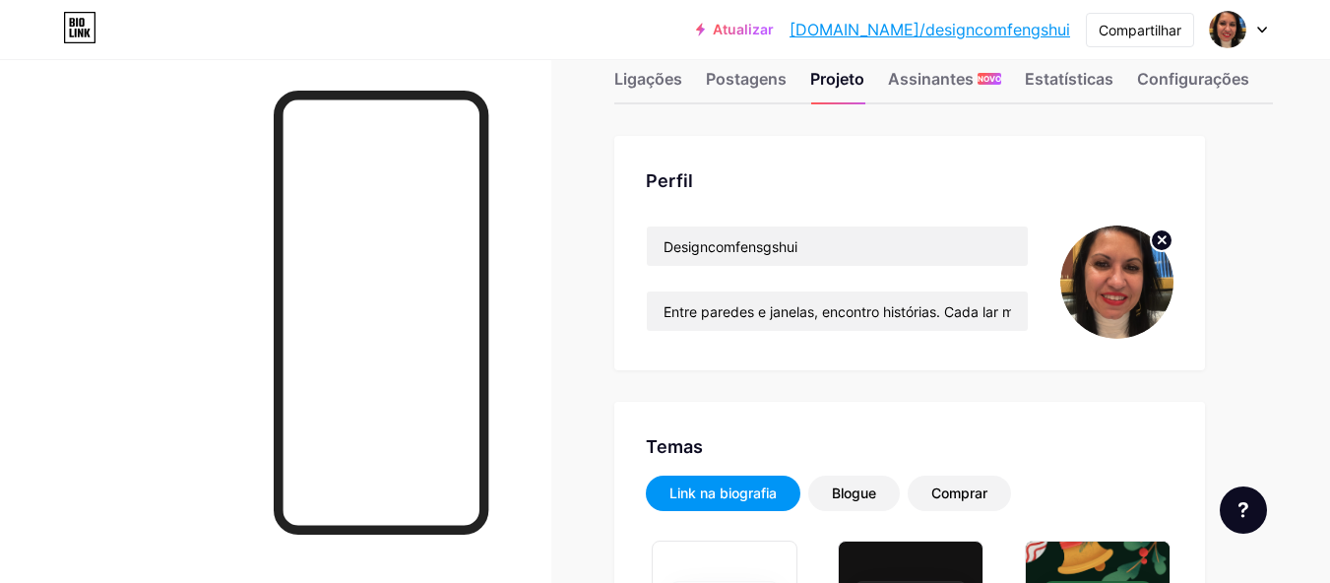
scroll to position [0, 0]
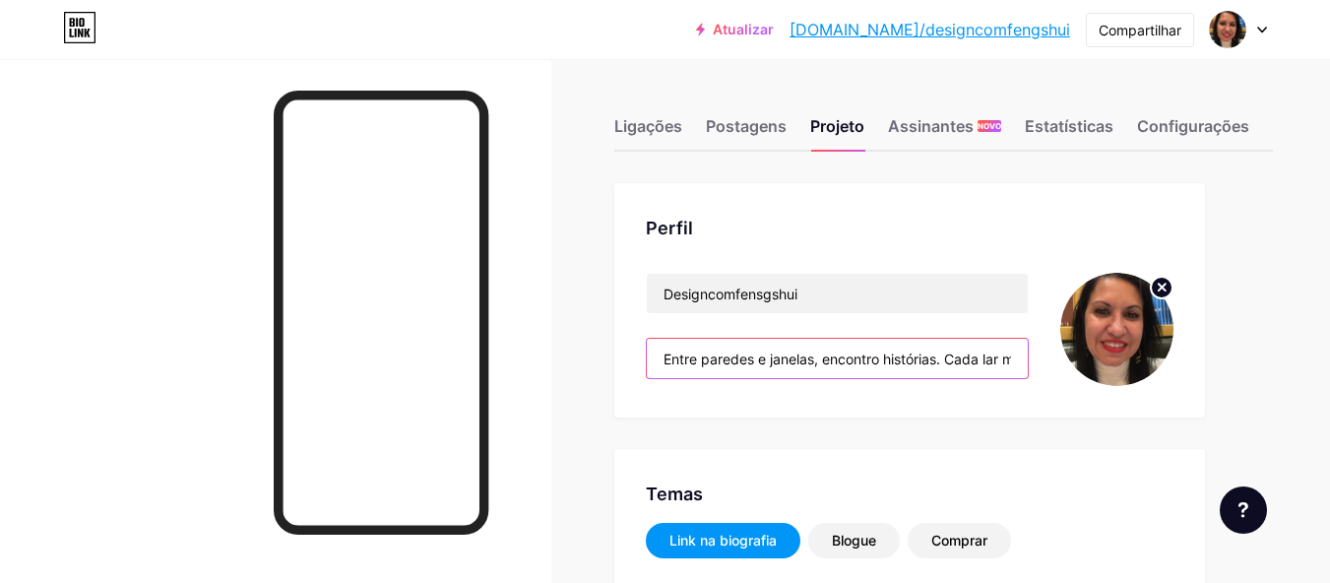
click at [740, 367] on input "Entre paredes e janelas, encontro histórias. Cada lar me sussurra segredos, tra…" at bounding box center [837, 358] width 381 height 39
click at [943, 356] on input "Entre paredes e janelas, encontro histórias. Cada lar me sussurra segredos, tra…" at bounding box center [837, 358] width 381 height 39
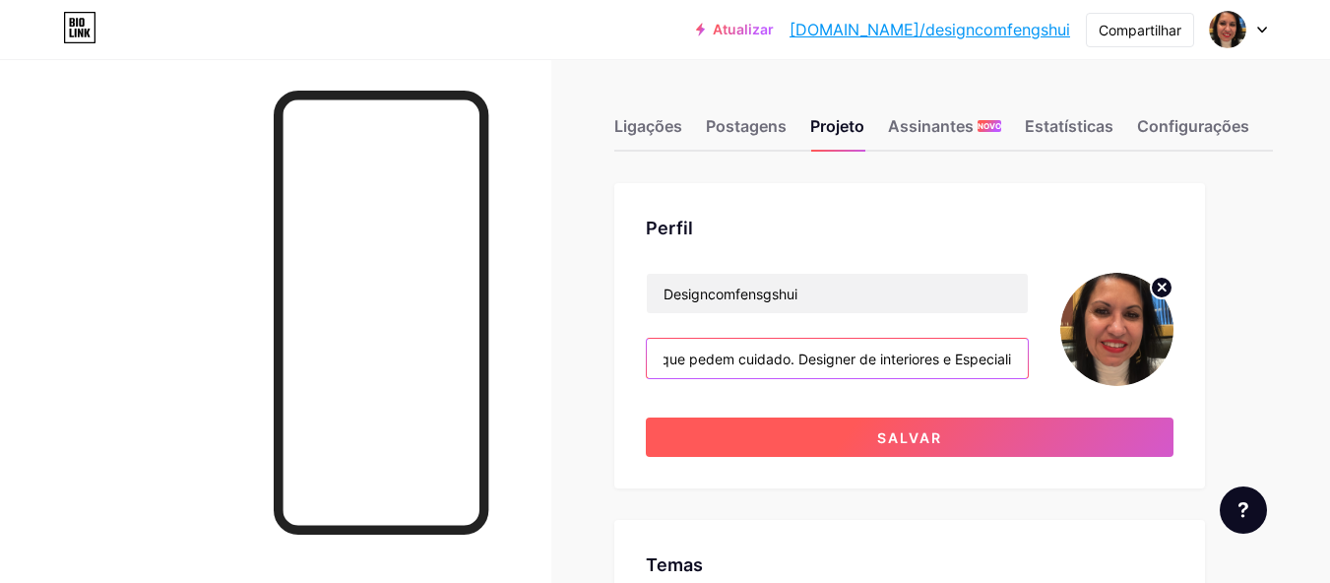
type input "Entre paredes e janelas, encontro histórias. Cada lar me sussurra segredos, tra…"
click at [921, 433] on font "Salvar" at bounding box center [909, 437] width 65 height 17
type input "#c17c7f"
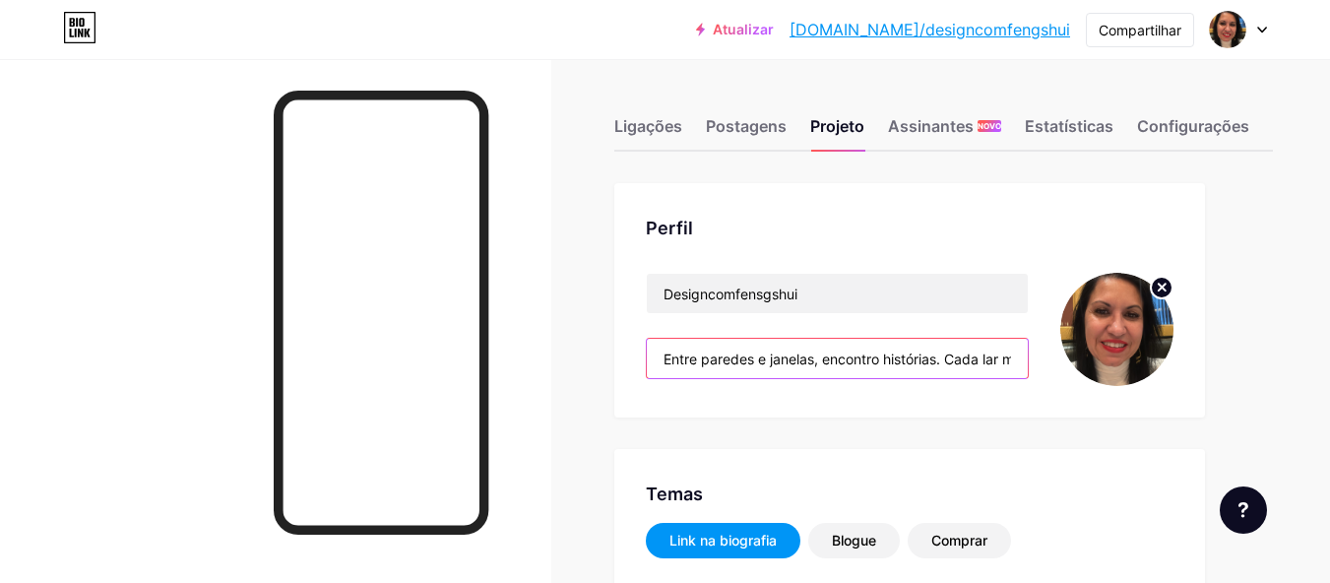
click at [877, 364] on input "Entre paredes e janelas, encontro histórias. Cada lar me sussurra segredos, tra…" at bounding box center [837, 358] width 381 height 39
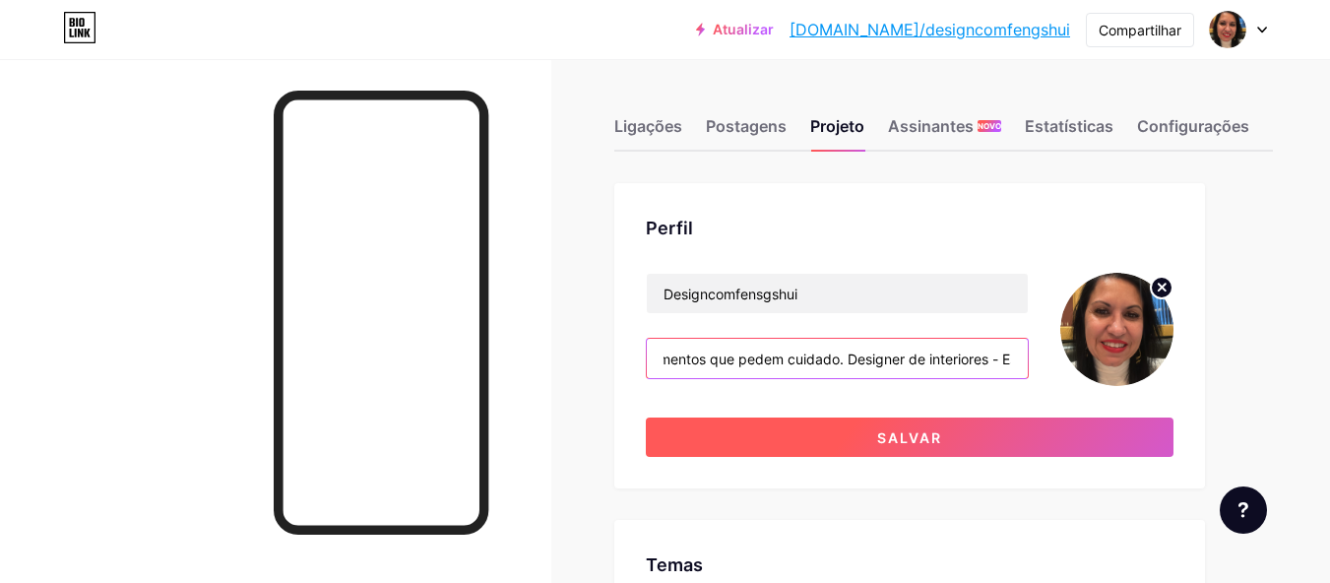
type input "Entre paredes e janelas, encontro histórias. Cada lar me sussurra segredos, tra…"
click at [886, 437] on font "Salvar" at bounding box center [909, 437] width 65 height 17
type input "#c17c7f"
